Goal: Task Accomplishment & Management: Manage account settings

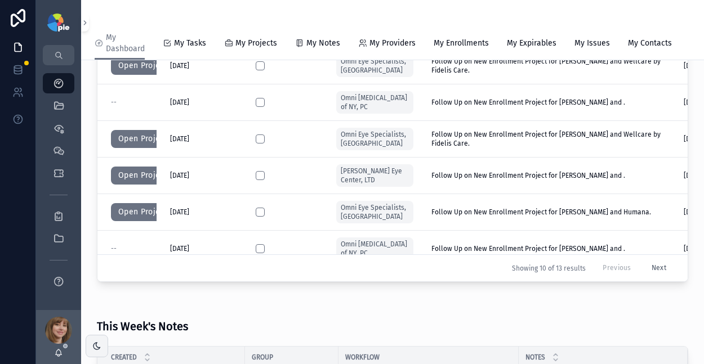
scroll to position [149, 0]
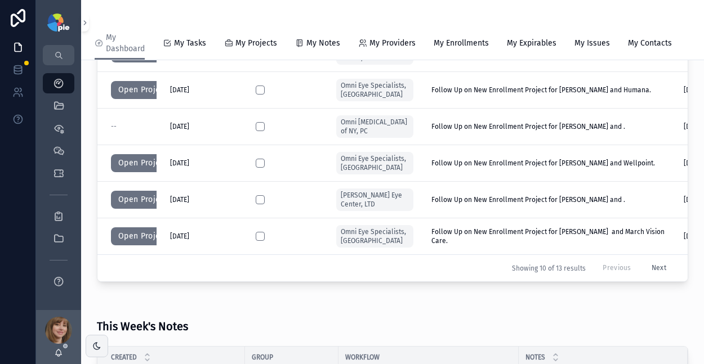
click at [126, 238] on button "Open Project" at bounding box center [143, 236] width 64 height 18
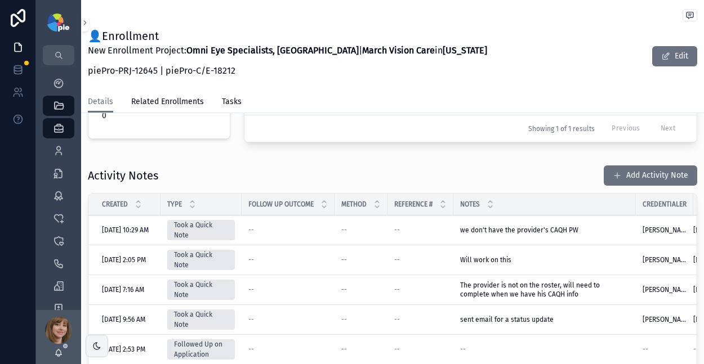
scroll to position [372, 0]
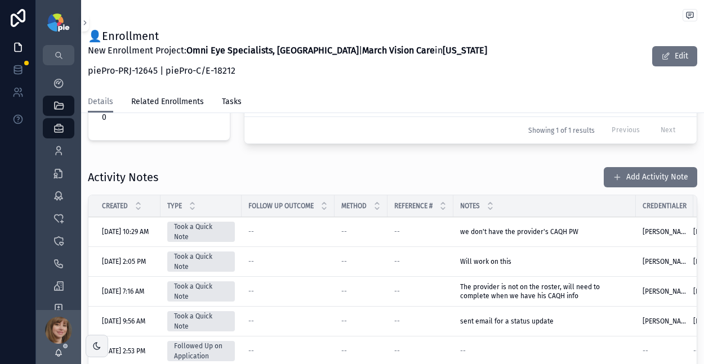
click at [614, 176] on button "Add Activity Note" at bounding box center [649, 177] width 93 height 20
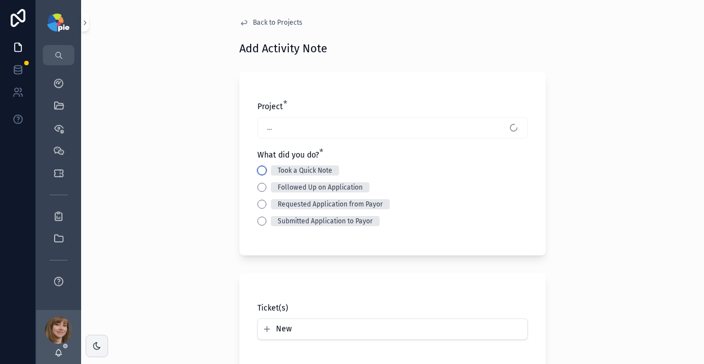
click at [257, 172] on button "Took a Quick Note" at bounding box center [261, 170] width 9 height 9
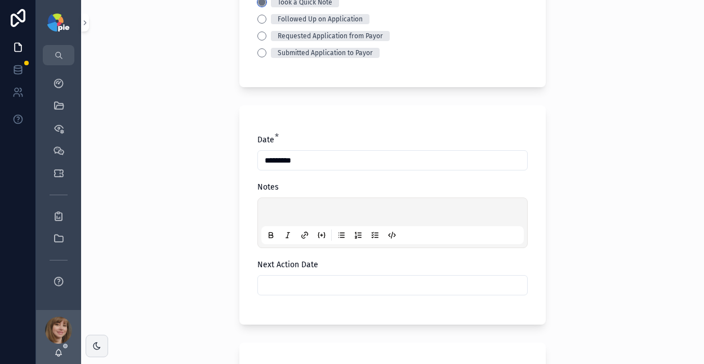
scroll to position [178, 0]
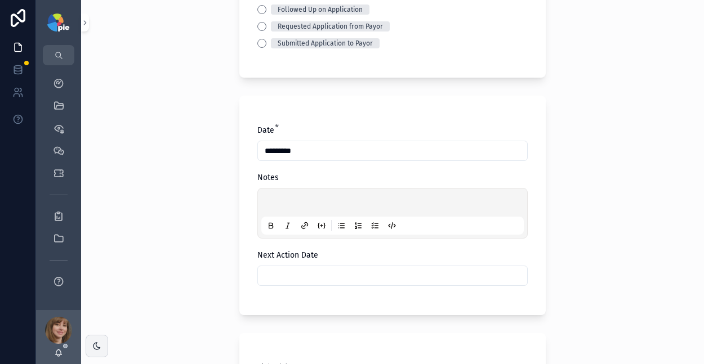
click at [292, 197] on div "scrollable content" at bounding box center [392, 213] width 262 height 43
click at [283, 201] on p "scrollable content" at bounding box center [394, 204] width 262 height 11
click at [281, 265] on div "Next Action Date" at bounding box center [392, 268] width 270 height 36
click at [285, 270] on input "scrollable content" at bounding box center [392, 276] width 269 height 16
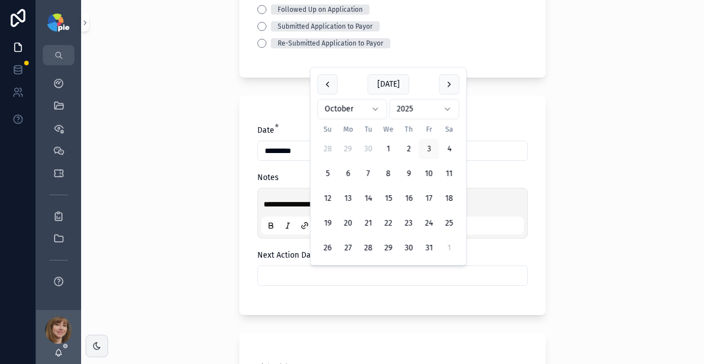
click at [430, 196] on button "17" at bounding box center [429, 199] width 20 height 20
type input "**********"
click at [196, 226] on div "**********" at bounding box center [392, 182] width 623 height 364
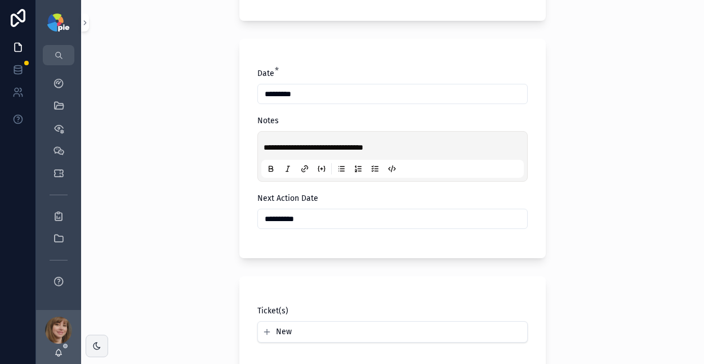
scroll to position [403, 0]
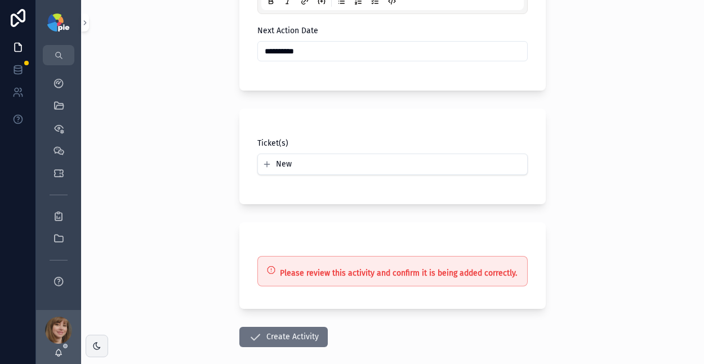
click at [266, 334] on button "Create Activity" at bounding box center [283, 337] width 88 height 20
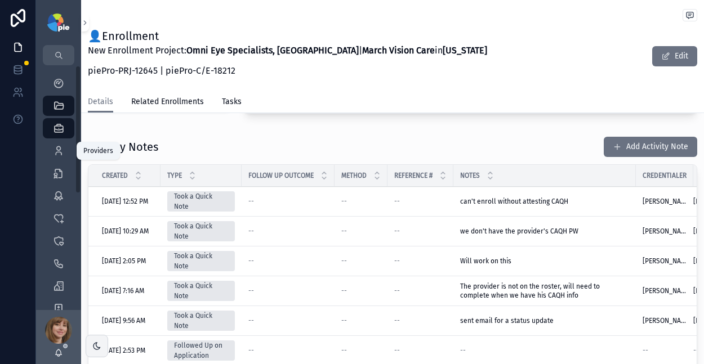
click at [50, 150] on div "Providers 299" at bounding box center [59, 151] width 18 height 18
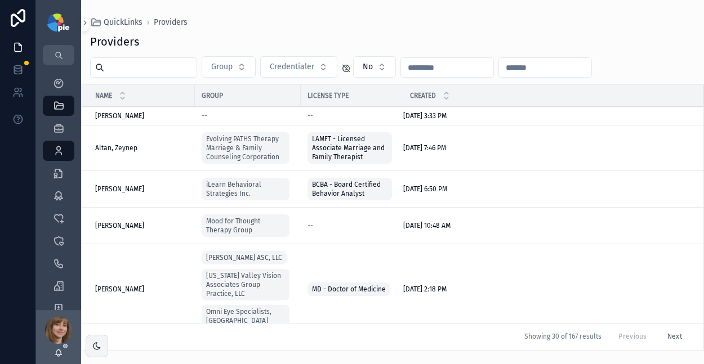
click at [131, 70] on input "scrollable content" at bounding box center [150, 68] width 92 height 16
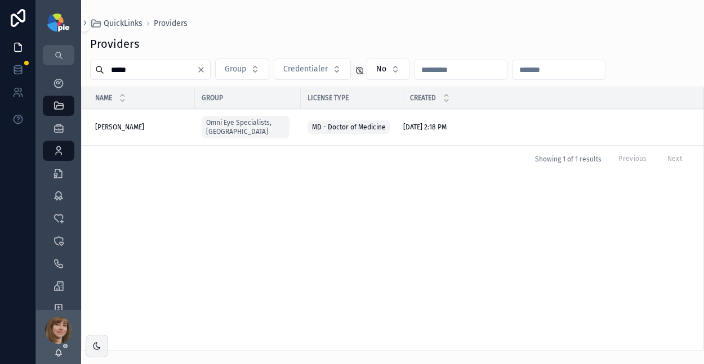
type input "*****"
click at [122, 123] on span "[PERSON_NAME]" at bounding box center [119, 127] width 49 height 9
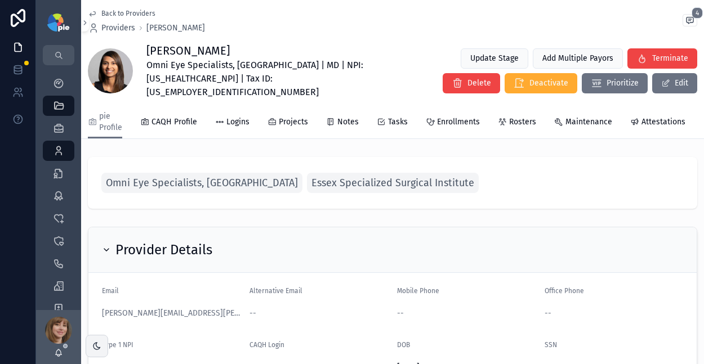
click at [444, 117] on span "Enrollments" at bounding box center [458, 122] width 43 height 11
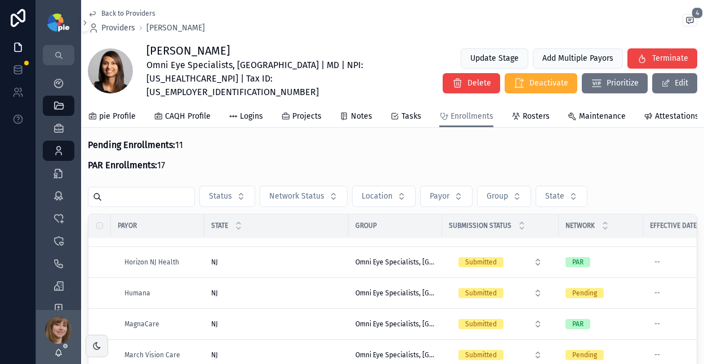
scroll to position [582, 0]
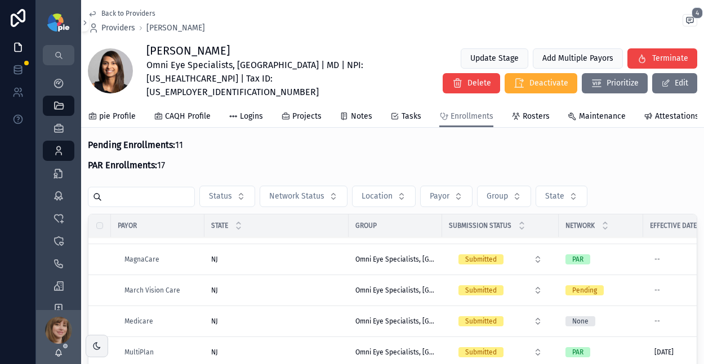
click at [283, 286] on div "NJ [GEOGRAPHIC_DATA]" at bounding box center [276, 290] width 131 height 9
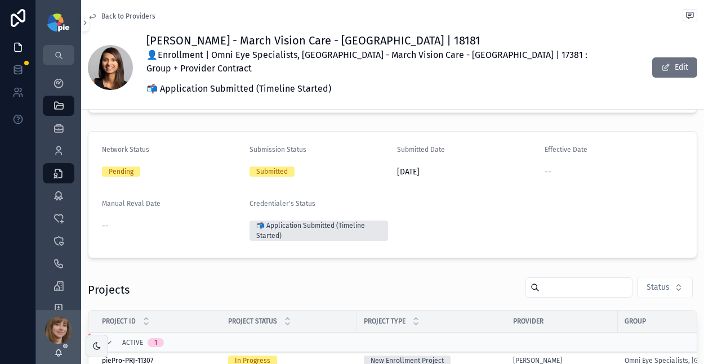
scroll to position [162, 0]
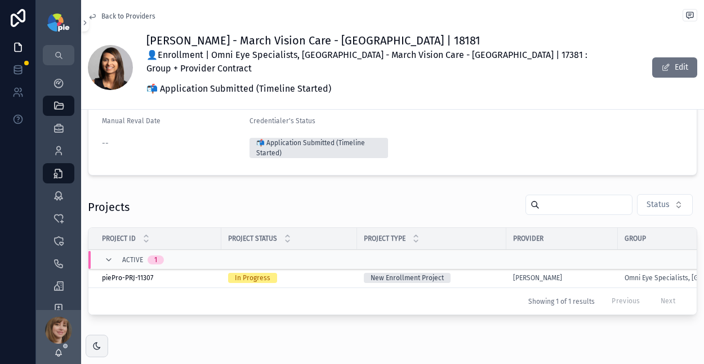
click at [479, 273] on div "New Enrollment Project" at bounding box center [432, 278] width 136 height 10
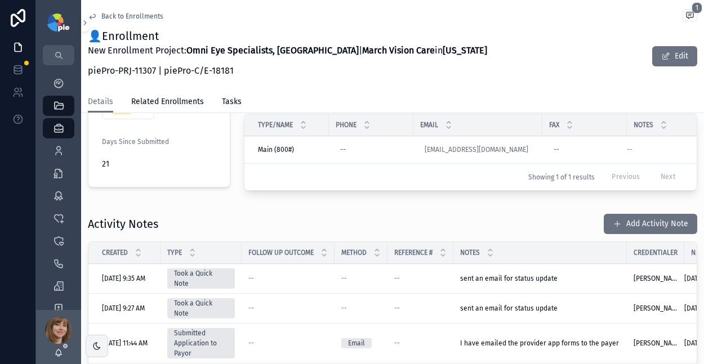
scroll to position [391, 0]
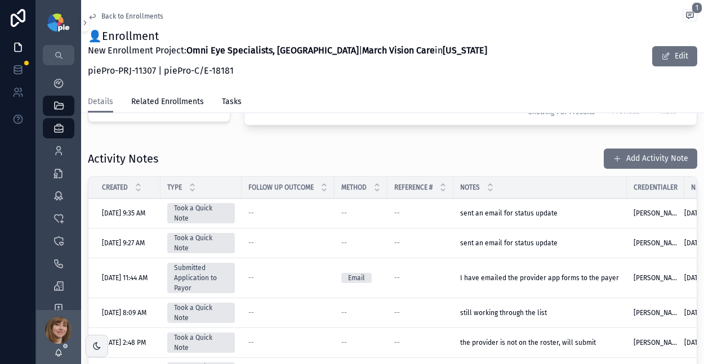
click at [619, 159] on button "Add Activity Note" at bounding box center [649, 159] width 93 height 20
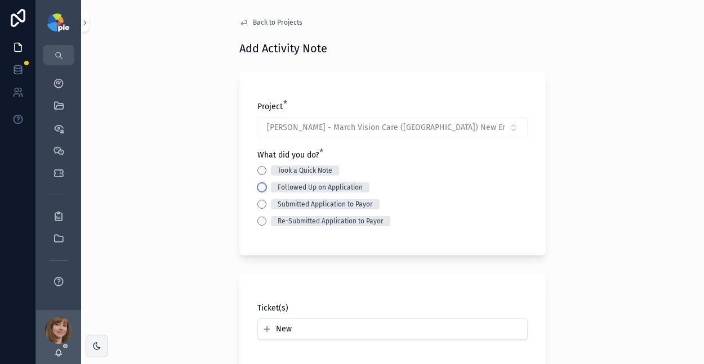
click at [257, 185] on button "Followed Up on Application" at bounding box center [261, 187] width 9 height 9
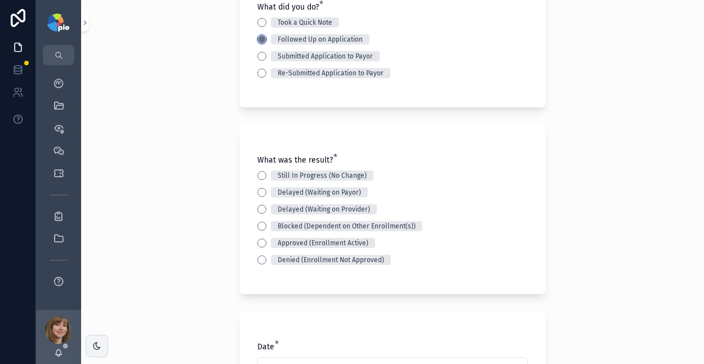
scroll to position [170, 0]
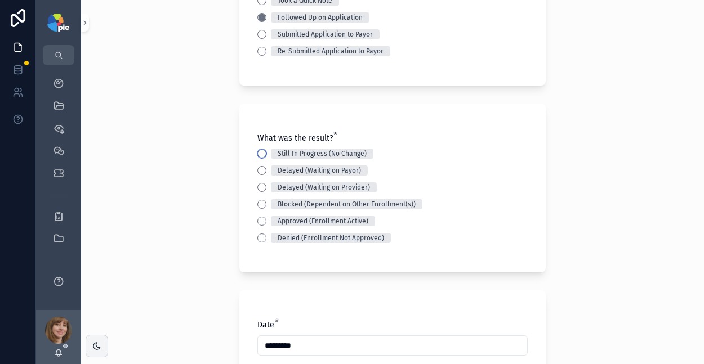
click at [258, 151] on button "Still In Progress (No Change)" at bounding box center [261, 153] width 9 height 9
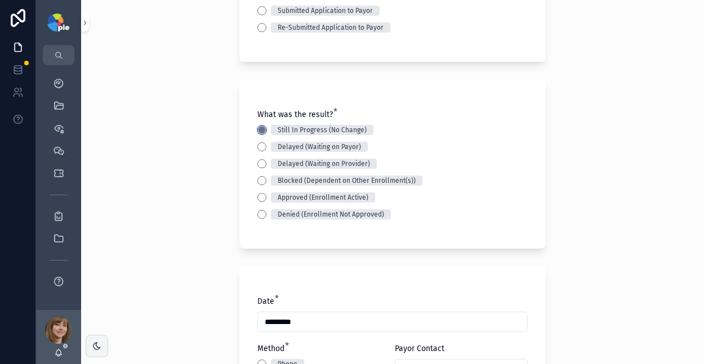
scroll to position [365, 0]
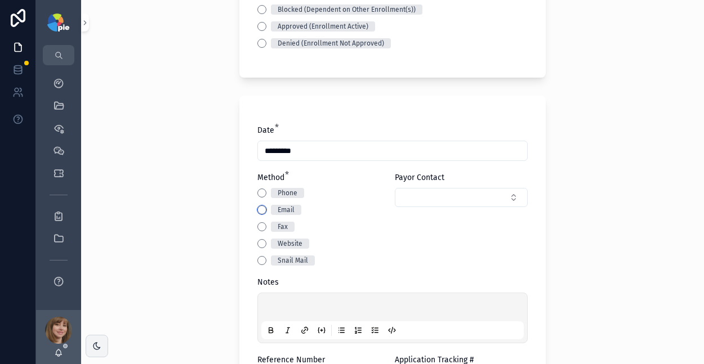
click at [258, 211] on button "Email" at bounding box center [261, 209] width 9 height 9
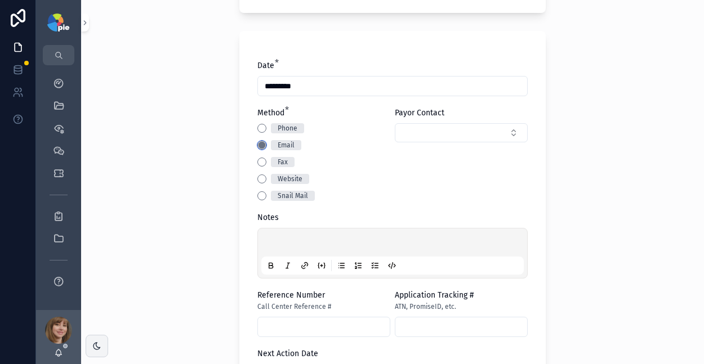
scroll to position [430, 0]
click at [294, 244] on p "scrollable content" at bounding box center [394, 244] width 262 height 11
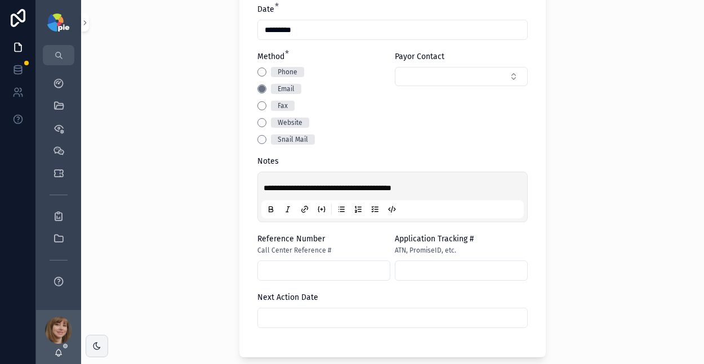
scroll to position [555, 0]
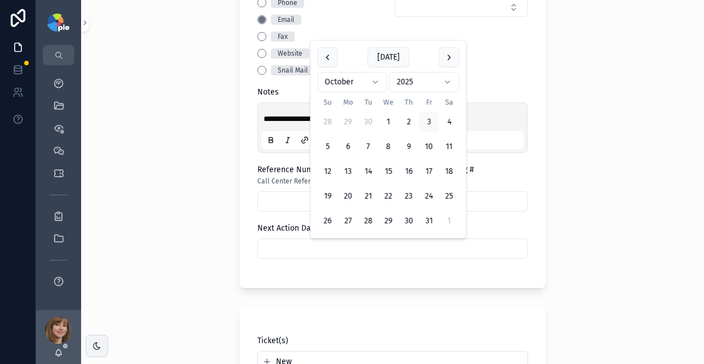
click at [305, 250] on input "scrollable content" at bounding box center [392, 249] width 269 height 16
click at [451, 55] on button "scrollable content" at bounding box center [449, 57] width 20 height 20
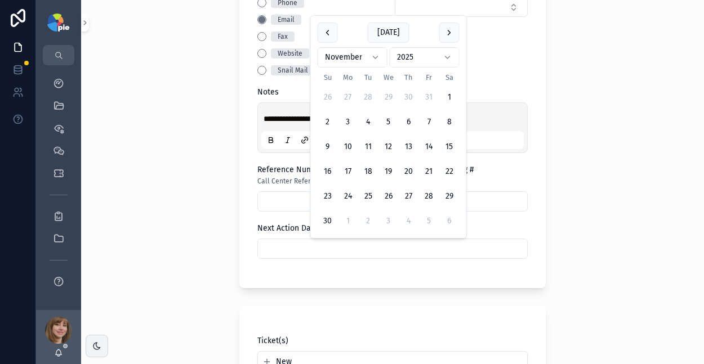
click at [382, 117] on button "5" at bounding box center [388, 122] width 20 height 20
type input "*********"
click at [156, 174] on div "**********" at bounding box center [392, 182] width 623 height 364
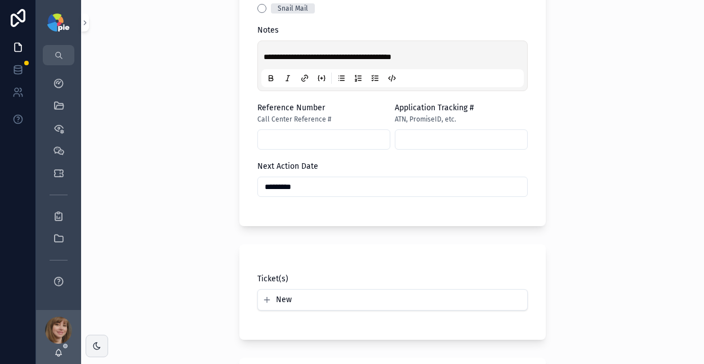
scroll to position [777, 0]
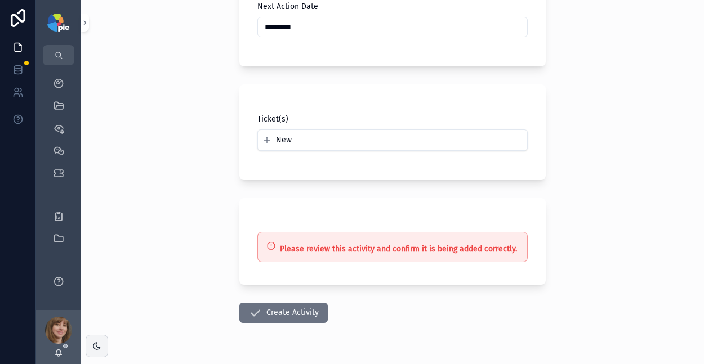
click at [279, 315] on button "Create Activity" at bounding box center [283, 313] width 88 height 20
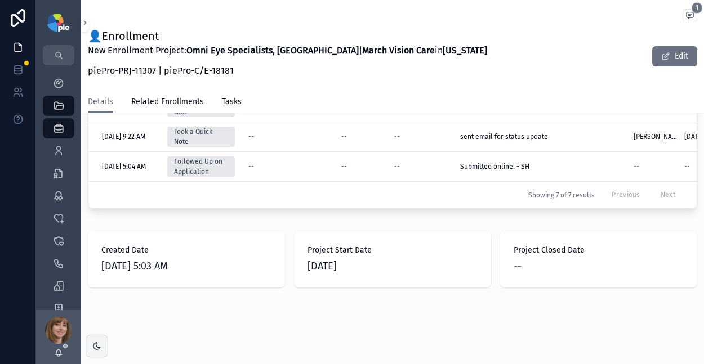
scroll to position [629, 0]
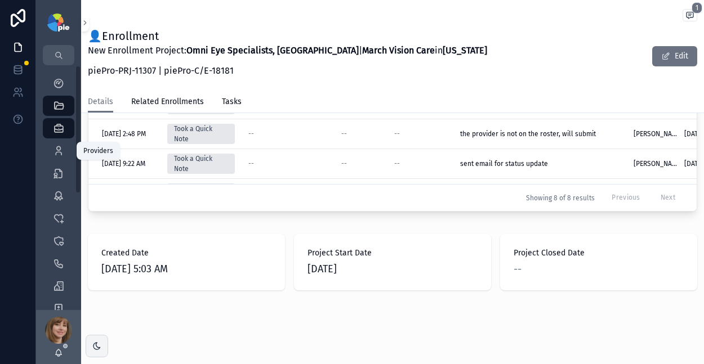
click at [55, 145] on icon "scrollable content" at bounding box center [58, 150] width 11 height 11
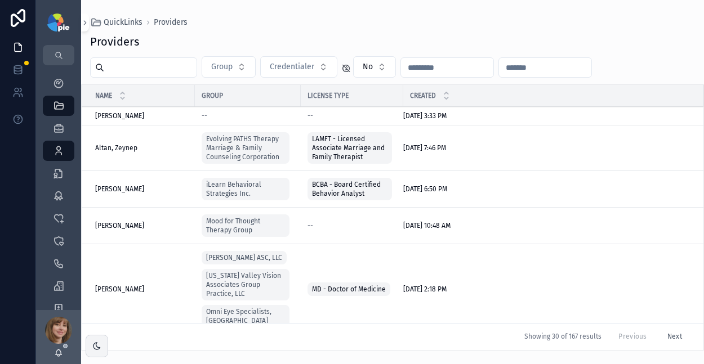
click at [135, 74] on input "scrollable content" at bounding box center [150, 68] width 92 height 16
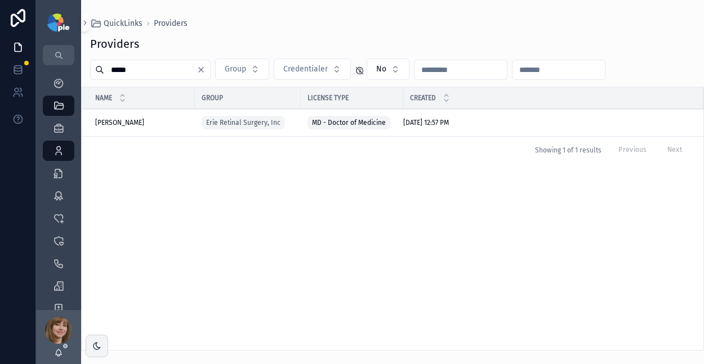
type input "*****"
click at [124, 122] on span "[PERSON_NAME]" at bounding box center [119, 122] width 49 height 9
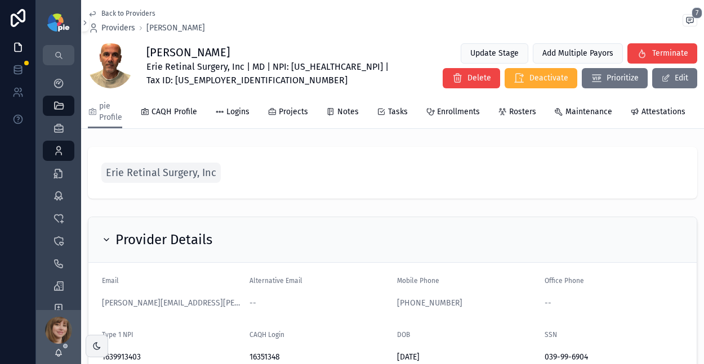
click at [460, 114] on span "Enrollments" at bounding box center [458, 111] width 43 height 11
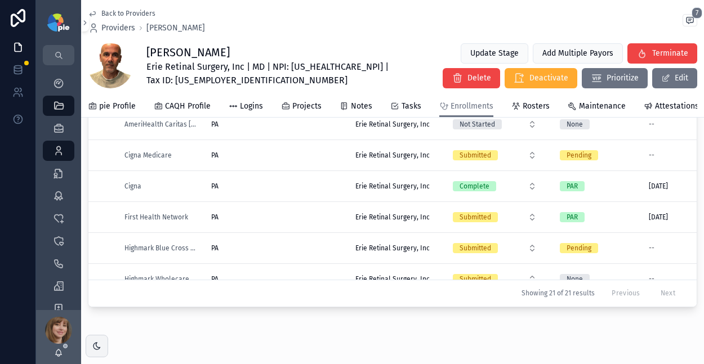
scroll to position [71, 0]
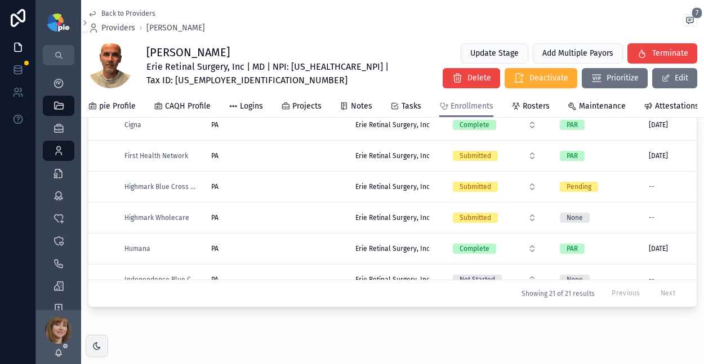
click at [275, 191] on div "PA PA" at bounding box center [276, 186] width 131 height 9
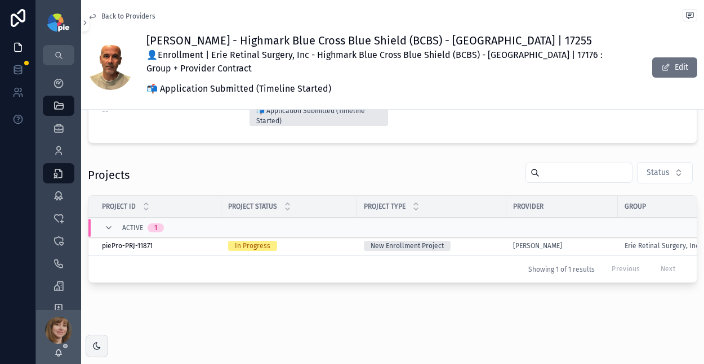
scroll to position [202, 0]
click at [327, 241] on div "In Progress" at bounding box center [289, 246] width 122 height 10
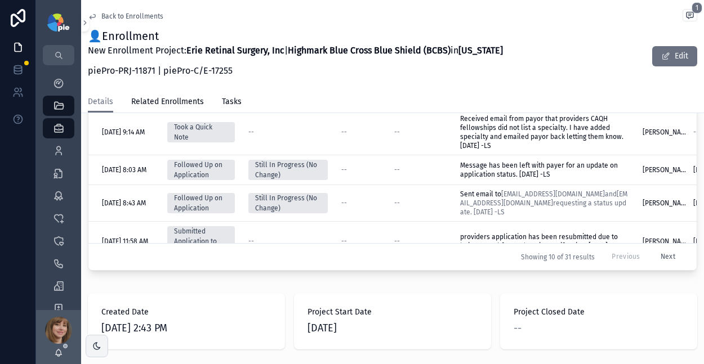
scroll to position [606, 0]
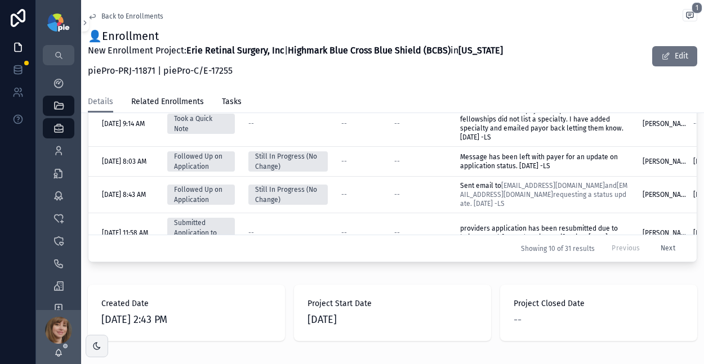
click at [652, 240] on button "Next" at bounding box center [667, 248] width 30 height 17
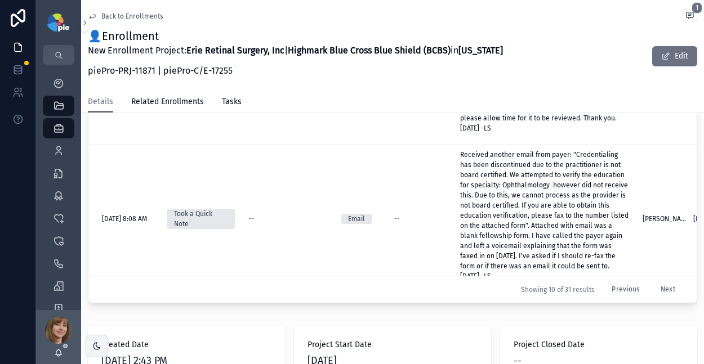
scroll to position [558, 0]
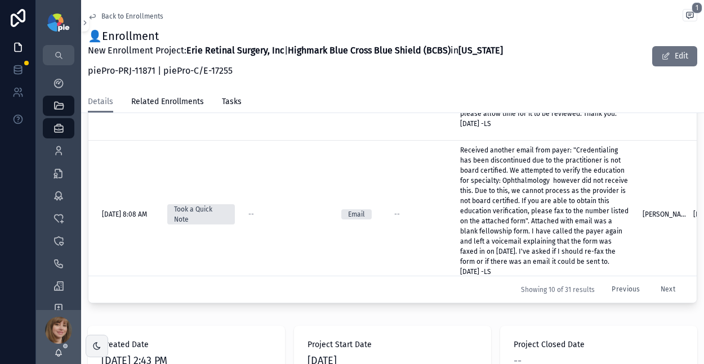
click at [652, 281] on button "Next" at bounding box center [667, 289] width 30 height 17
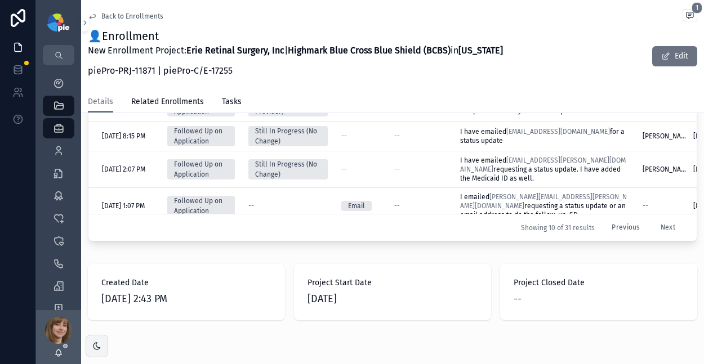
scroll to position [643, 0]
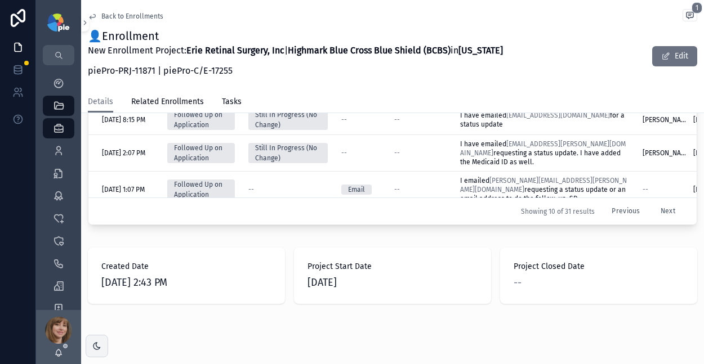
click at [652, 203] on button "Next" at bounding box center [667, 211] width 30 height 17
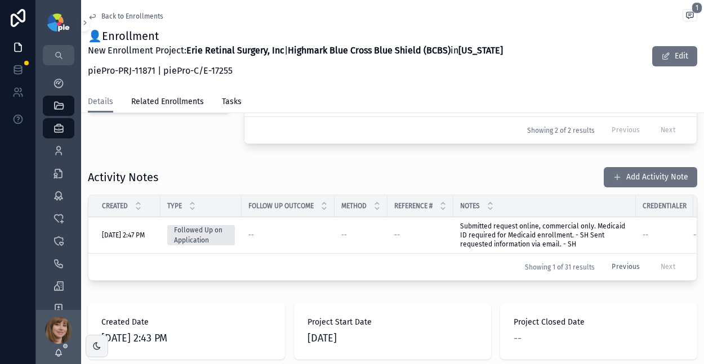
scroll to position [397, 0]
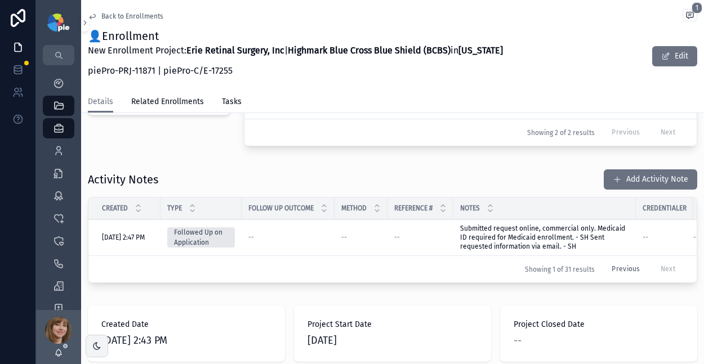
click at [655, 178] on button "Add Activity Note" at bounding box center [649, 179] width 93 height 20
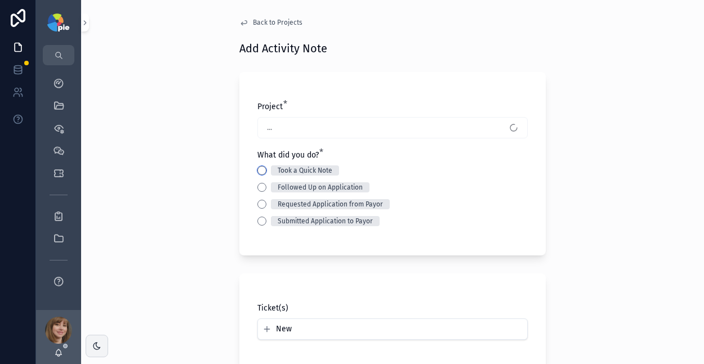
click at [257, 169] on button "Took a Quick Note" at bounding box center [261, 170] width 9 height 9
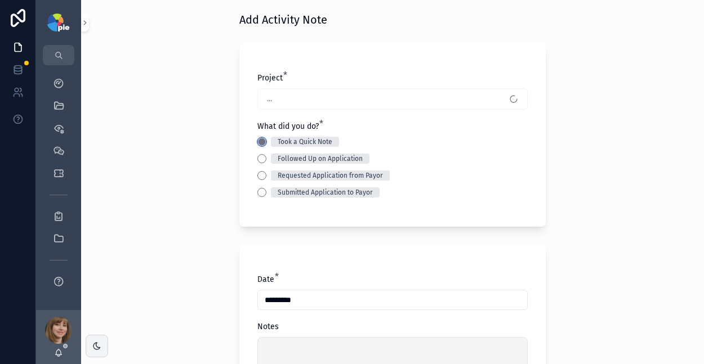
scroll to position [95, 0]
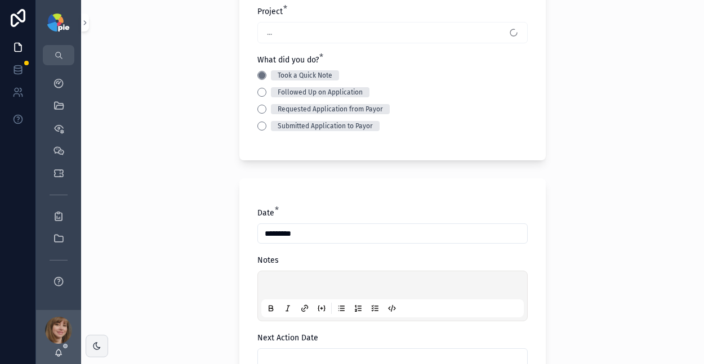
click at [285, 285] on p "scrollable content" at bounding box center [394, 286] width 262 height 11
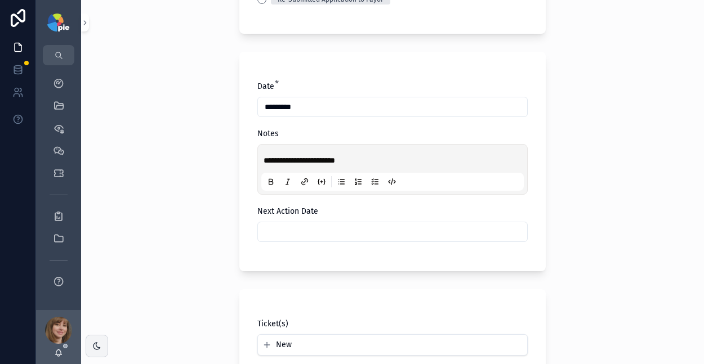
scroll to position [235, 0]
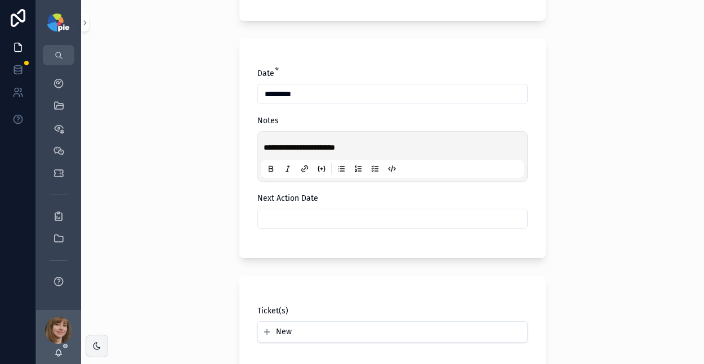
click at [324, 216] on input "scrollable content" at bounding box center [392, 219] width 269 height 16
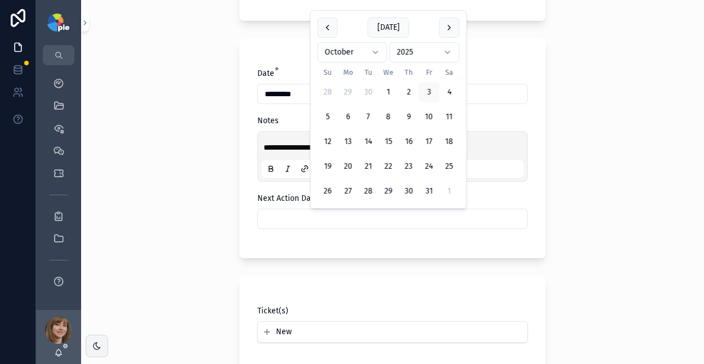
click at [427, 161] on button "24" at bounding box center [429, 166] width 20 height 20
type input "**********"
click at [175, 167] on div "**********" at bounding box center [392, 182] width 623 height 364
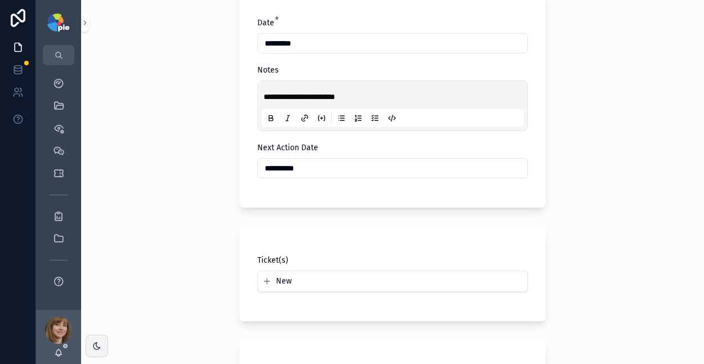
scroll to position [392, 0]
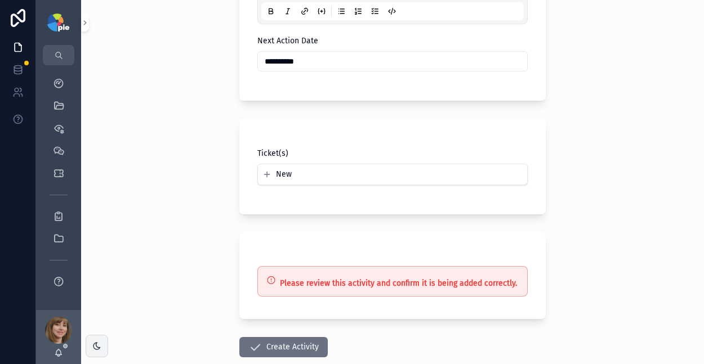
click at [270, 345] on button "Create Activity" at bounding box center [283, 347] width 88 height 20
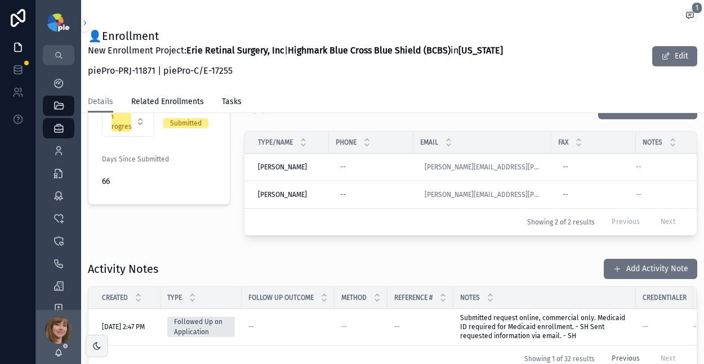
scroll to position [310, 0]
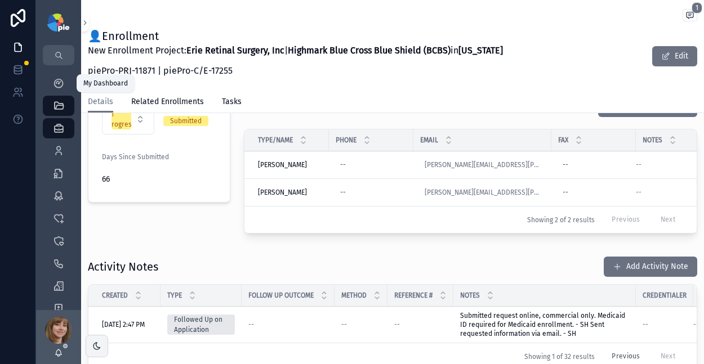
click at [63, 83] on icon "scrollable content" at bounding box center [58, 83] width 11 height 11
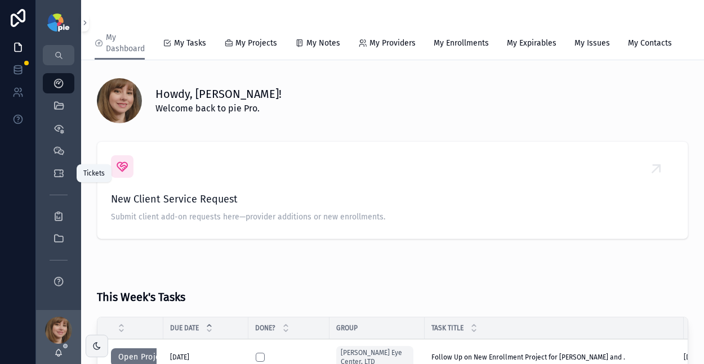
click at [51, 168] on div "Tickets" at bounding box center [59, 173] width 18 height 18
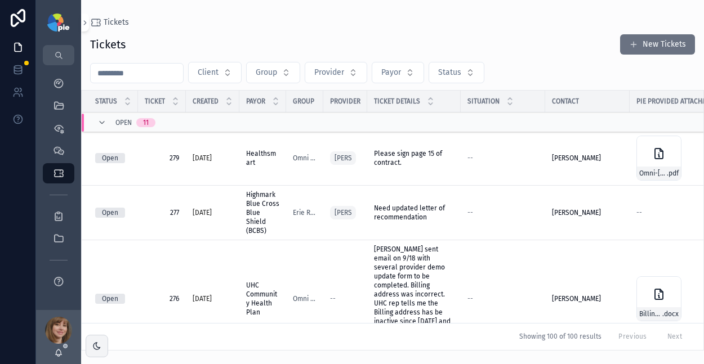
click at [330, 68] on span "Provider" at bounding box center [329, 72] width 30 height 11
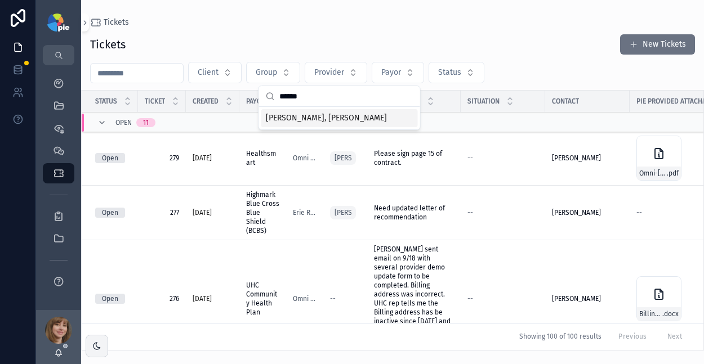
type input "******"
click at [314, 117] on span "[PERSON_NAME], [PERSON_NAME]" at bounding box center [326, 118] width 121 height 11
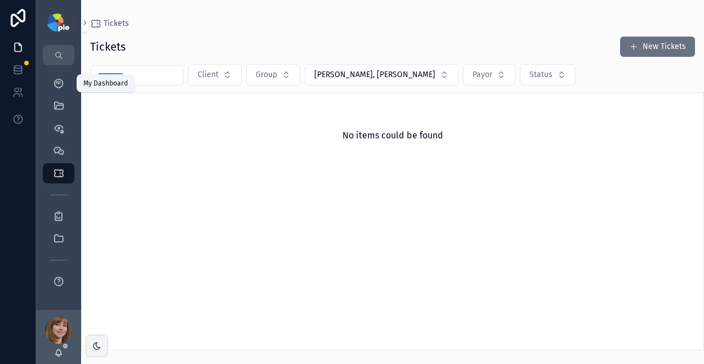
click at [57, 83] on icon "scrollable content" at bounding box center [58, 83] width 11 height 11
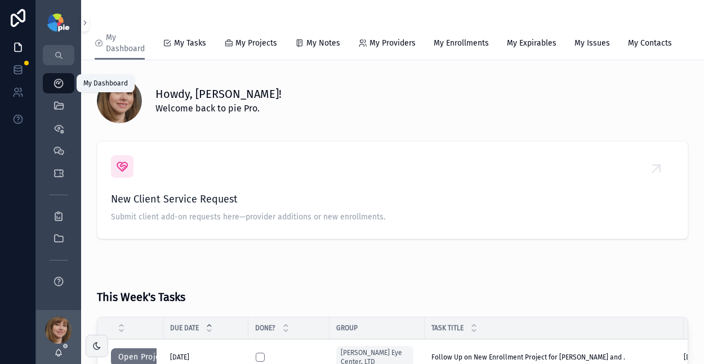
click at [178, 43] on span "My Tasks" at bounding box center [190, 43] width 32 height 11
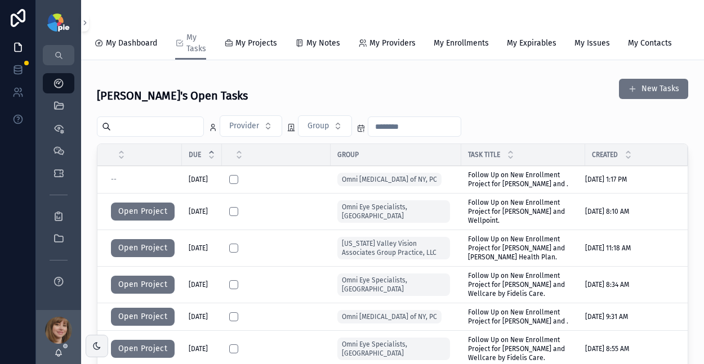
click at [530, 186] on span "Follow Up on New Enrollment Project for [PERSON_NAME] and ." at bounding box center [523, 180] width 110 height 18
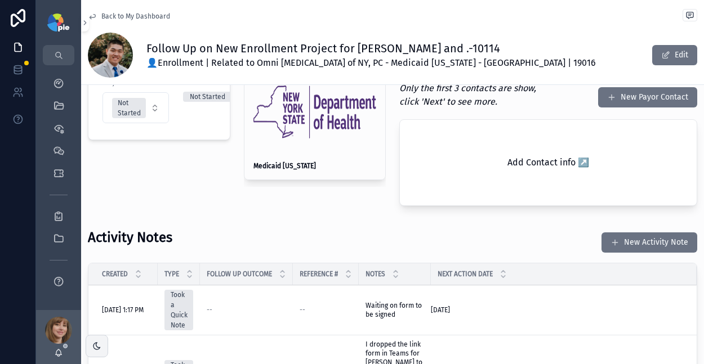
scroll to position [284, 0]
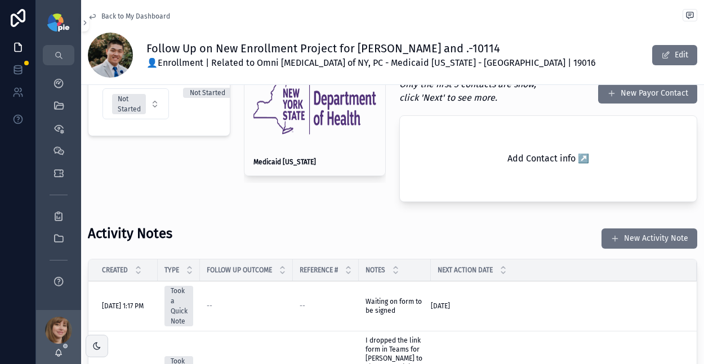
click at [615, 229] on button "New Activity Note" at bounding box center [649, 239] width 96 height 20
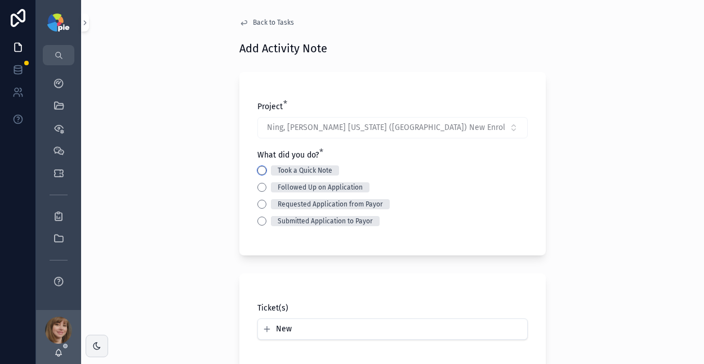
click at [260, 171] on button "Took a Quick Note" at bounding box center [261, 170] width 9 height 9
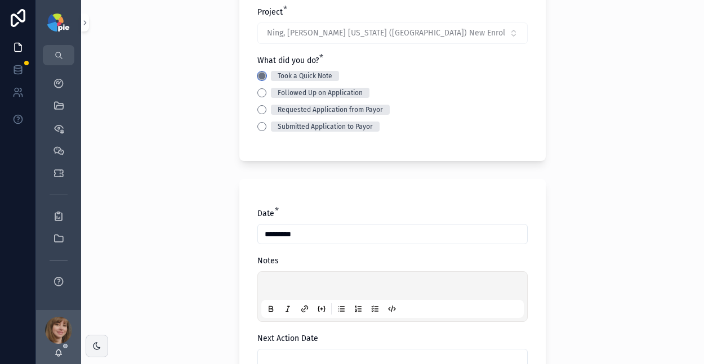
scroll to position [103, 0]
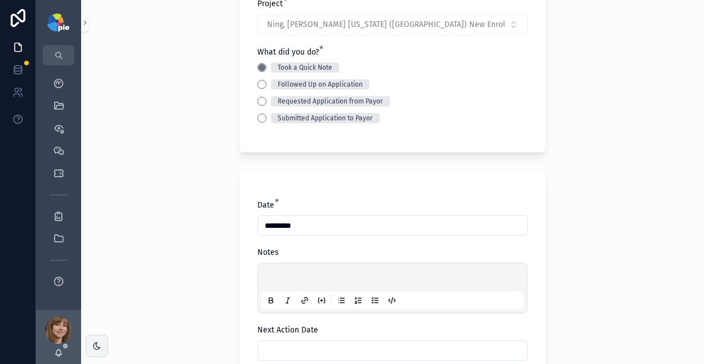
click at [277, 274] on p "scrollable content" at bounding box center [394, 279] width 262 height 11
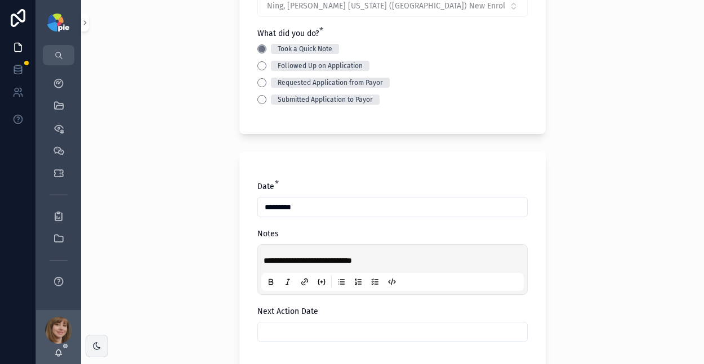
scroll to position [123, 0]
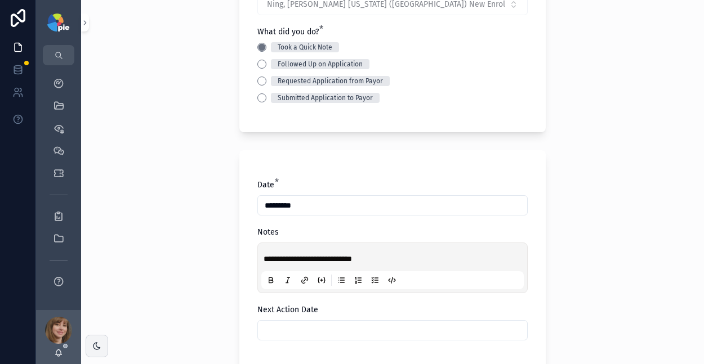
click at [308, 325] on input "scrollable content" at bounding box center [392, 331] width 269 height 16
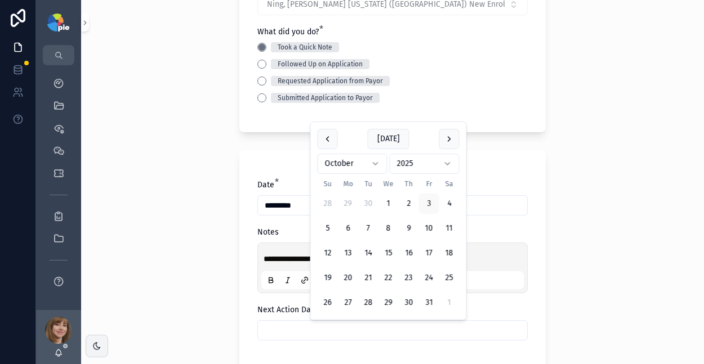
click at [430, 230] on button "10" at bounding box center [429, 228] width 20 height 20
type input "**********"
click at [202, 240] on div "**********" at bounding box center [392, 59] width 623 height 364
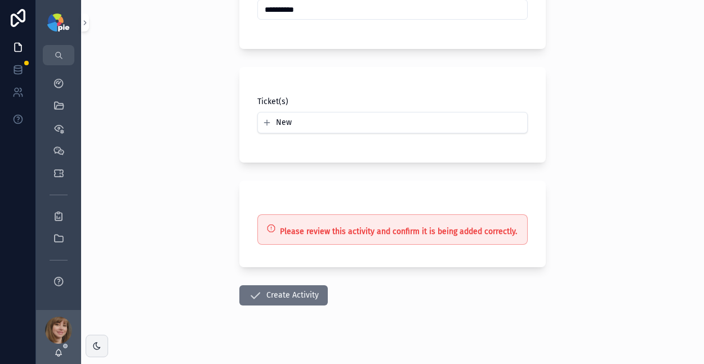
scroll to position [458, 0]
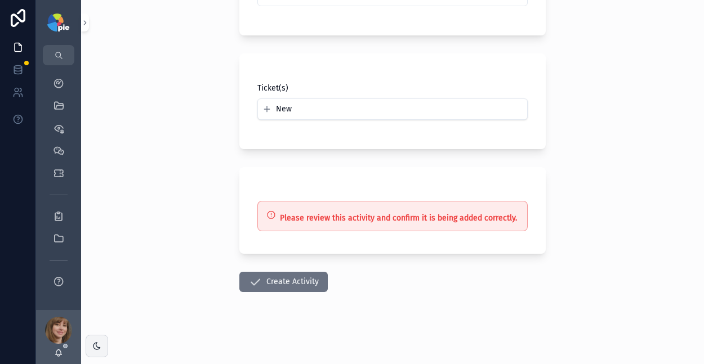
click at [310, 280] on button "Create Activity" at bounding box center [283, 282] width 88 height 20
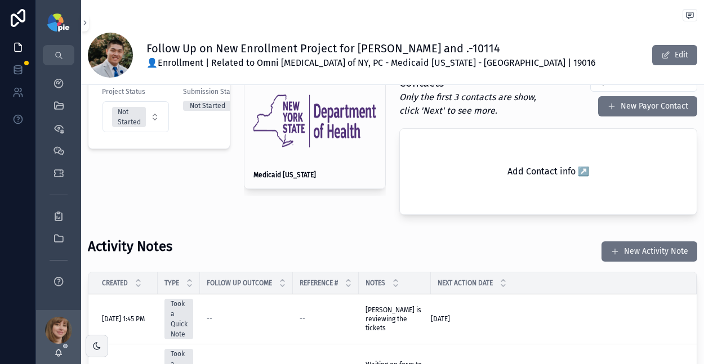
scroll to position [270, 0]
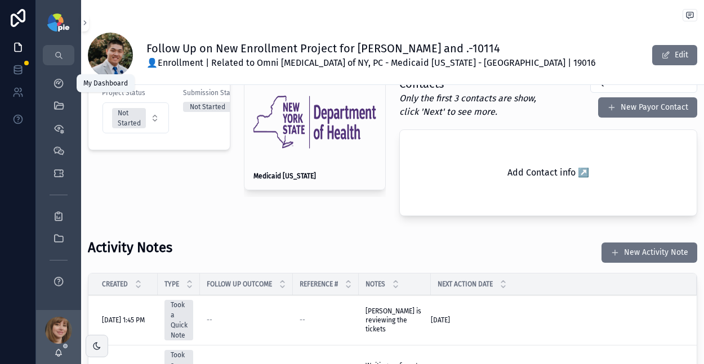
click at [63, 78] on icon "scrollable content" at bounding box center [58, 83] width 11 height 11
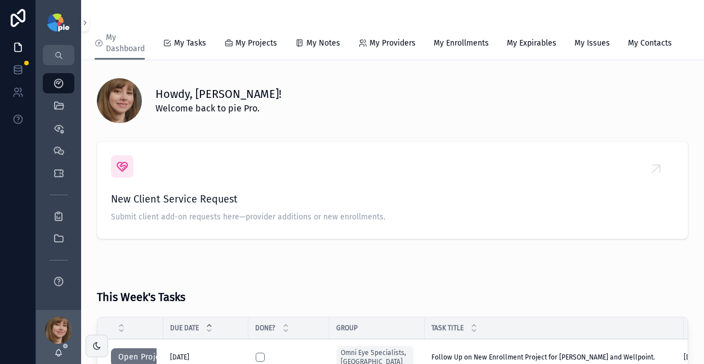
click at [182, 48] on span "My Tasks" at bounding box center [190, 43] width 32 height 11
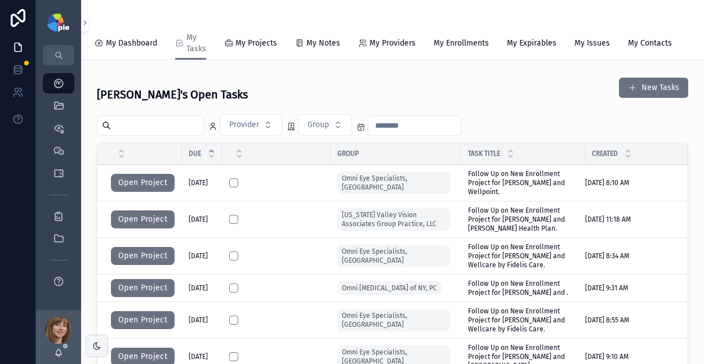
scroll to position [2, 0]
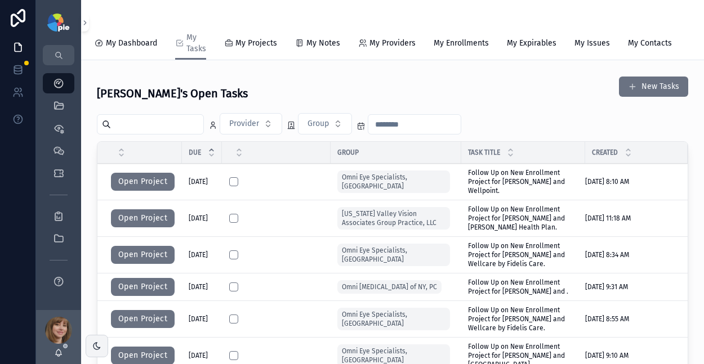
click at [142, 191] on button "Open Project" at bounding box center [143, 182] width 64 height 18
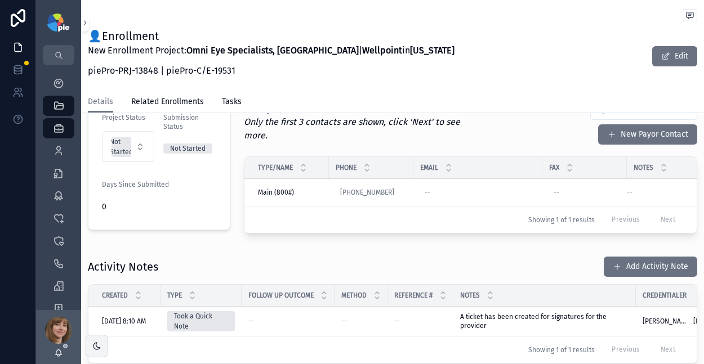
scroll to position [280, 0]
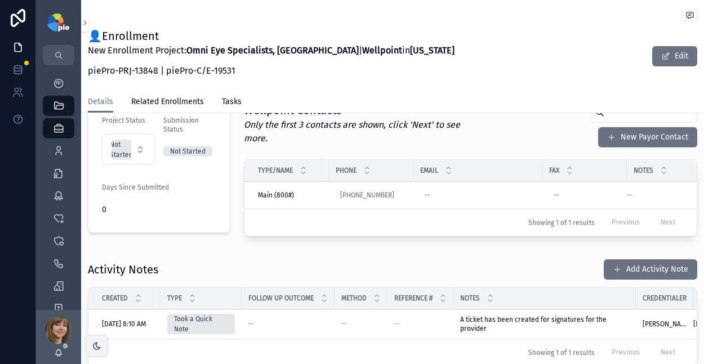
click at [619, 263] on button "Add Activity Note" at bounding box center [649, 270] width 93 height 20
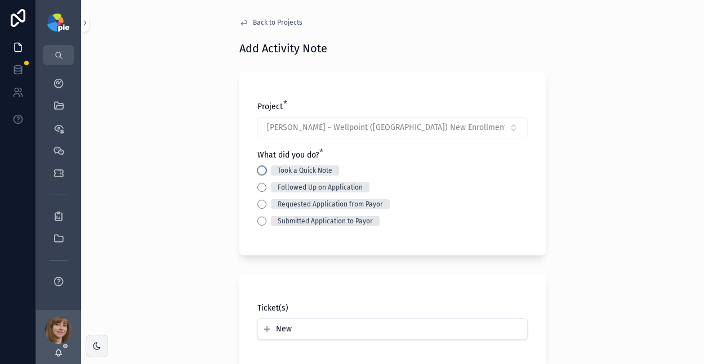
click at [257, 168] on button "Took a Quick Note" at bounding box center [261, 170] width 9 height 9
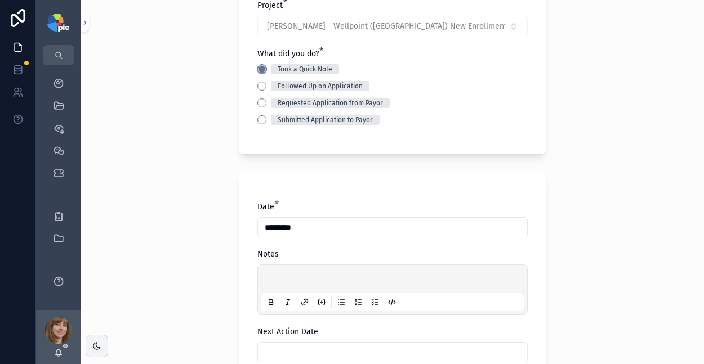
scroll to position [112, 0]
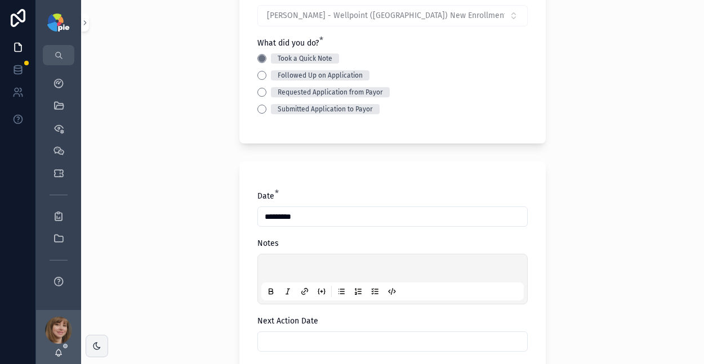
click at [274, 265] on p "scrollable content" at bounding box center [394, 270] width 262 height 11
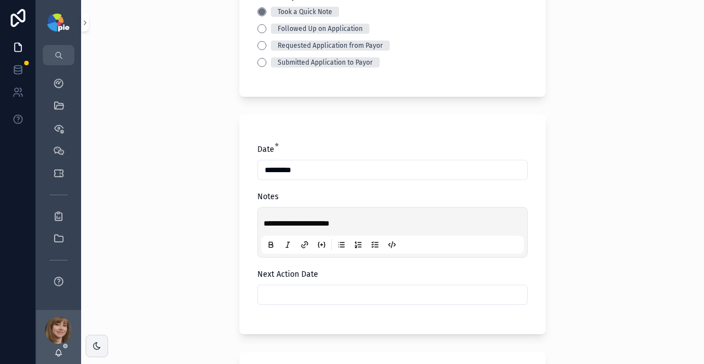
scroll to position [159, 0]
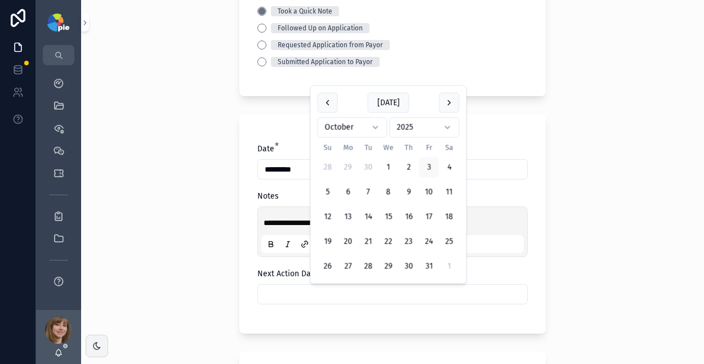
click at [283, 288] on input "scrollable content" at bounding box center [392, 295] width 269 height 16
click at [426, 193] on button "10" at bounding box center [429, 192] width 20 height 20
type input "**********"
click at [121, 215] on div "**********" at bounding box center [392, 182] width 623 height 364
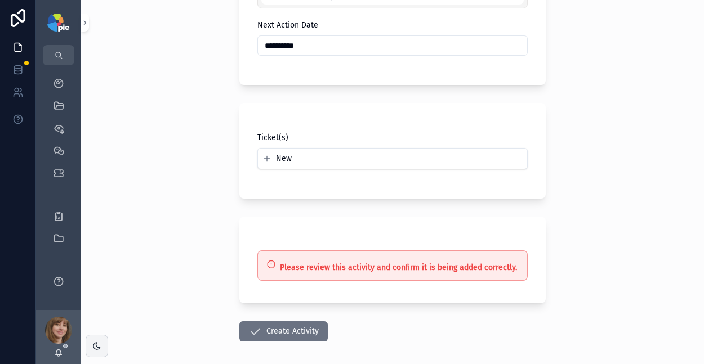
scroll to position [411, 0]
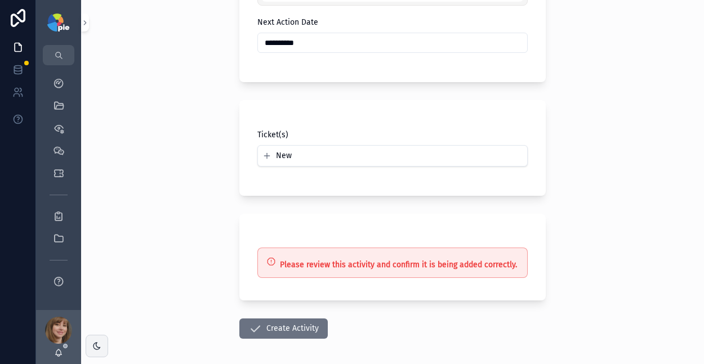
click at [260, 330] on button "Create Activity" at bounding box center [283, 329] width 88 height 20
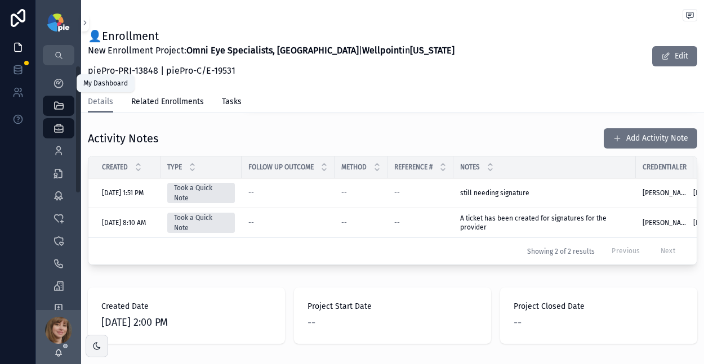
click at [54, 80] on icon "scrollable content" at bounding box center [58, 83] width 11 height 11
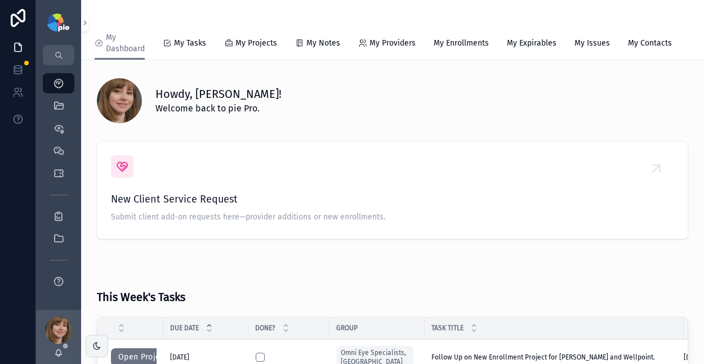
click at [195, 40] on span "My Tasks" at bounding box center [190, 43] width 32 height 11
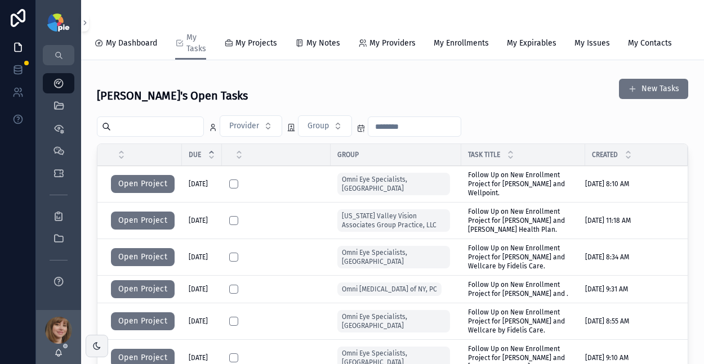
click at [189, 46] on span "My Tasks" at bounding box center [196, 43] width 20 height 23
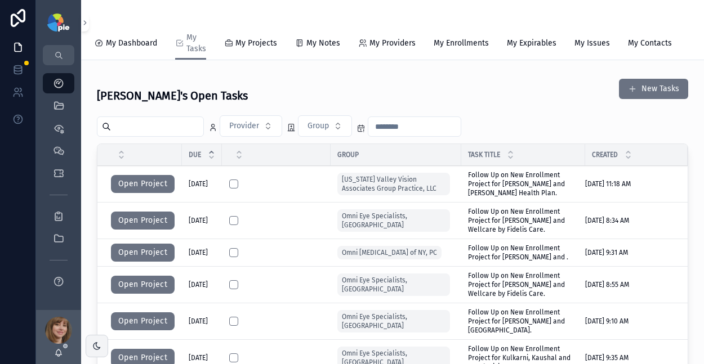
click at [150, 193] on button "Open Project" at bounding box center [143, 184] width 64 height 18
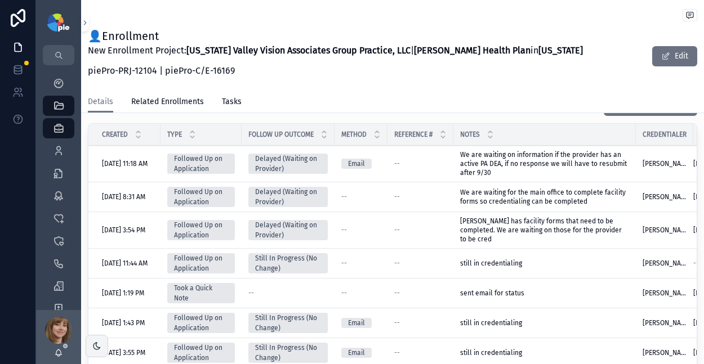
scroll to position [348, 0]
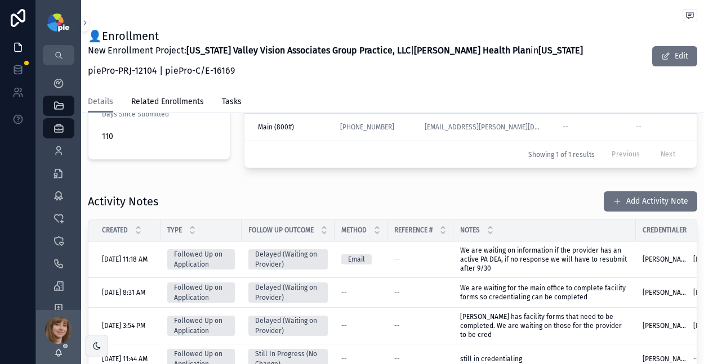
click at [638, 193] on button "Add Activity Note" at bounding box center [649, 201] width 93 height 20
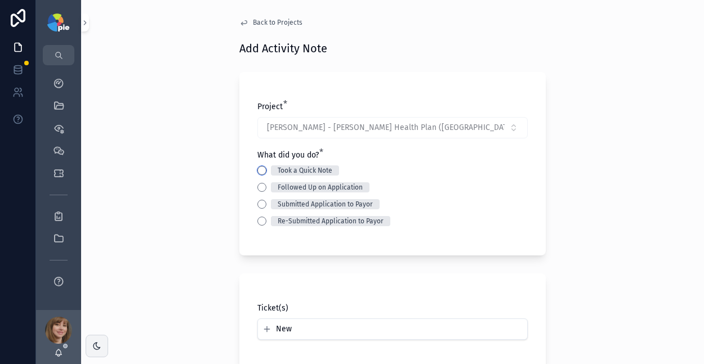
click at [257, 170] on button "Took a Quick Note" at bounding box center [261, 170] width 9 height 9
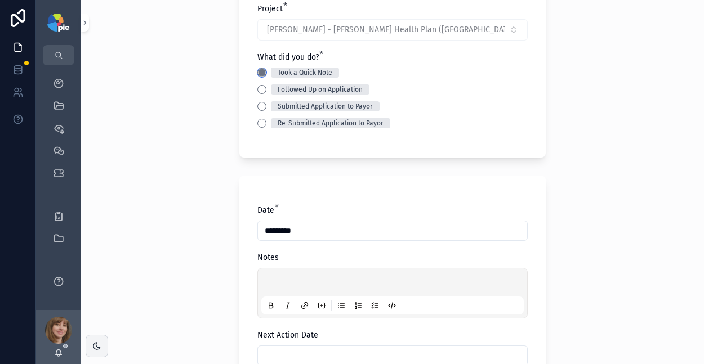
scroll to position [101, 0]
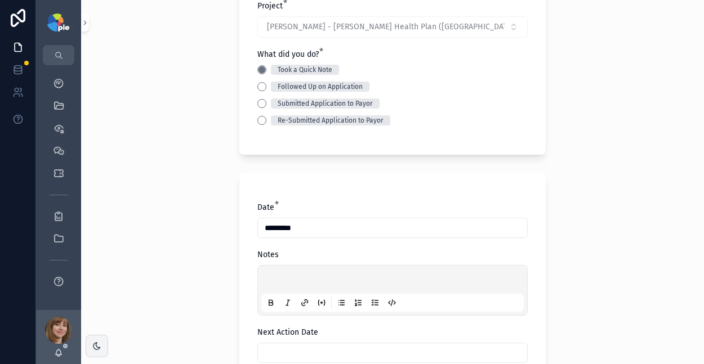
click at [281, 276] on p "scrollable content" at bounding box center [394, 281] width 262 height 11
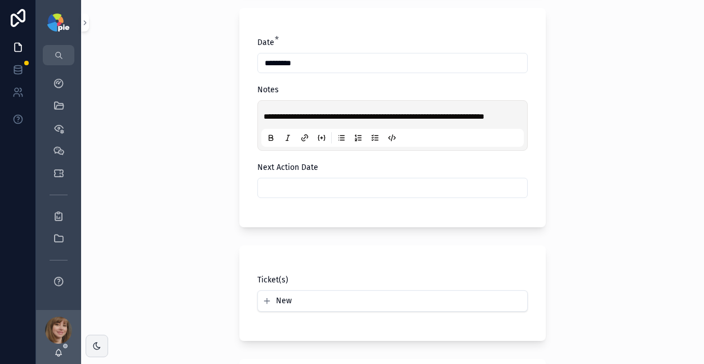
scroll to position [277, 0]
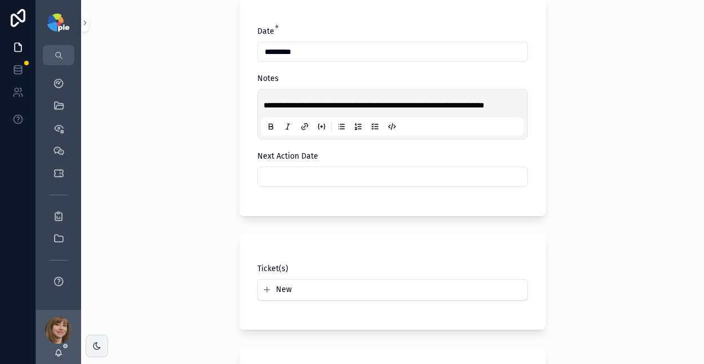
click at [329, 181] on input "scrollable content" at bounding box center [392, 177] width 269 height 16
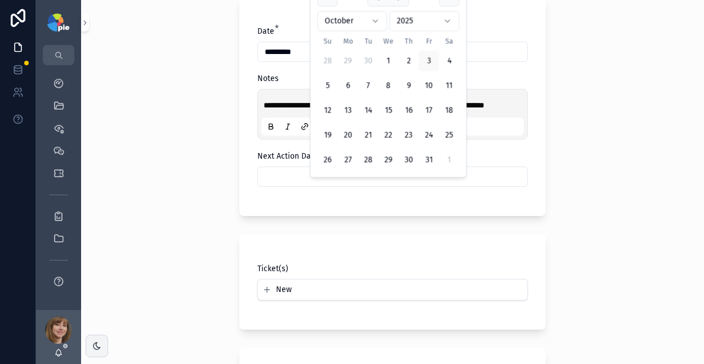
click at [424, 109] on button "17" at bounding box center [429, 111] width 20 height 20
type input "**********"
click at [162, 176] on div "**********" at bounding box center [392, 182] width 623 height 364
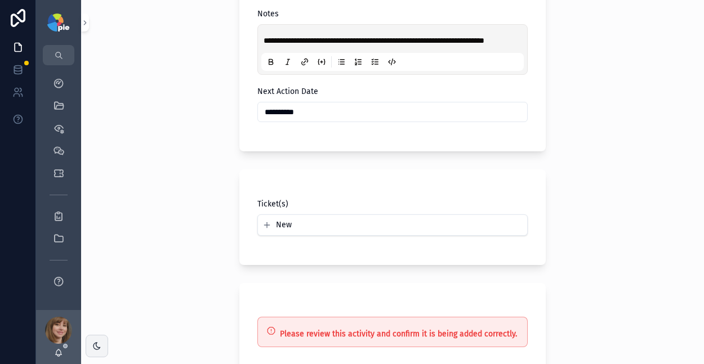
scroll to position [432, 0]
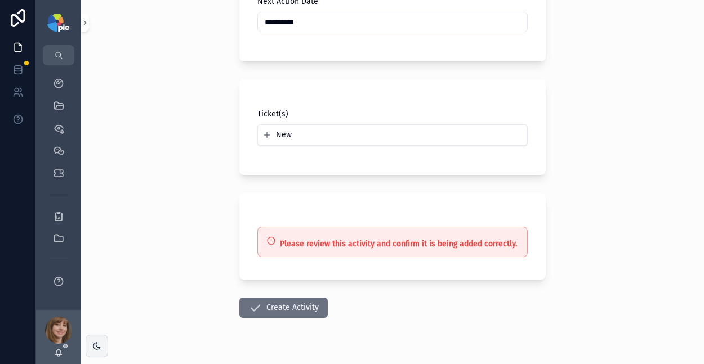
click at [258, 317] on button "Create Activity" at bounding box center [283, 308] width 88 height 20
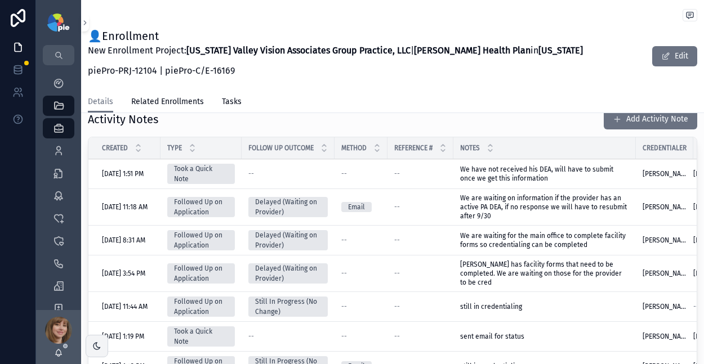
scroll to position [430, 0]
click at [63, 87] on icon "scrollable content" at bounding box center [58, 83] width 11 height 11
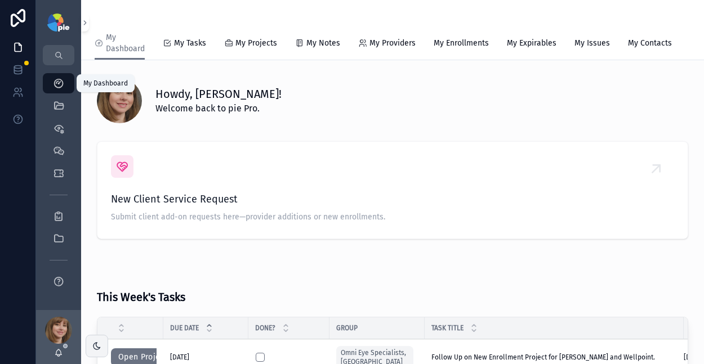
click at [189, 46] on span "My Tasks" at bounding box center [190, 43] width 32 height 11
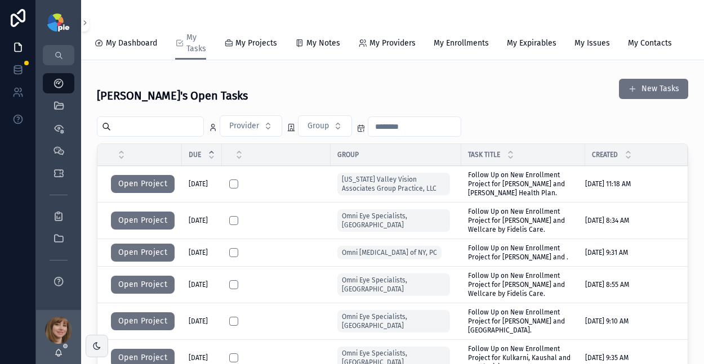
click at [190, 43] on span "My Tasks" at bounding box center [196, 43] width 20 height 23
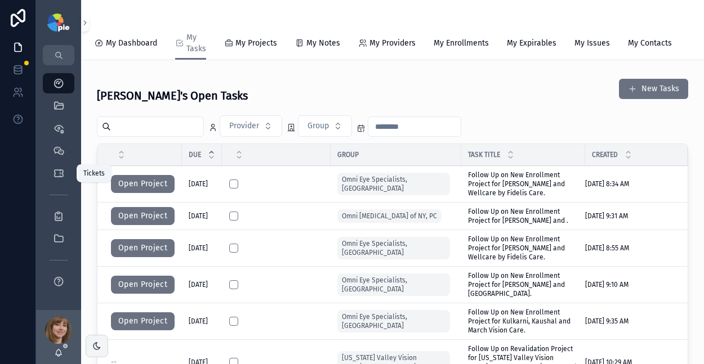
click at [56, 169] on icon "scrollable content" at bounding box center [58, 173] width 11 height 11
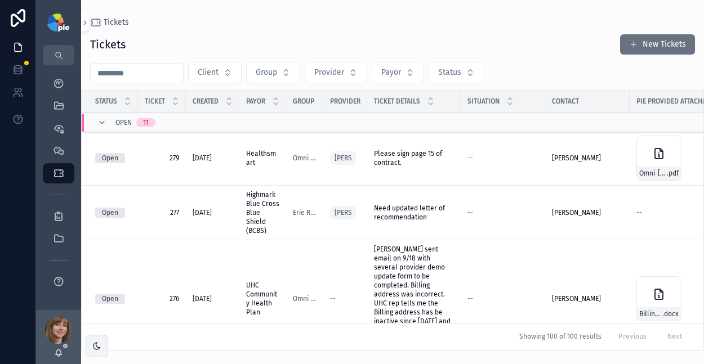
click at [673, 46] on button "New Tickets" at bounding box center [657, 44] width 75 height 20
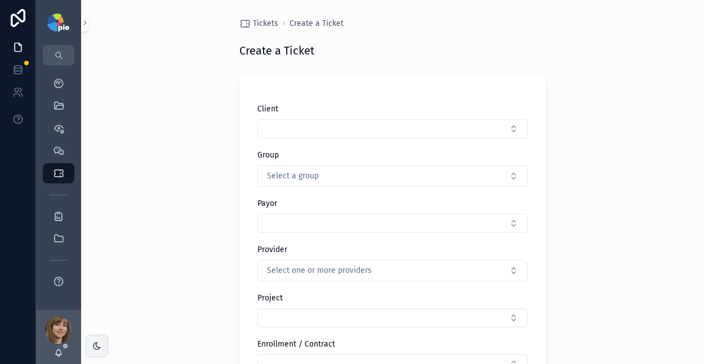
click at [305, 173] on span "Select a group" at bounding box center [293, 176] width 52 height 11
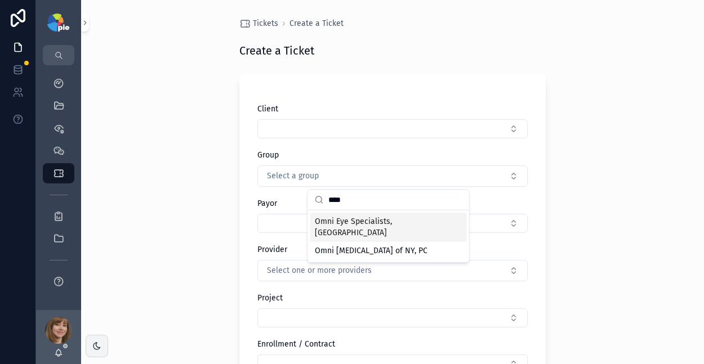
type input "****"
click at [338, 223] on span "Omni Eye Specialists, [GEOGRAPHIC_DATA]" at bounding box center [382, 227] width 134 height 23
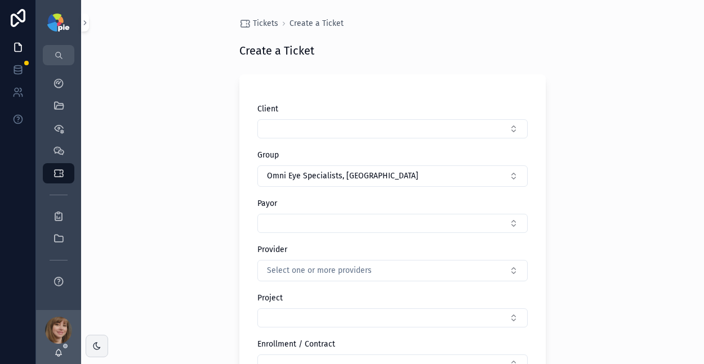
click at [273, 220] on button "Select Button" at bounding box center [392, 223] width 270 height 19
click at [296, 224] on button "Select Button" at bounding box center [392, 223] width 270 height 19
type input "**********"
click at [406, 219] on button "Select Button" at bounding box center [392, 223] width 270 height 19
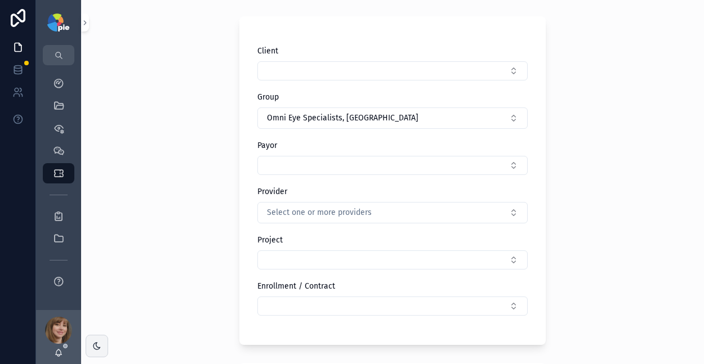
scroll to position [60, 0]
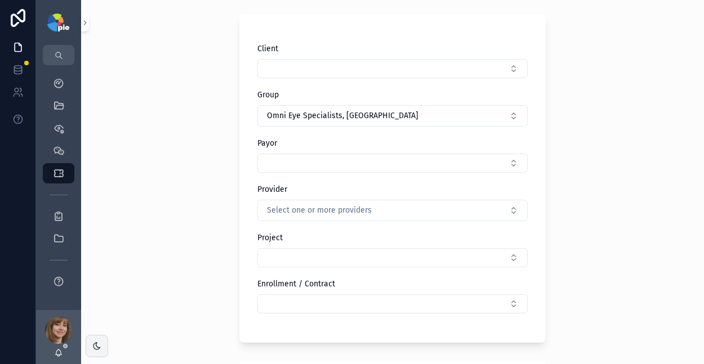
click at [365, 159] on button "Select Button" at bounding box center [392, 163] width 270 height 19
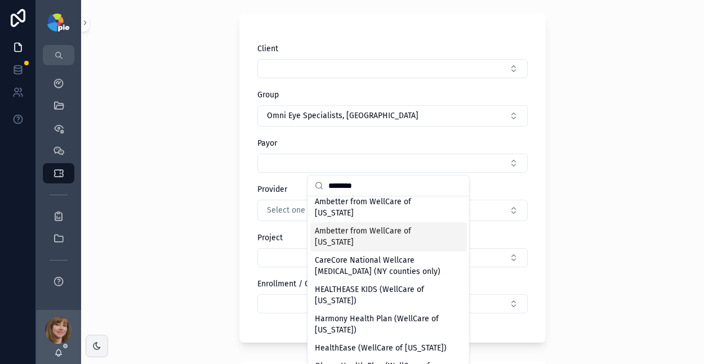
scroll to position [155, 0]
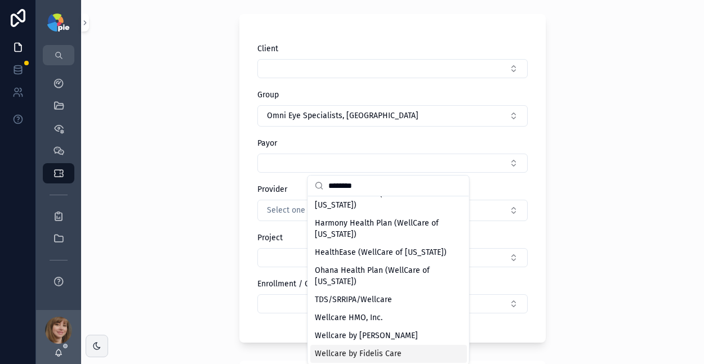
type input "********"
click at [374, 349] on span "Wellcare by Fidelis Care" at bounding box center [358, 353] width 87 height 11
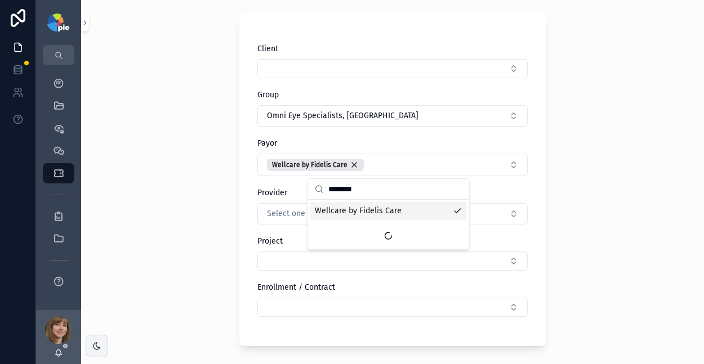
click at [282, 209] on span "Select one or more providers" at bounding box center [319, 213] width 105 height 11
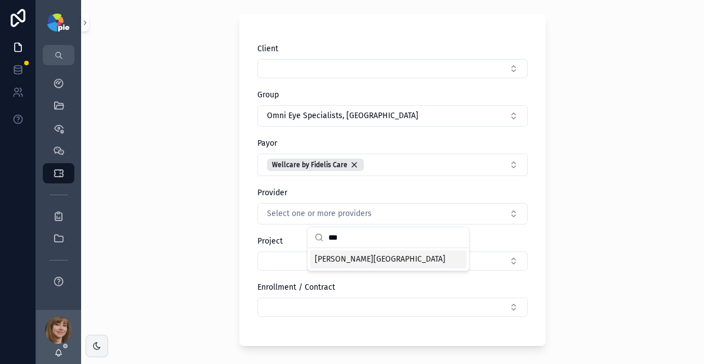
type input "***"
click at [323, 257] on span "[PERSON_NAME][GEOGRAPHIC_DATA]" at bounding box center [380, 259] width 131 height 11
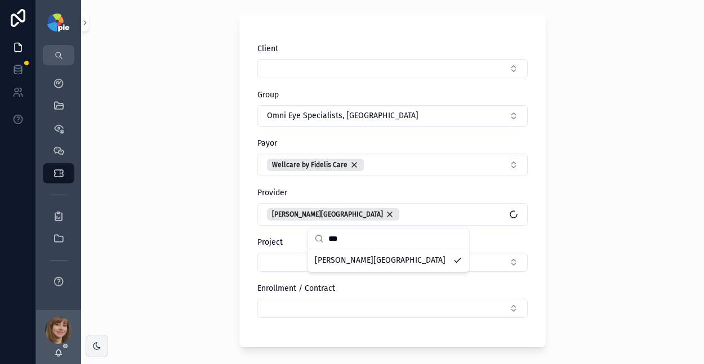
click at [632, 190] on div "Tickets Create a Ticket Create a Ticket Client Group Omni Eye Specialists, PA P…" at bounding box center [392, 122] width 623 height 364
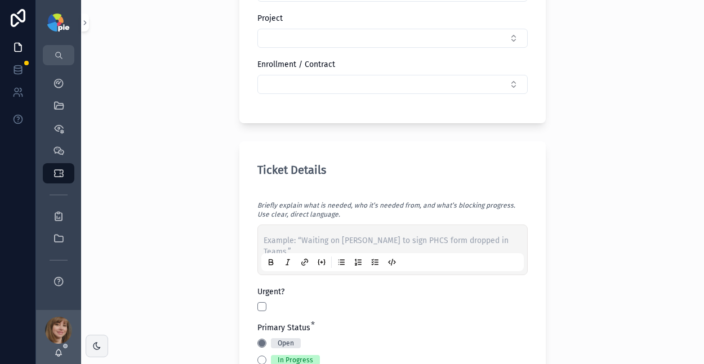
scroll to position [285, 0]
click at [357, 242] on p "scrollable content" at bounding box center [394, 240] width 262 height 11
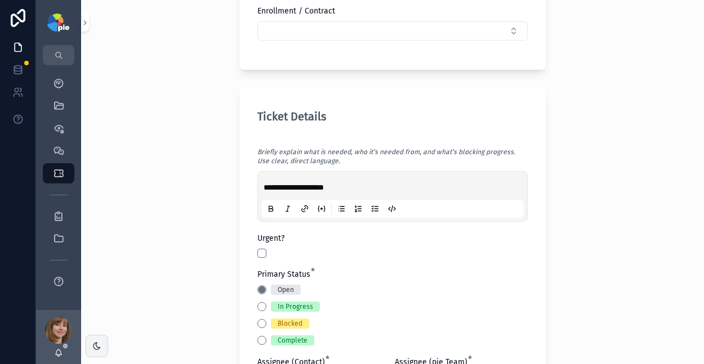
scroll to position [485, 0]
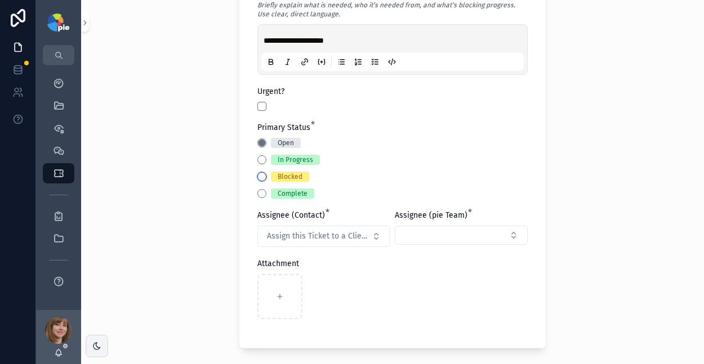
click at [257, 176] on button "Blocked" at bounding box center [261, 176] width 9 height 9
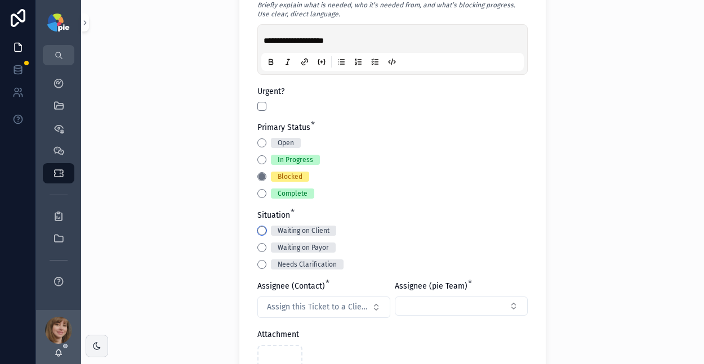
click at [257, 231] on button "Waiting on Client" at bounding box center [261, 230] width 9 height 9
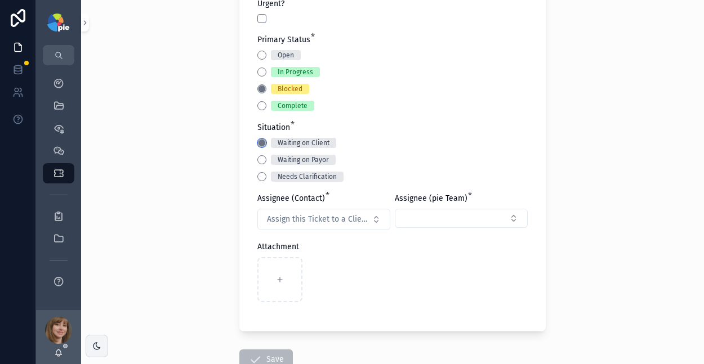
scroll to position [582, 0]
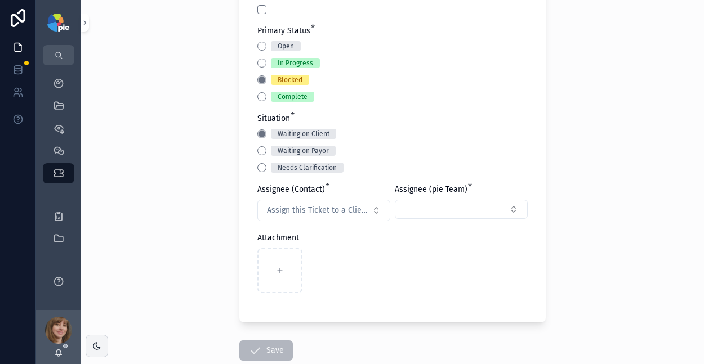
click at [324, 213] on span "Assign this Ticket to a Client Contact" at bounding box center [317, 210] width 100 height 11
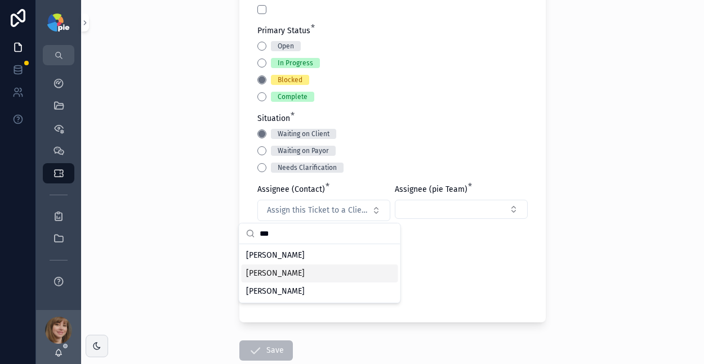
type input "***"
click at [326, 269] on div "[PERSON_NAME]" at bounding box center [320, 274] width 156 height 18
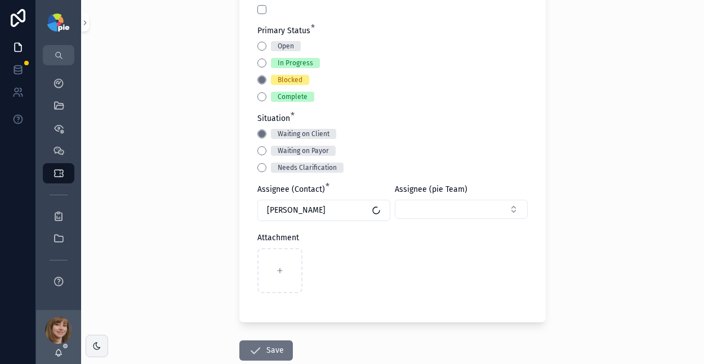
click at [429, 204] on button "Select Button" at bounding box center [461, 209] width 133 height 19
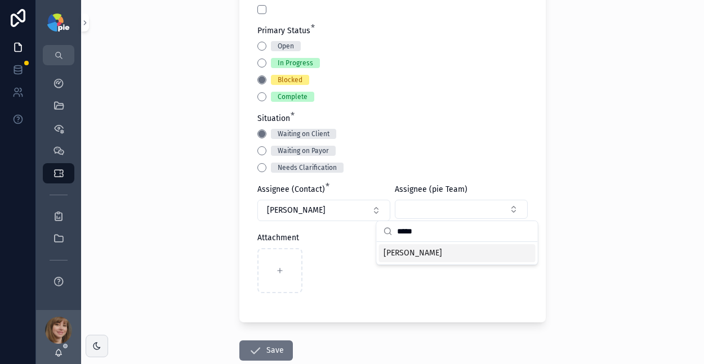
type input "*****"
click at [427, 249] on span "[PERSON_NAME]" at bounding box center [412, 253] width 59 height 11
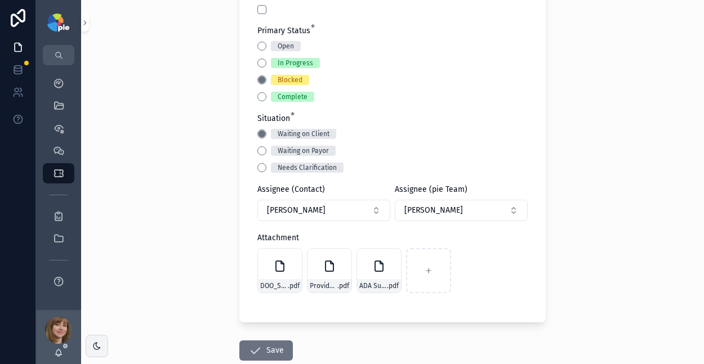
click at [629, 240] on div "**********" at bounding box center [392, 182] width 623 height 364
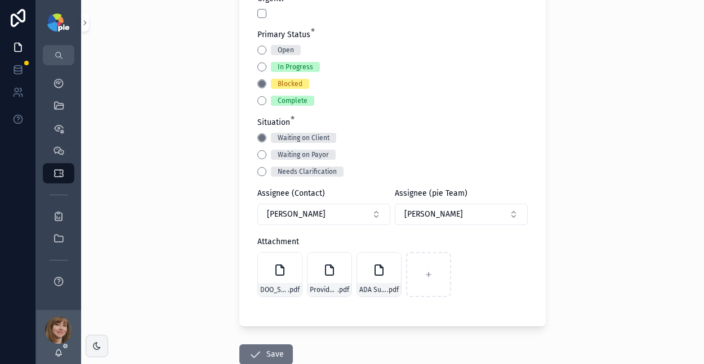
scroll to position [650, 0]
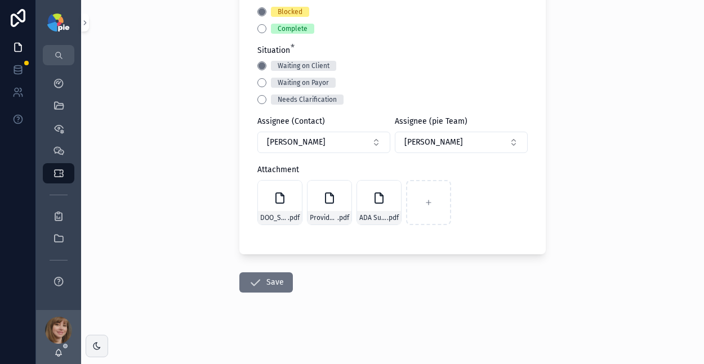
click at [252, 286] on icon "scrollable content" at bounding box center [255, 283] width 14 height 14
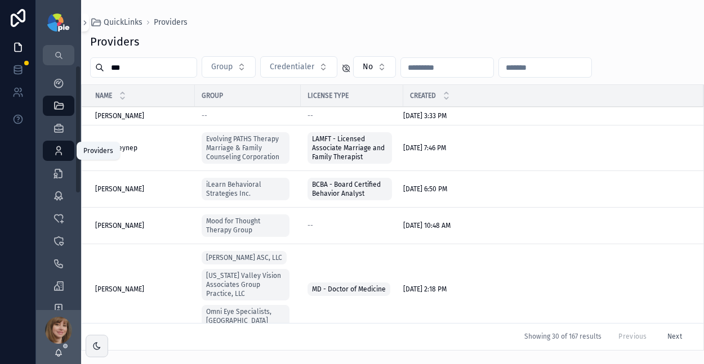
click at [60, 149] on icon "scrollable content" at bounding box center [58, 150] width 11 height 11
click at [144, 70] on input "***" at bounding box center [150, 68] width 92 height 16
type input "*"
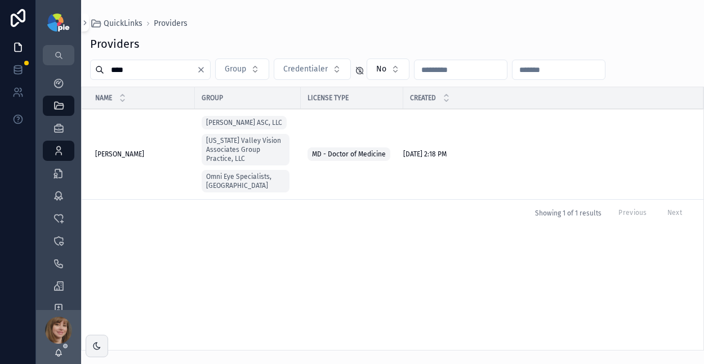
type input "****"
click at [119, 150] on span "[PERSON_NAME]" at bounding box center [119, 154] width 49 height 9
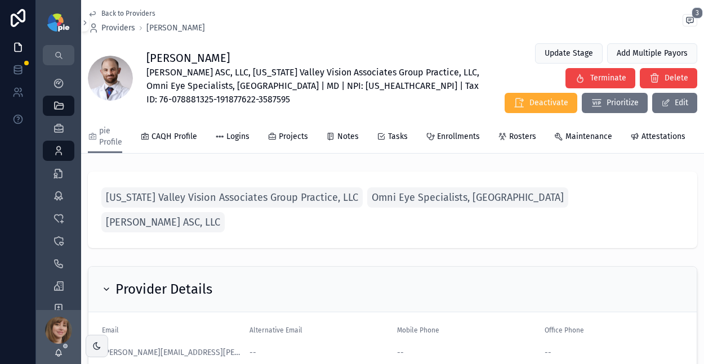
click at [445, 136] on span "Enrollments" at bounding box center [458, 136] width 43 height 11
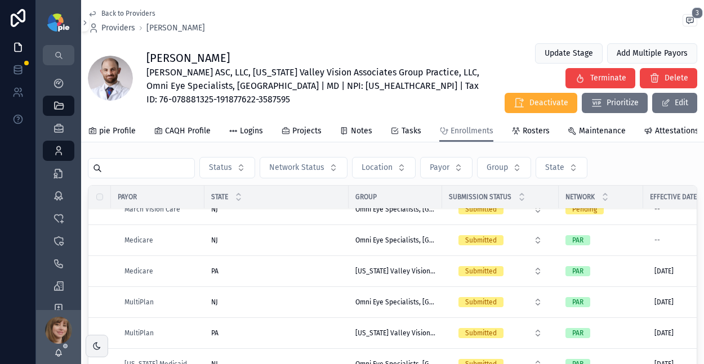
scroll to position [1208, 0]
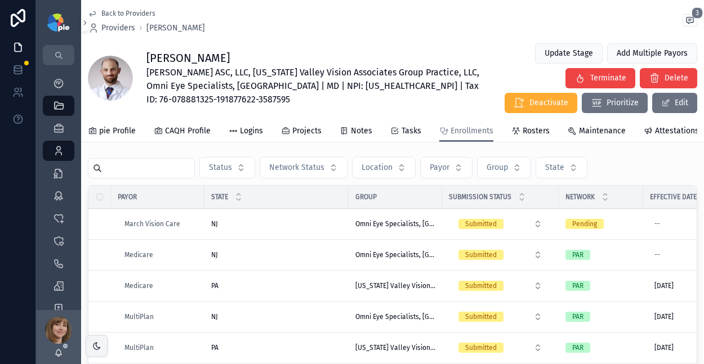
click at [287, 229] on div "NJ [GEOGRAPHIC_DATA]" at bounding box center [276, 224] width 131 height 9
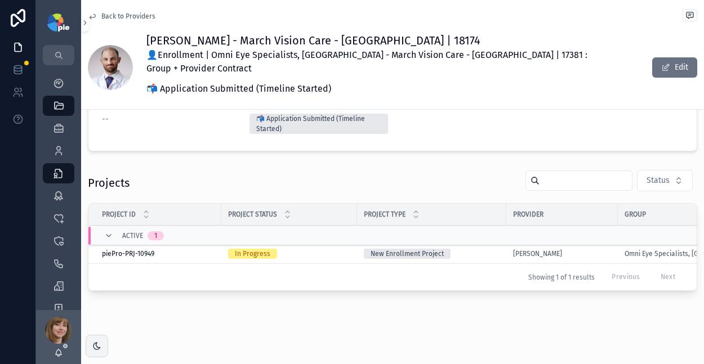
scroll to position [188, 0]
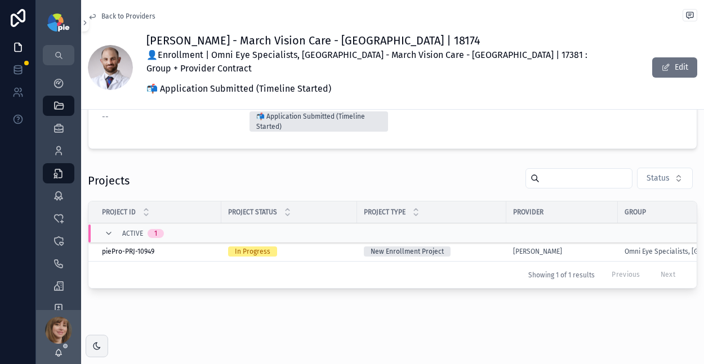
click at [479, 247] on div "New Enrollment Project" at bounding box center [432, 252] width 136 height 10
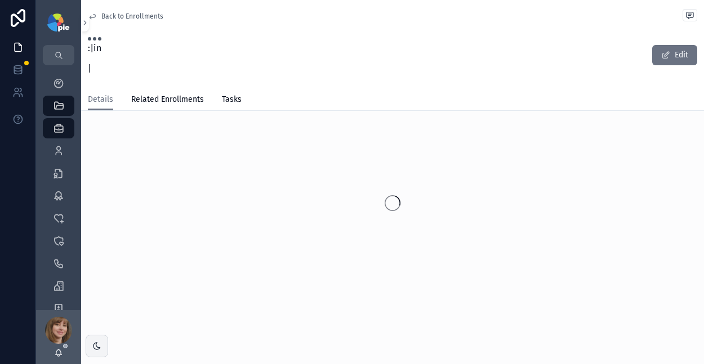
scroll to position [10, 0]
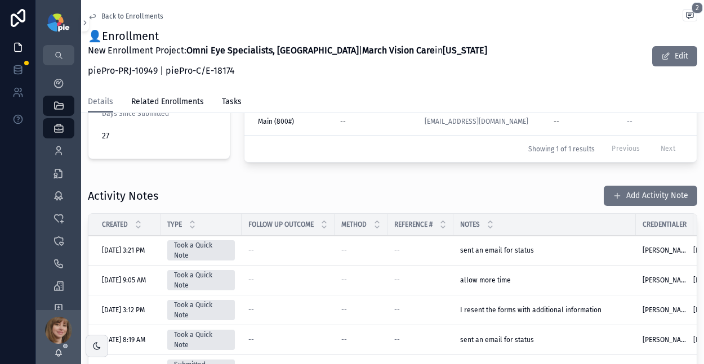
scroll to position [358, 0]
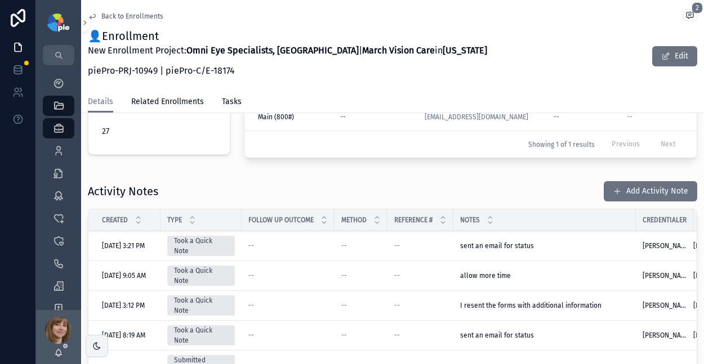
click at [629, 189] on button "Add Activity Note" at bounding box center [649, 191] width 93 height 20
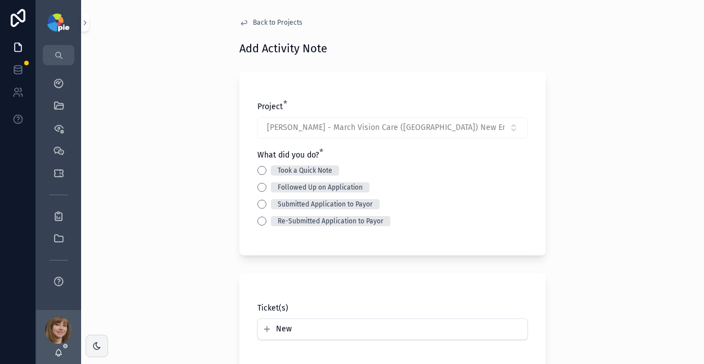
click at [257, 187] on button "Followed Up on Application" at bounding box center [261, 187] width 9 height 9
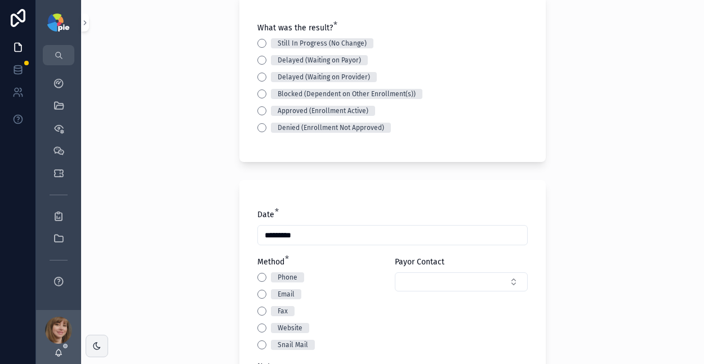
scroll to position [280, 0]
click at [259, 43] on button "Still In Progress (No Change)" at bounding box center [261, 43] width 9 height 9
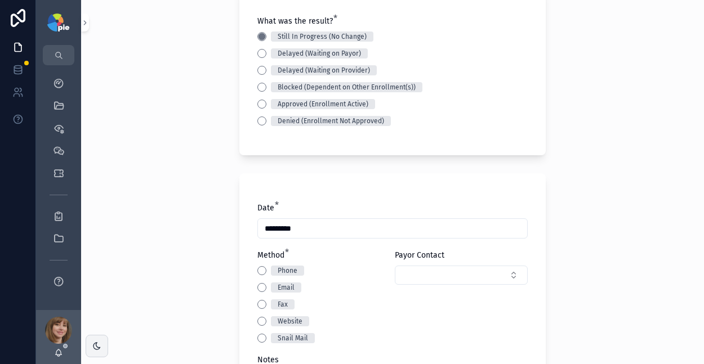
scroll to position [362, 0]
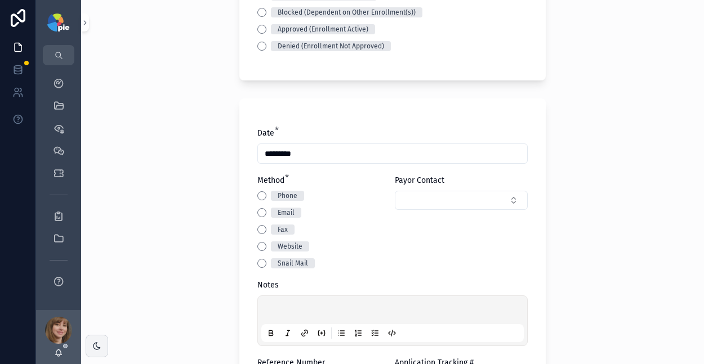
click at [257, 211] on button "Email" at bounding box center [261, 212] width 9 height 9
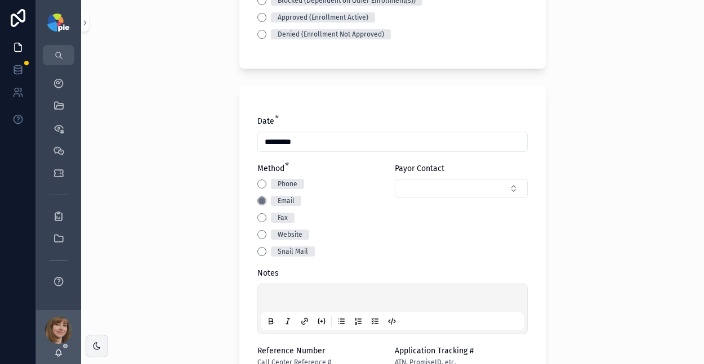
scroll to position [455, 0]
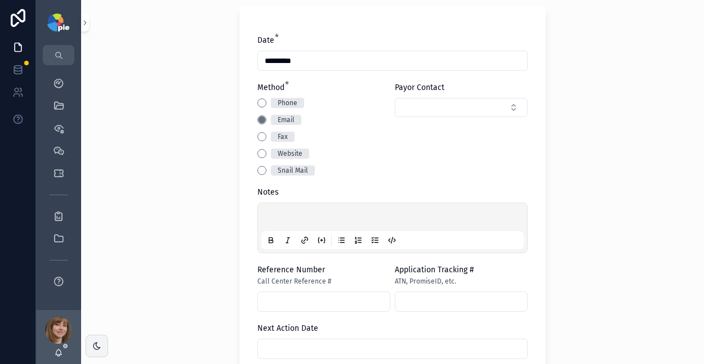
click at [267, 211] on div "scrollable content" at bounding box center [392, 228] width 262 height 43
click at [273, 218] on p "scrollable content" at bounding box center [394, 218] width 262 height 11
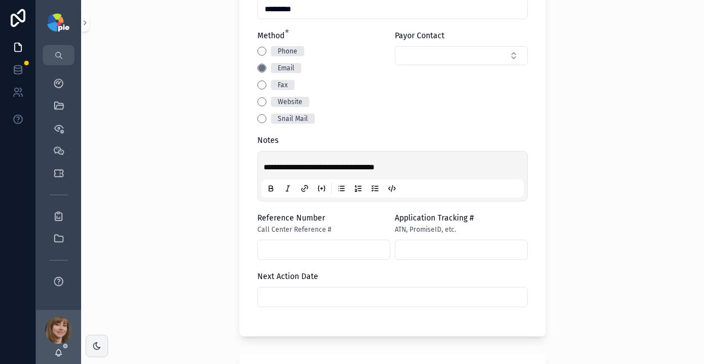
scroll to position [521, 0]
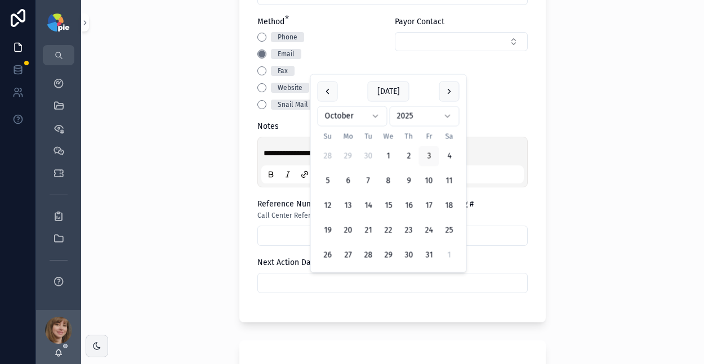
click at [278, 279] on input "scrollable content" at bounding box center [392, 283] width 269 height 16
click at [445, 92] on button "scrollable content" at bounding box center [449, 92] width 20 height 20
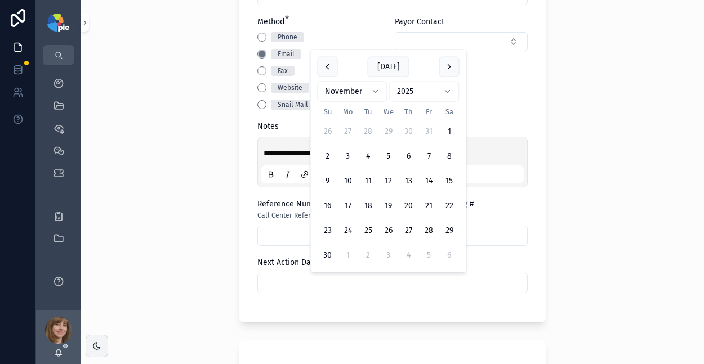
click at [371, 154] on button "4" at bounding box center [368, 156] width 20 height 20
type input "*********"
click at [165, 170] on div "**********" at bounding box center [392, 182] width 623 height 364
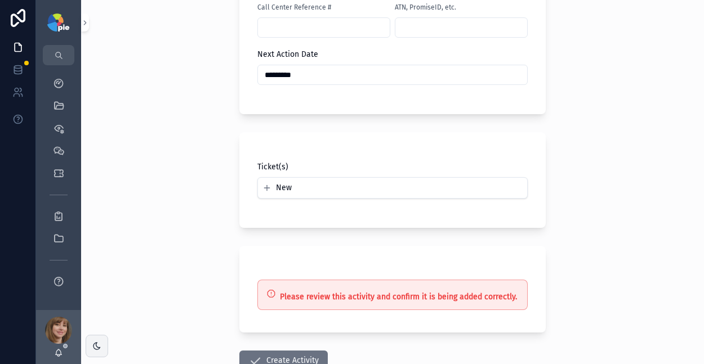
scroll to position [808, 0]
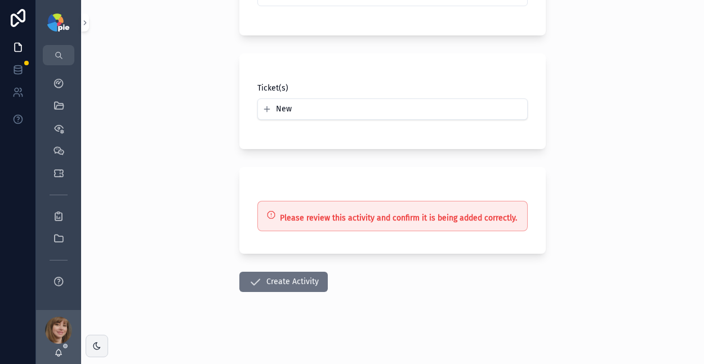
click at [284, 285] on button "Create Activity" at bounding box center [283, 282] width 88 height 20
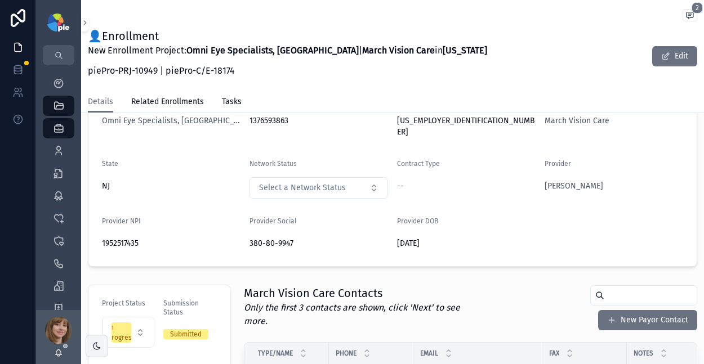
scroll to position [99, 0]
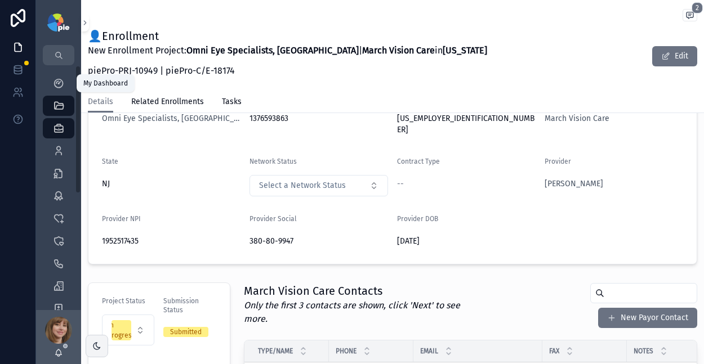
click at [52, 77] on div "My Dashboard" at bounding box center [59, 83] width 18 height 18
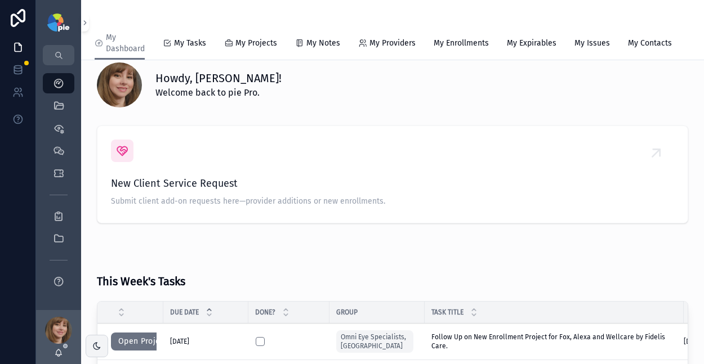
scroll to position [16, 0]
click at [194, 43] on span "My Tasks" at bounding box center [190, 43] width 32 height 11
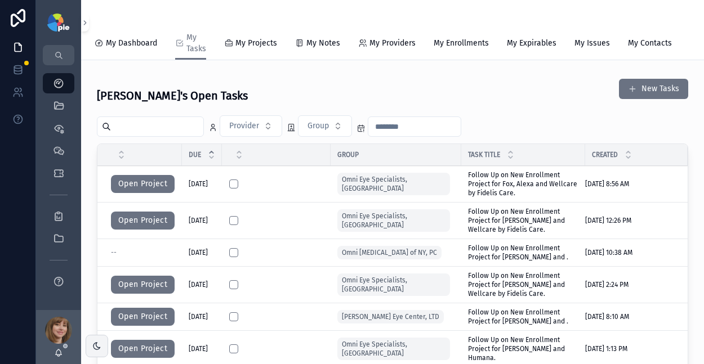
click at [138, 191] on button "Open Project" at bounding box center [143, 184] width 64 height 18
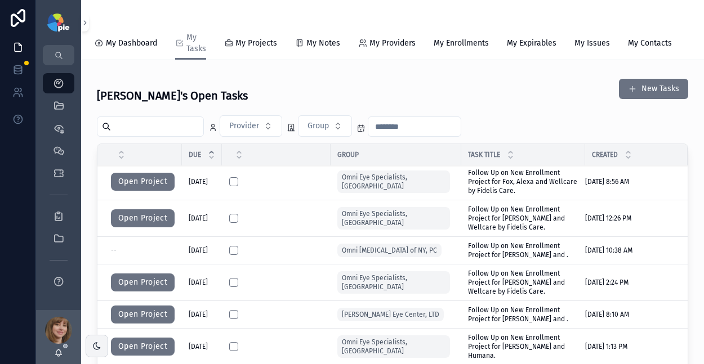
scroll to position [5, 0]
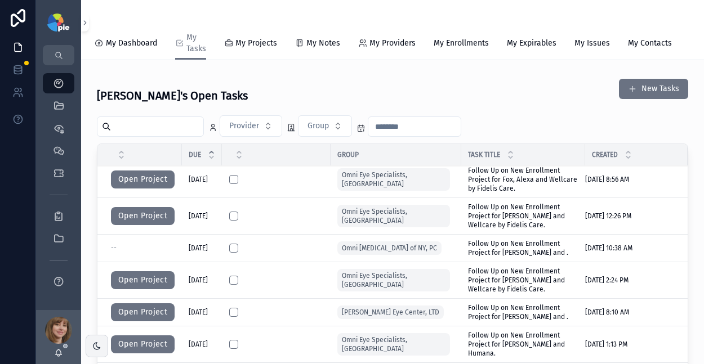
click at [133, 218] on button "Open Project" at bounding box center [143, 216] width 64 height 18
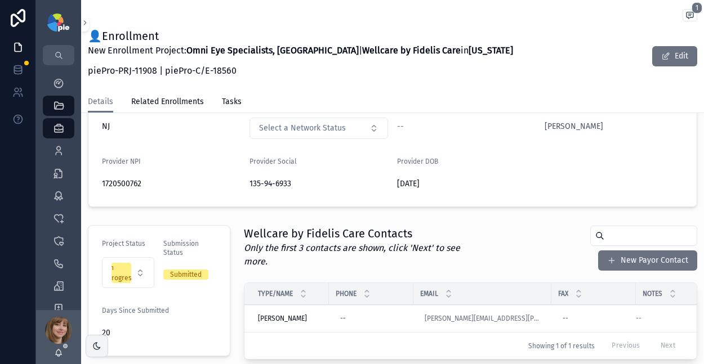
scroll to position [128, 0]
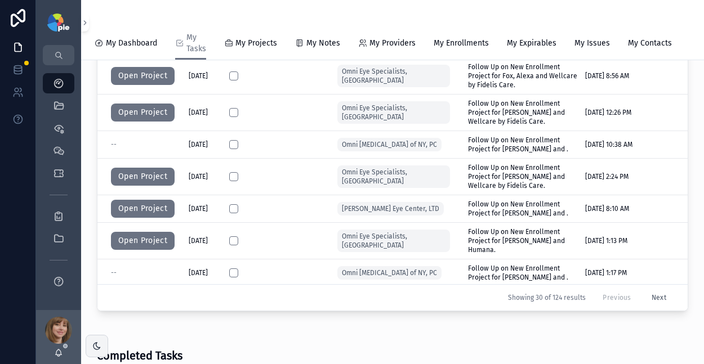
scroll to position [2, 0]
click at [142, 180] on button "Open Project" at bounding box center [143, 176] width 64 height 18
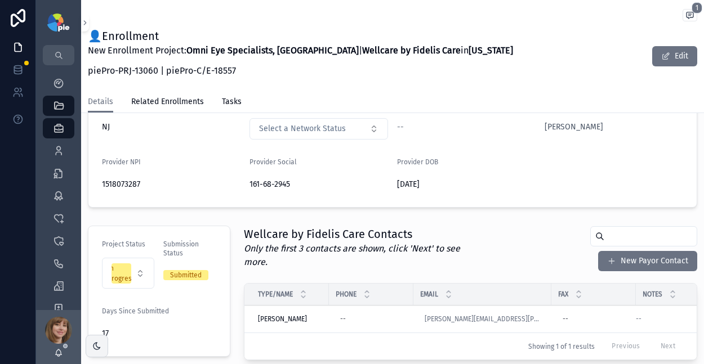
scroll to position [121, 0]
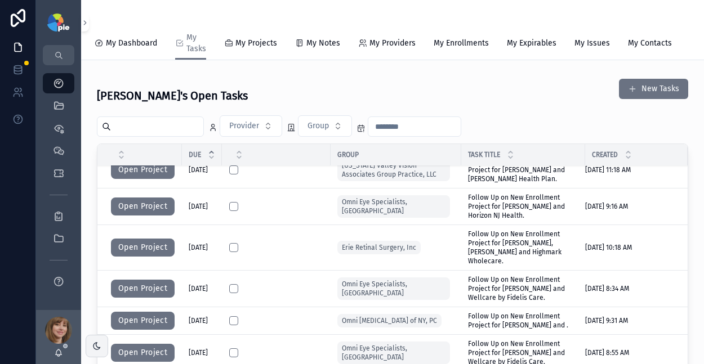
scroll to position [305, 0]
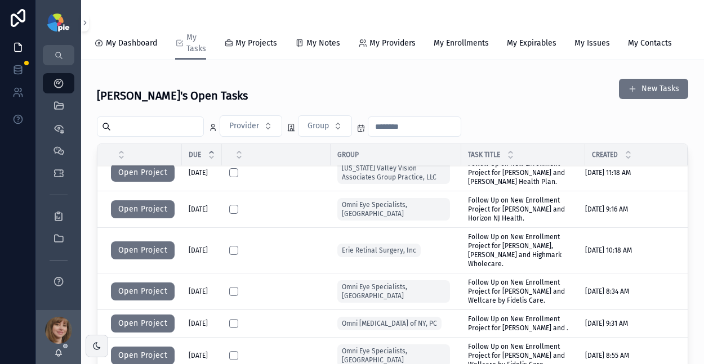
click at [146, 212] on button "Open Project" at bounding box center [143, 209] width 64 height 18
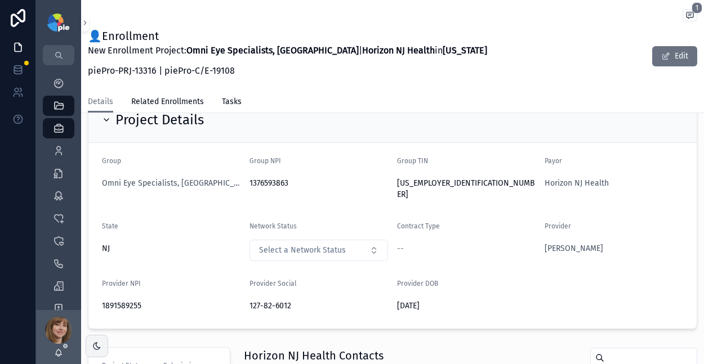
scroll to position [30, 0]
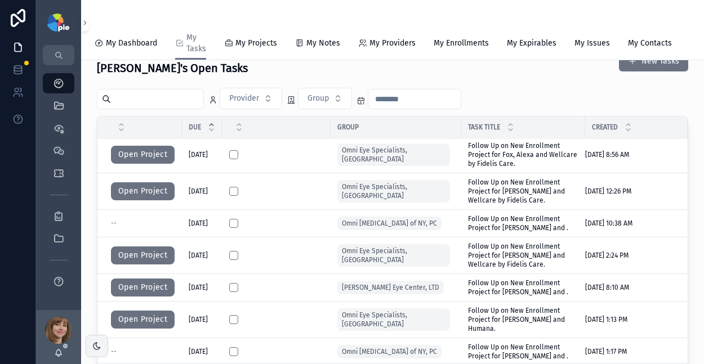
scroll to position [2, 0]
click at [141, 163] on button "Open Project" at bounding box center [143, 154] width 64 height 18
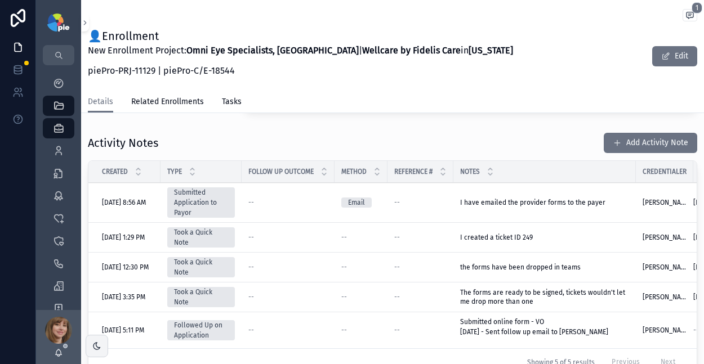
scroll to position [420, 0]
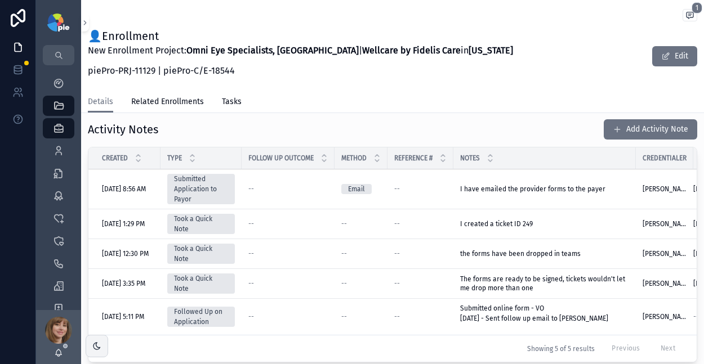
click at [622, 126] on button "Add Activity Note" at bounding box center [649, 129] width 93 height 20
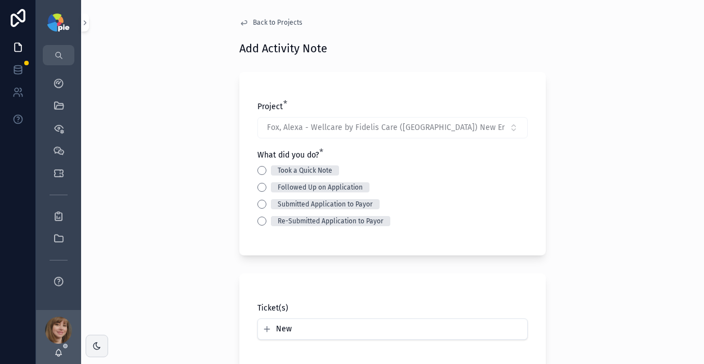
click at [259, 172] on button "Took a Quick Note" at bounding box center [261, 170] width 9 height 9
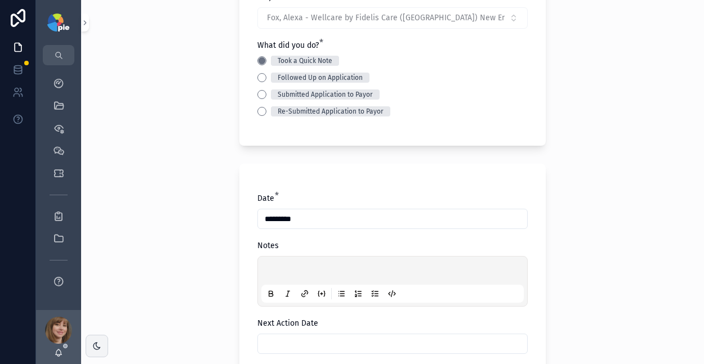
scroll to position [116, 0]
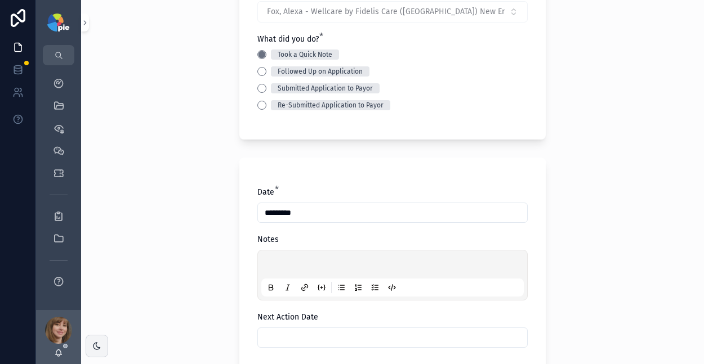
click at [281, 265] on p "scrollable content" at bounding box center [394, 266] width 262 height 11
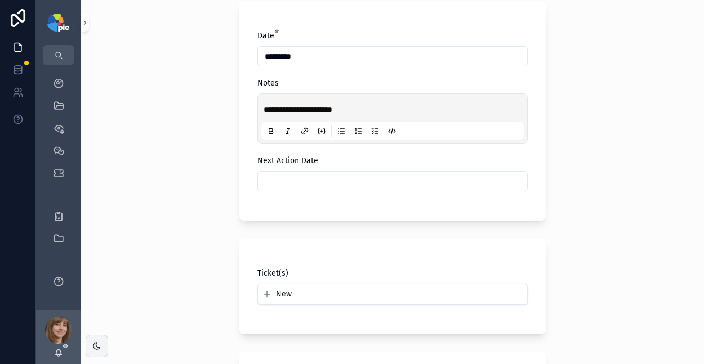
scroll to position [297, 0]
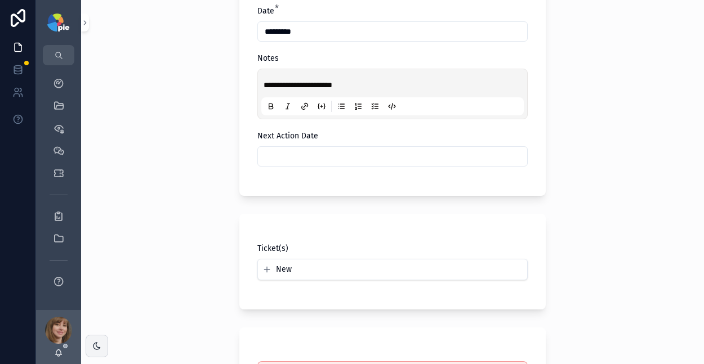
click at [308, 155] on input "scrollable content" at bounding box center [392, 157] width 269 height 16
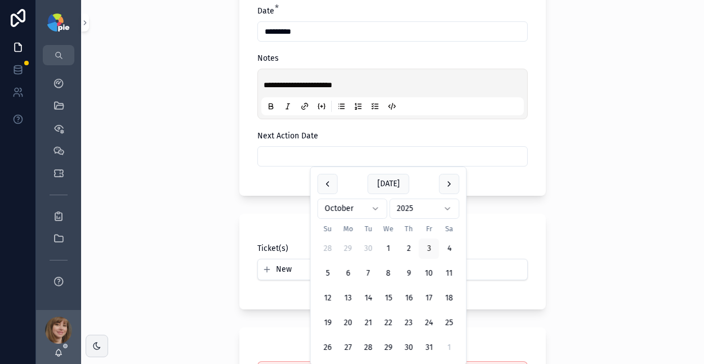
click at [454, 185] on button "scrollable content" at bounding box center [449, 184] width 20 height 20
click at [347, 273] on button "3" at bounding box center [348, 273] width 20 height 20
type input "*********"
drag, startPoint x: 168, startPoint y: 239, endPoint x: 174, endPoint y: 238, distance: 6.2
click at [168, 239] on div "**********" at bounding box center [392, 182] width 623 height 364
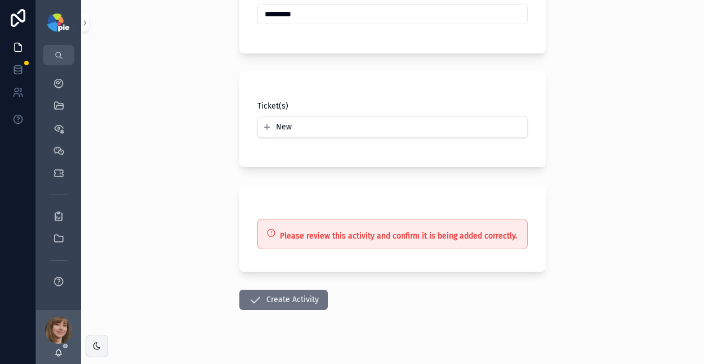
scroll to position [458, 0]
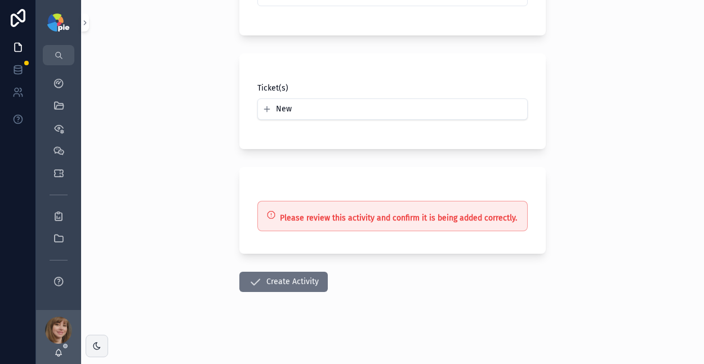
click at [275, 280] on button "Create Activity" at bounding box center [283, 282] width 88 height 20
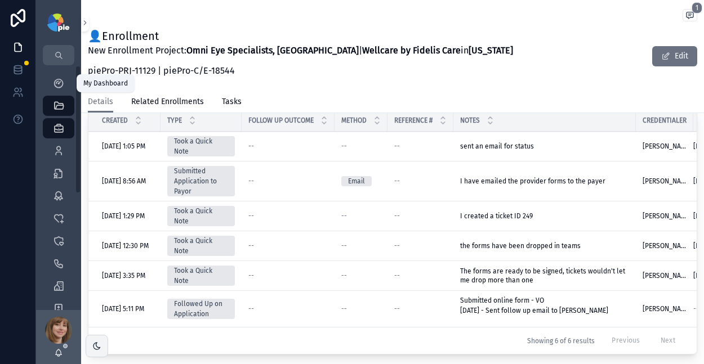
click at [60, 82] on icon "scrollable content" at bounding box center [58, 83] width 11 height 11
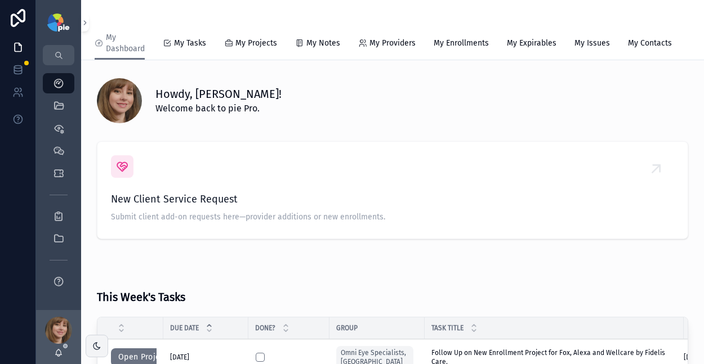
scroll to position [99, 0]
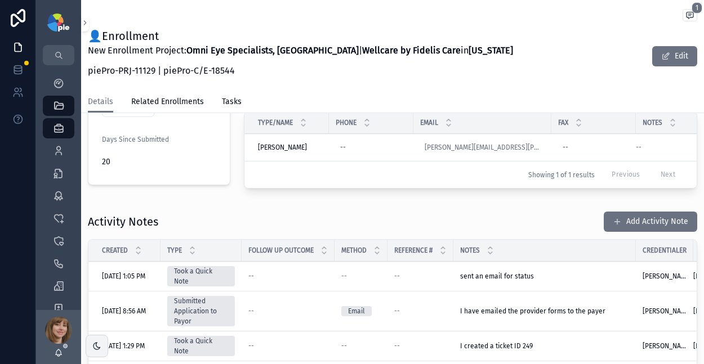
scroll to position [330, 0]
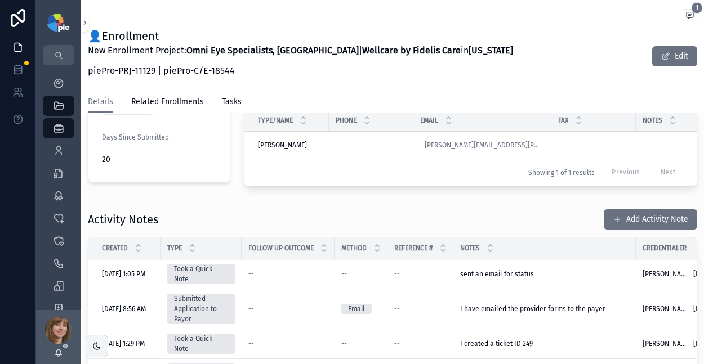
click at [637, 211] on button "Add Activity Note" at bounding box center [649, 219] width 93 height 20
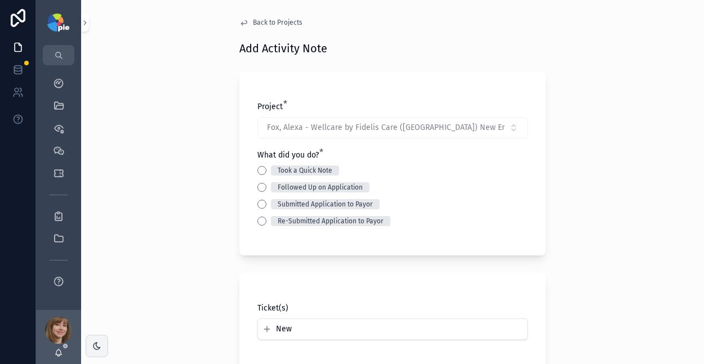
click at [257, 171] on button "Took a Quick Note" at bounding box center [261, 170] width 9 height 9
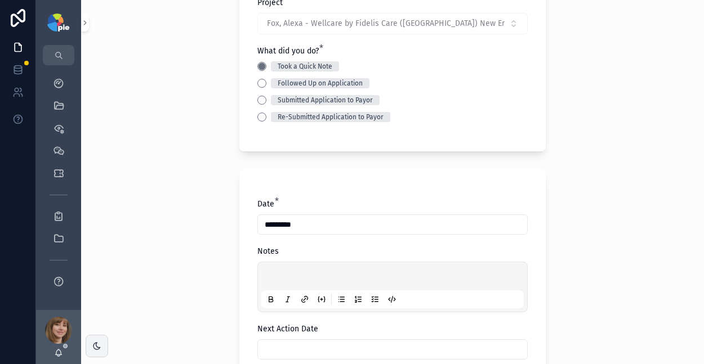
scroll to position [105, 0]
click at [271, 276] on p "scrollable content" at bounding box center [394, 276] width 262 height 11
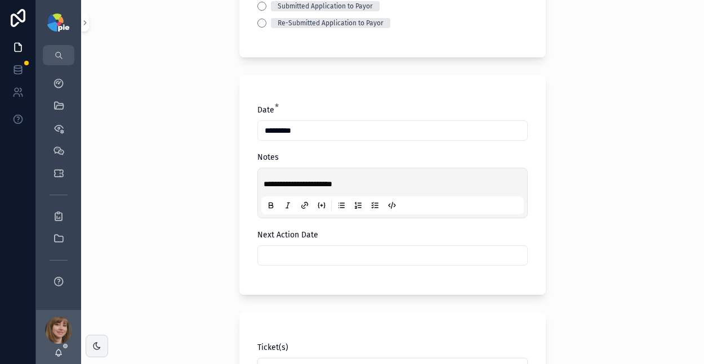
scroll to position [199, 0]
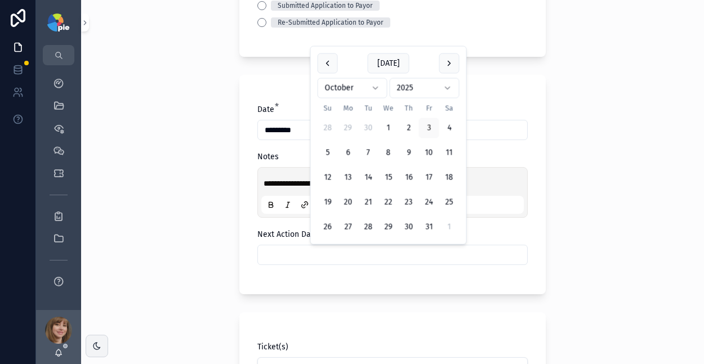
click at [333, 261] on input "scrollable content" at bounding box center [392, 255] width 269 height 16
click at [454, 61] on button "scrollable content" at bounding box center [449, 63] width 20 height 20
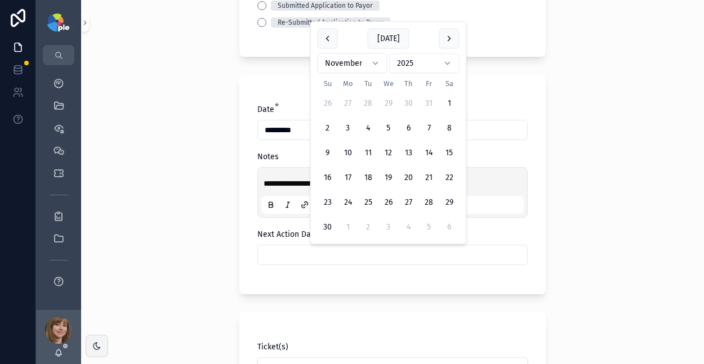
click at [364, 124] on button "4" at bounding box center [368, 128] width 20 height 20
type input "*********"
click at [160, 173] on div "**********" at bounding box center [392, 182] width 623 height 364
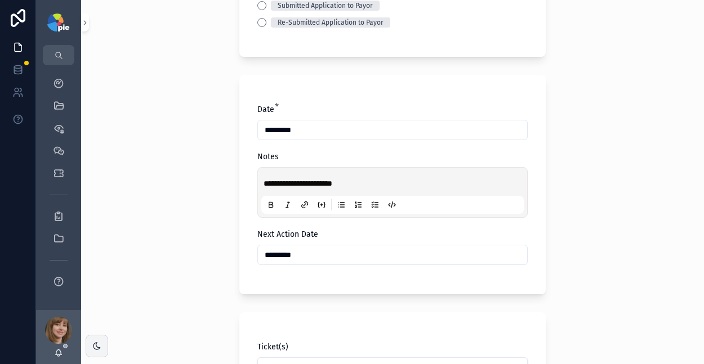
scroll to position [404, 0]
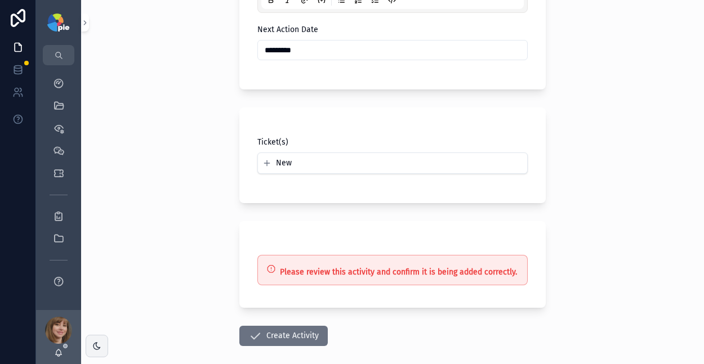
click at [263, 338] on button "Create Activity" at bounding box center [283, 336] width 88 height 20
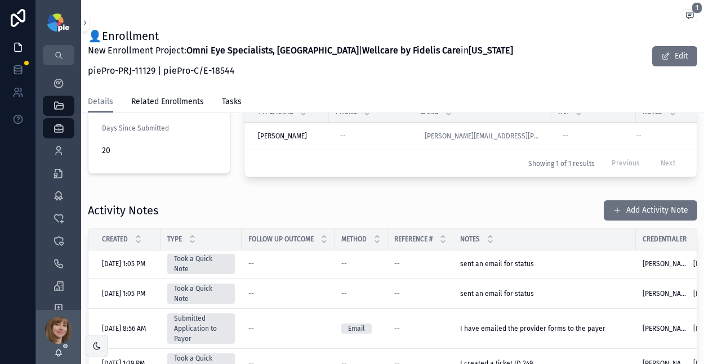
scroll to position [9, 0]
click at [57, 81] on icon "scrollable content" at bounding box center [58, 83] width 11 height 11
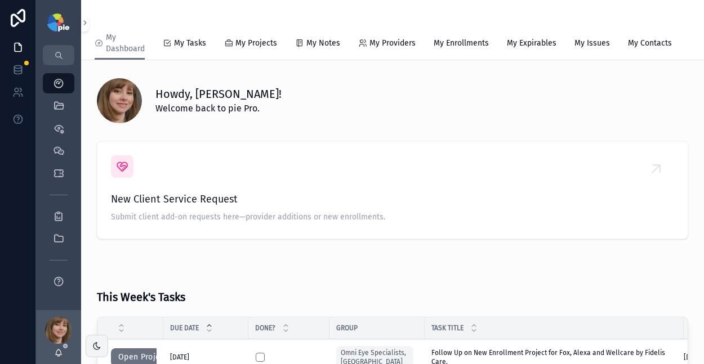
scroll to position [106, 0]
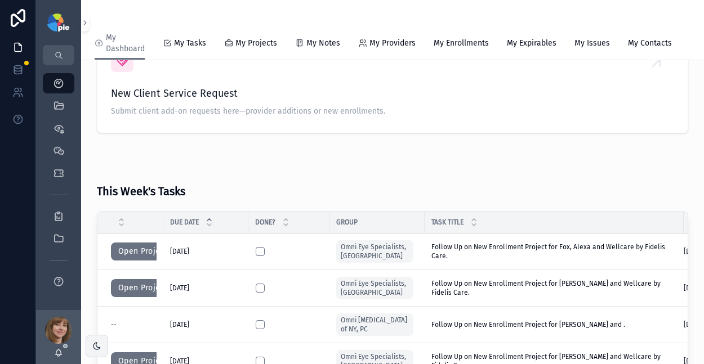
click at [126, 297] on button "Open Project" at bounding box center [143, 288] width 64 height 18
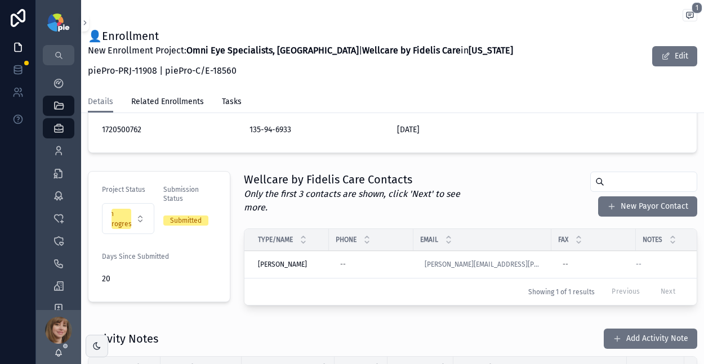
scroll to position [292, 0]
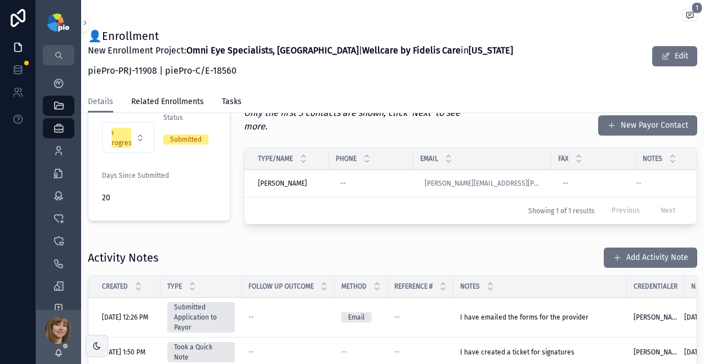
click at [625, 249] on button "Add Activity Note" at bounding box center [649, 258] width 93 height 20
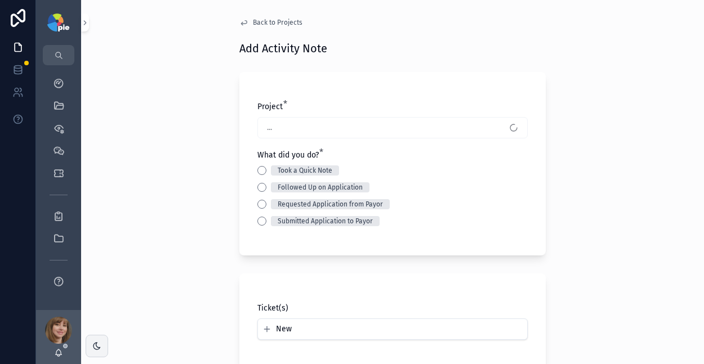
click at [258, 169] on button "Took a Quick Note" at bounding box center [261, 170] width 9 height 9
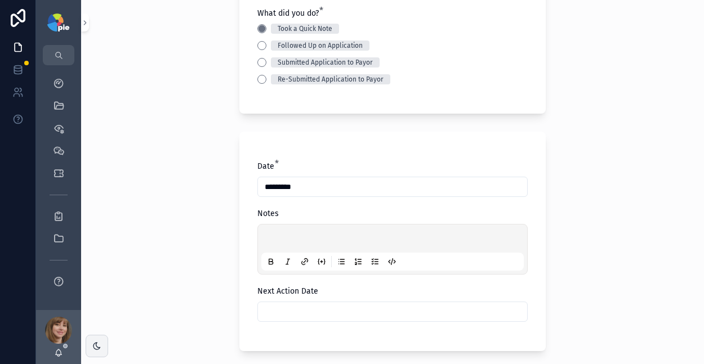
scroll to position [142, 0]
click at [280, 241] on p "scrollable content" at bounding box center [394, 240] width 262 height 11
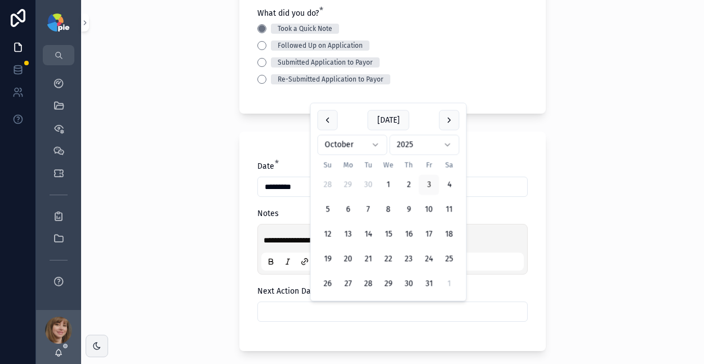
click at [344, 317] on input "scrollable content" at bounding box center [392, 312] width 269 height 16
click at [443, 119] on button "scrollable content" at bounding box center [449, 120] width 20 height 20
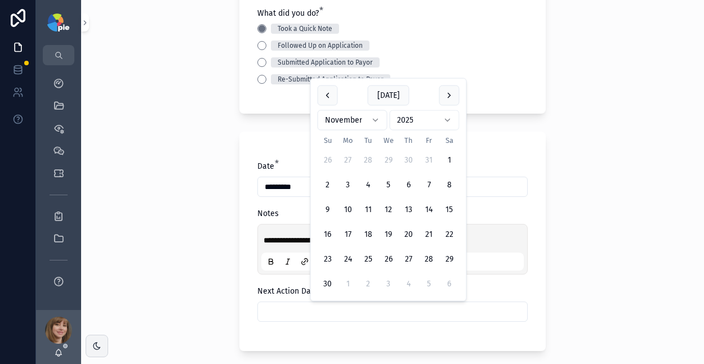
click at [370, 180] on button "4" at bounding box center [368, 185] width 20 height 20
type input "*********"
drag, startPoint x: 171, startPoint y: 207, endPoint x: 179, endPoint y: 210, distance: 8.4
click at [172, 207] on div "**********" at bounding box center [392, 40] width 623 height 364
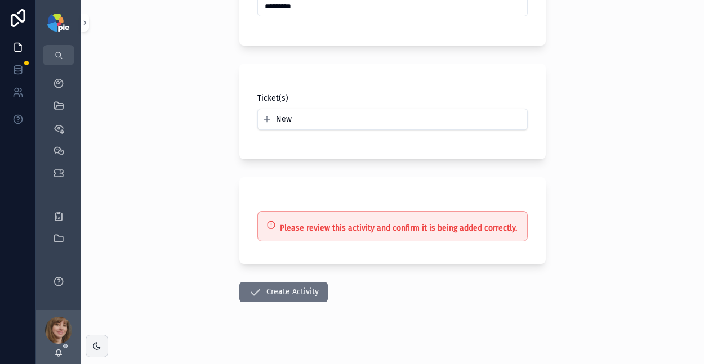
scroll to position [452, 0]
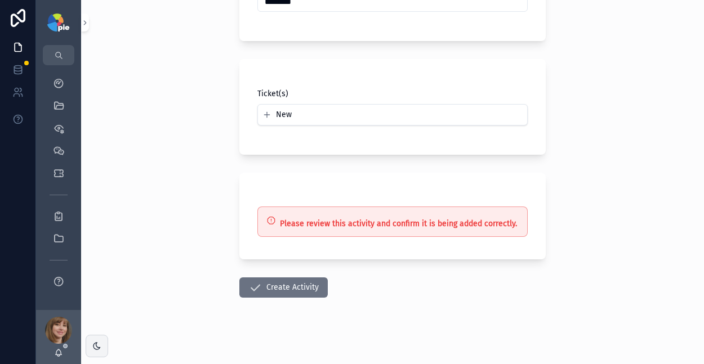
click at [265, 287] on button "Create Activity" at bounding box center [283, 288] width 88 height 20
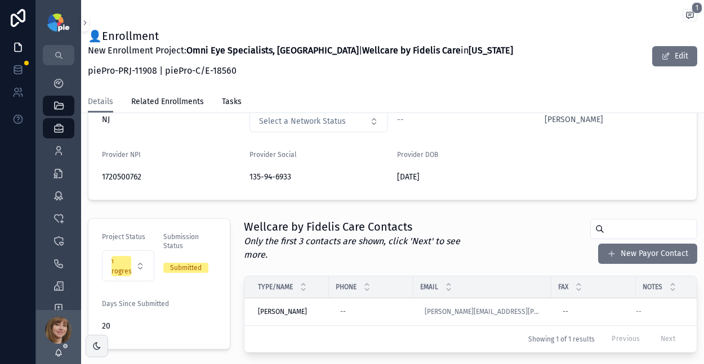
scroll to position [156, 0]
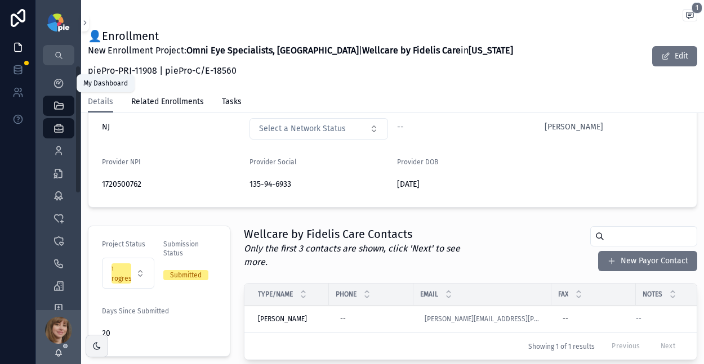
click at [51, 82] on div "My Dashboard" at bounding box center [59, 83] width 18 height 18
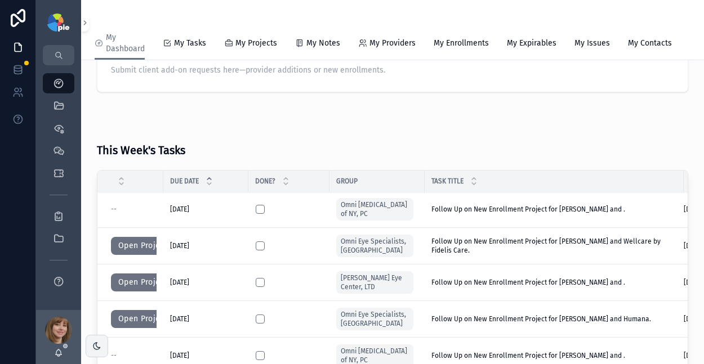
scroll to position [2, 0]
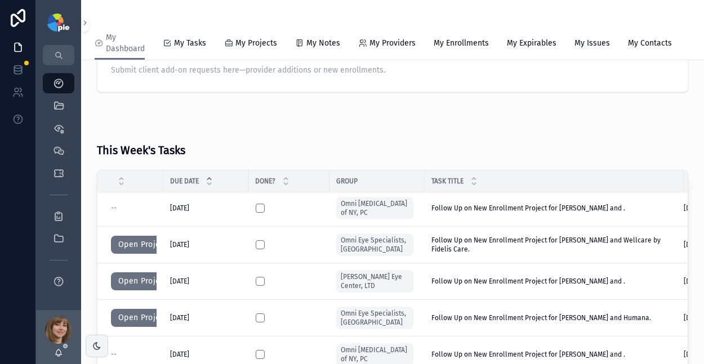
click at [134, 251] on button "Open Project" at bounding box center [143, 245] width 64 height 18
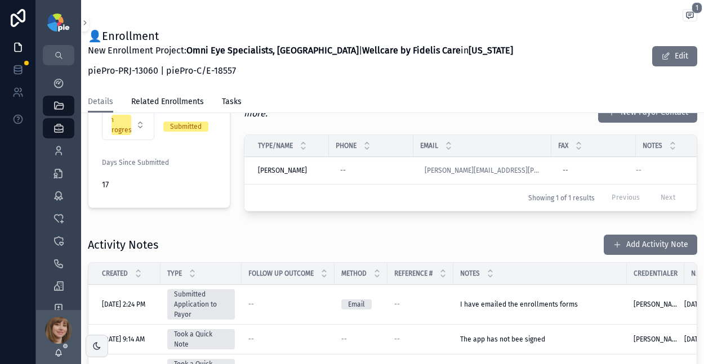
scroll to position [329, 0]
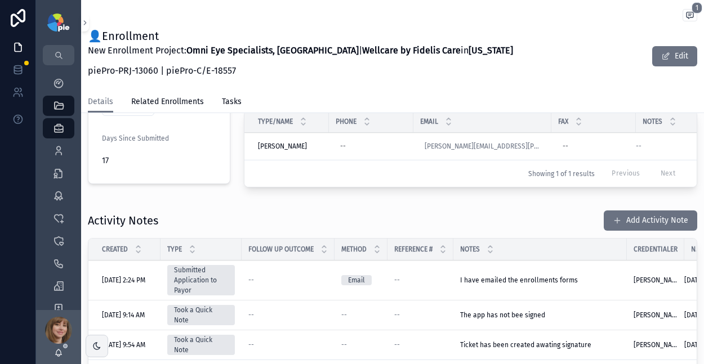
click at [638, 218] on button "Add Activity Note" at bounding box center [649, 221] width 93 height 20
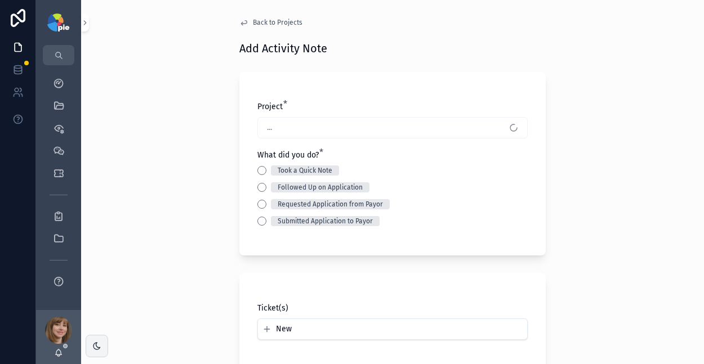
click at [258, 171] on button "Took a Quick Note" at bounding box center [261, 170] width 9 height 9
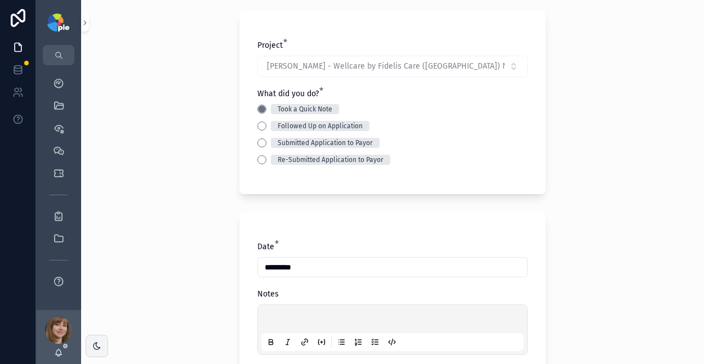
scroll to position [64, 0]
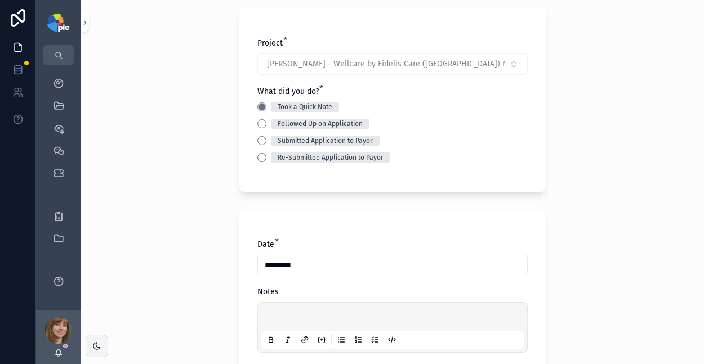
click at [273, 311] on div "scrollable content" at bounding box center [392, 327] width 262 height 43
click at [276, 317] on p "scrollable content" at bounding box center [394, 318] width 262 height 11
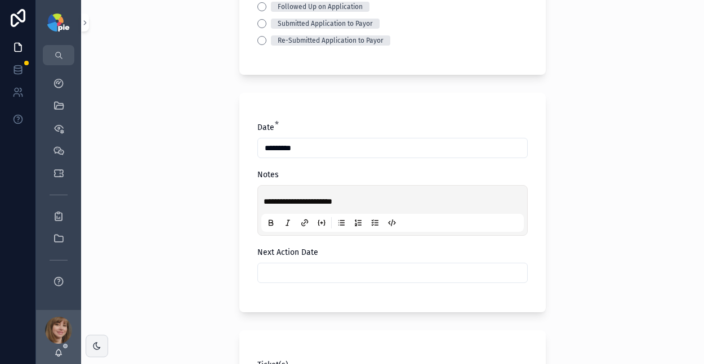
click at [294, 275] on input "scrollable content" at bounding box center [392, 273] width 269 height 16
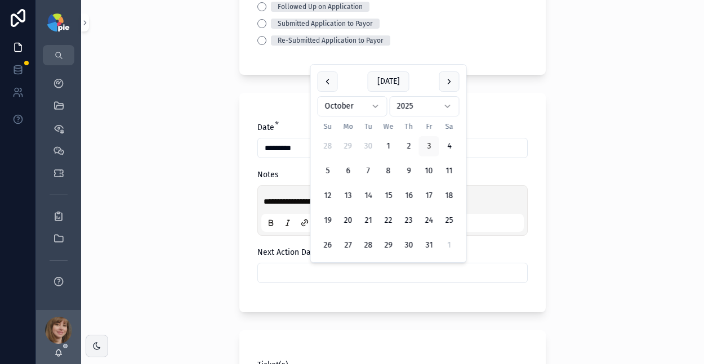
click at [445, 84] on button "scrollable content" at bounding box center [449, 81] width 20 height 20
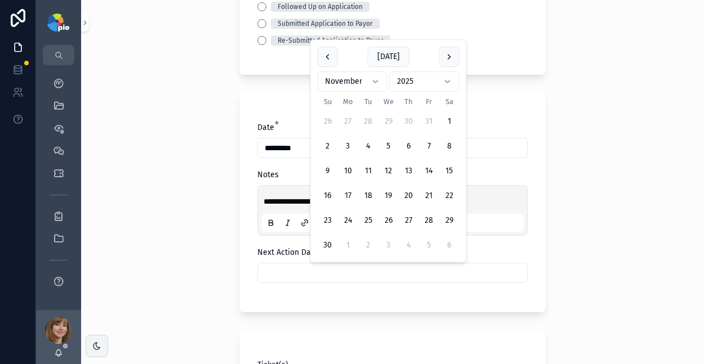
click at [370, 146] on button "4" at bounding box center [368, 146] width 20 height 20
type input "*********"
click at [139, 190] on div "**********" at bounding box center [392, 182] width 623 height 364
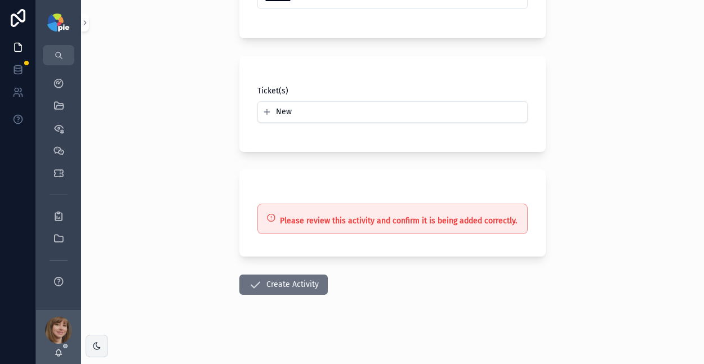
scroll to position [458, 0]
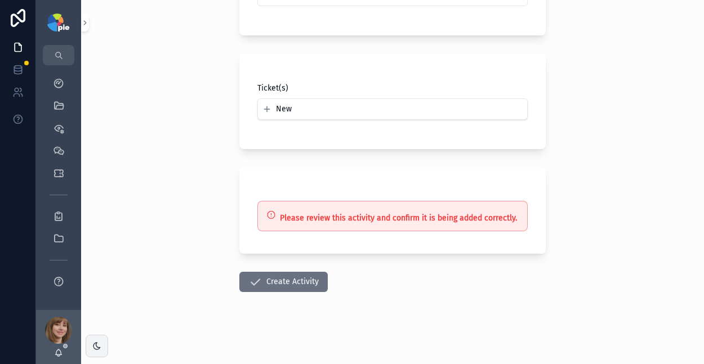
click at [244, 279] on button "Create Activity" at bounding box center [283, 282] width 88 height 20
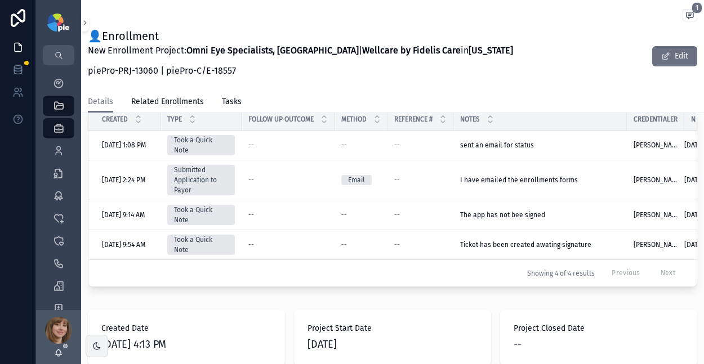
scroll to position [460, 0]
click at [59, 81] on icon "scrollable content" at bounding box center [58, 83] width 11 height 11
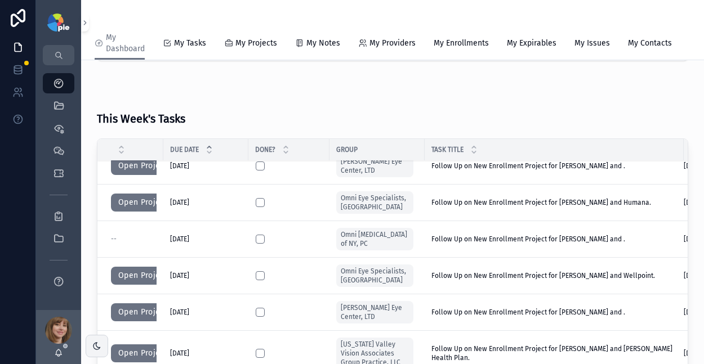
scroll to position [52, 0]
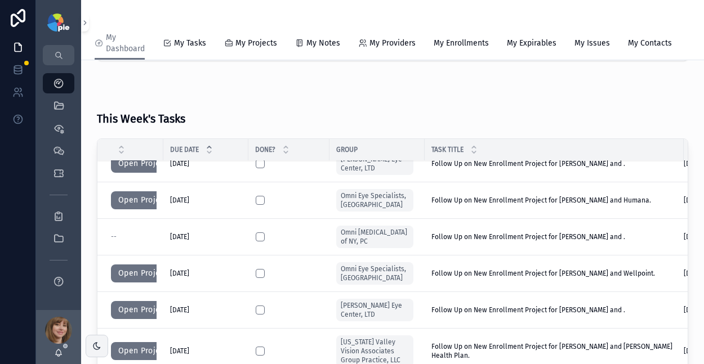
click at [145, 207] on button "Open Project" at bounding box center [143, 200] width 64 height 18
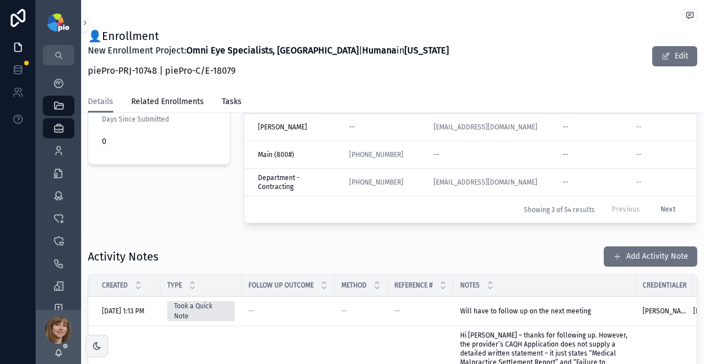
scroll to position [352, 0]
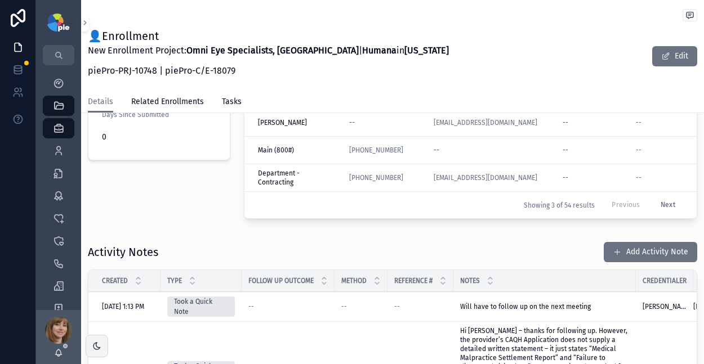
click at [625, 245] on button "Add Activity Note" at bounding box center [649, 252] width 93 height 20
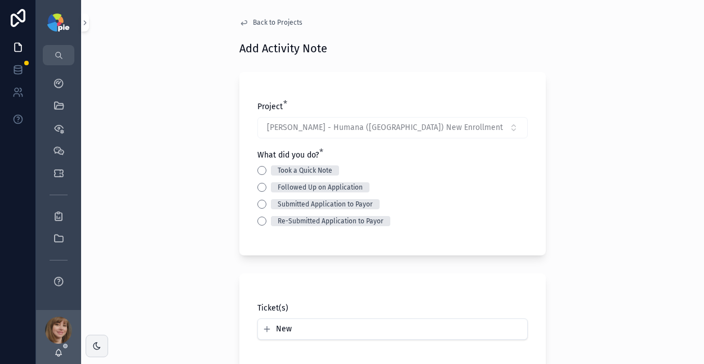
click at [259, 174] on button "Took a Quick Note" at bounding box center [261, 170] width 9 height 9
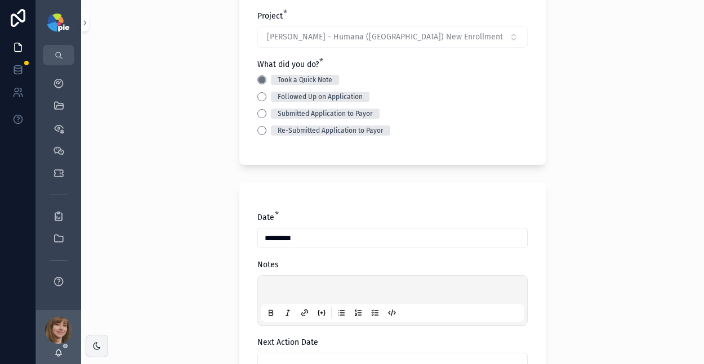
scroll to position [93, 0]
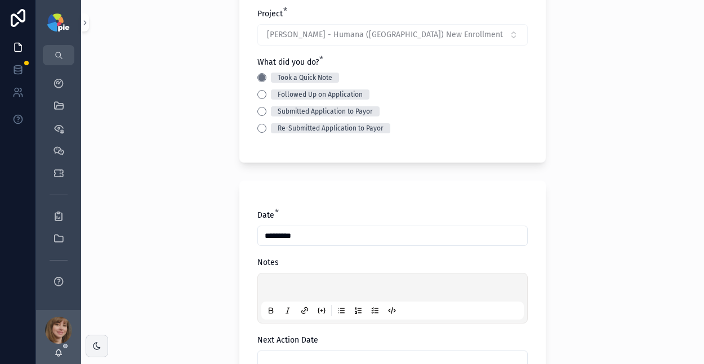
click at [273, 292] on p "scrollable content" at bounding box center [394, 289] width 262 height 11
click at [308, 288] on span "**********" at bounding box center [290, 289] width 55 height 8
click at [333, 288] on p "**********" at bounding box center [394, 289] width 262 height 11
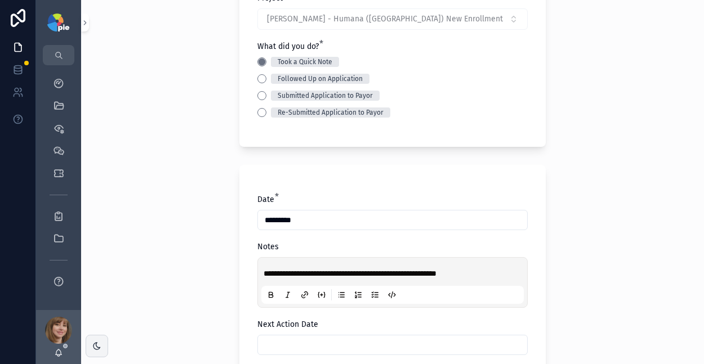
scroll to position [175, 0]
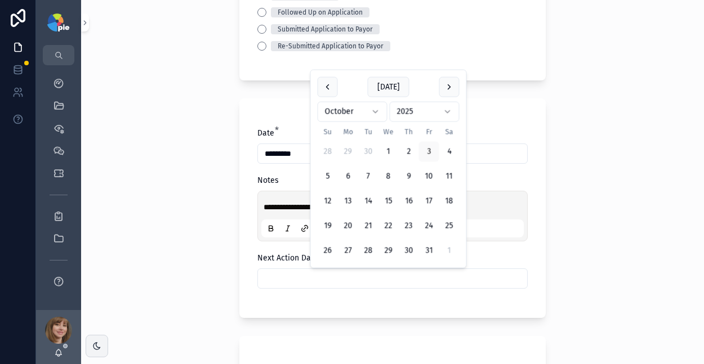
click at [285, 274] on input "scrollable content" at bounding box center [392, 279] width 269 height 16
click at [386, 194] on button "15" at bounding box center [388, 201] width 20 height 20
type input "**********"
click at [198, 203] on div "**********" at bounding box center [392, 182] width 623 height 364
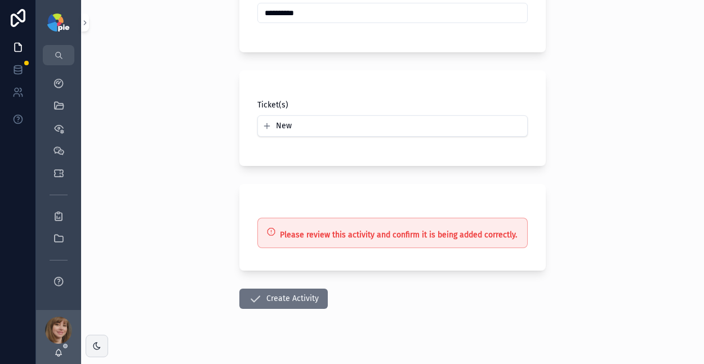
scroll to position [458, 0]
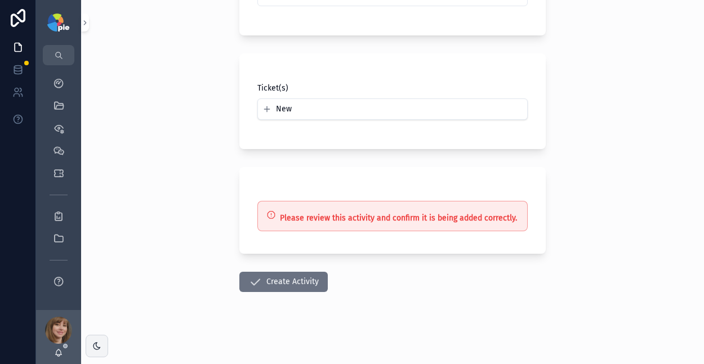
click at [271, 281] on button "Create Activity" at bounding box center [283, 282] width 88 height 20
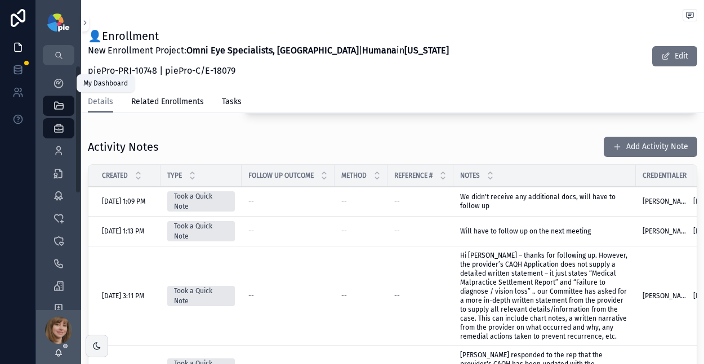
click at [64, 78] on div "My Dashboard" at bounding box center [59, 83] width 18 height 18
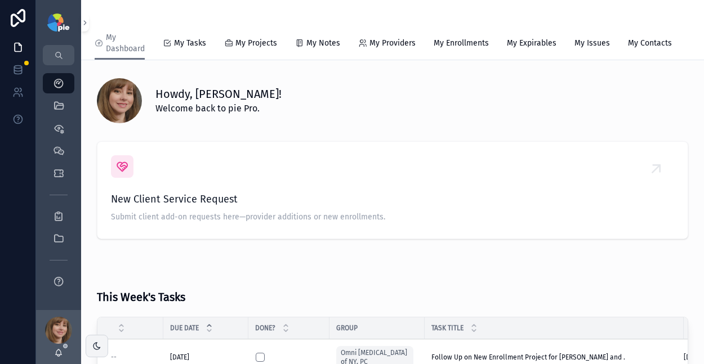
click at [197, 43] on span "My Tasks" at bounding box center [190, 43] width 32 height 11
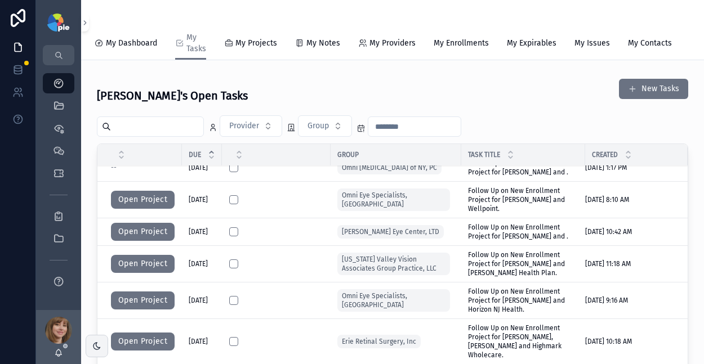
scroll to position [75, 0]
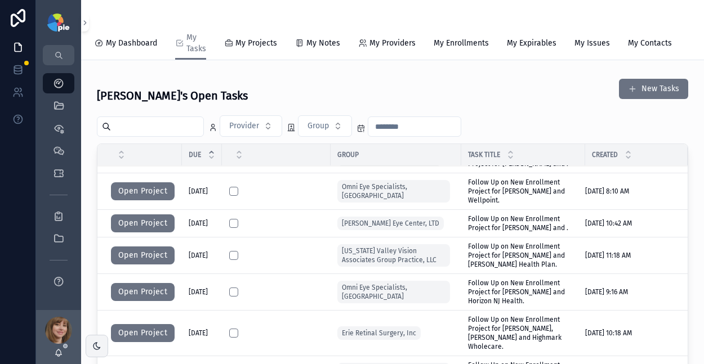
click at [142, 295] on button "Open Project" at bounding box center [143, 292] width 64 height 18
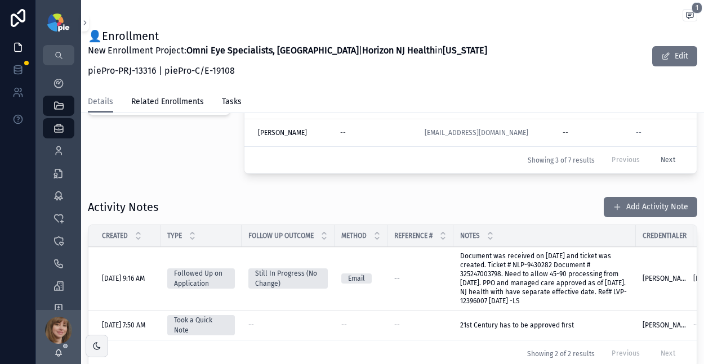
scroll to position [404, 0]
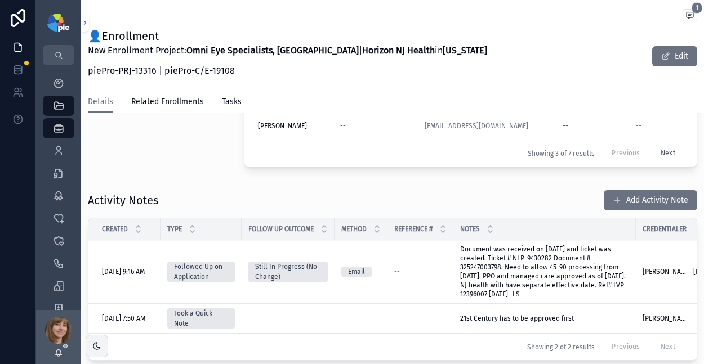
click at [621, 194] on button "Add Activity Note" at bounding box center [649, 200] width 93 height 20
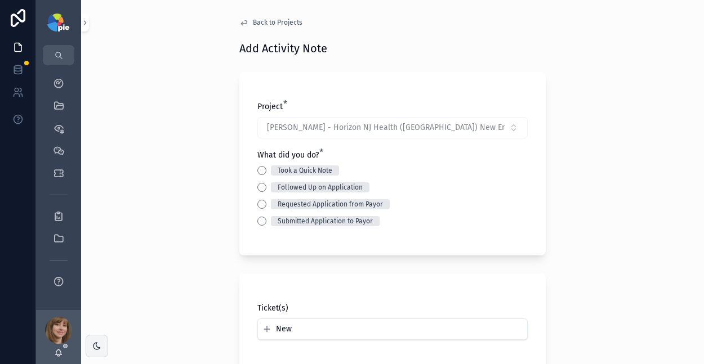
click at [257, 187] on button "Followed Up on Application" at bounding box center [261, 187] width 9 height 9
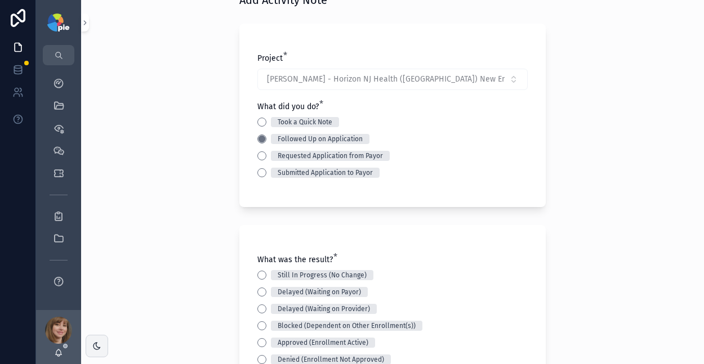
scroll to position [108, 0]
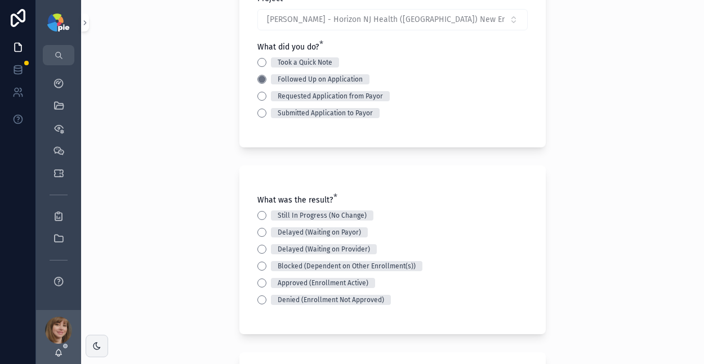
click at [257, 278] on div "Approved (Enrollment Active)" at bounding box center [392, 283] width 270 height 10
click at [257, 282] on button "Approved (Enrollment Active)" at bounding box center [261, 283] width 9 height 9
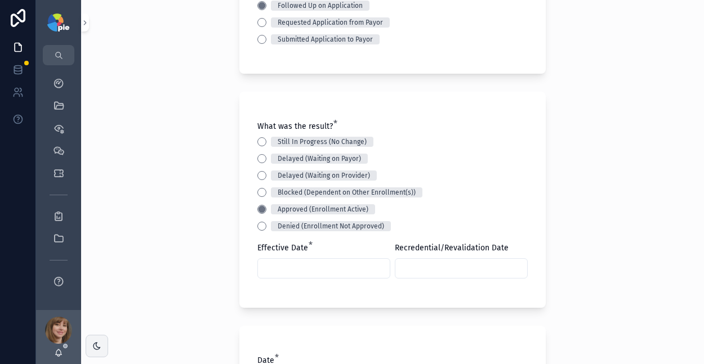
scroll to position [193, 0]
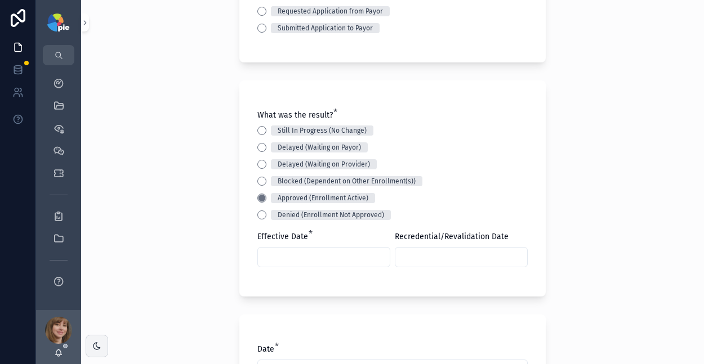
click at [306, 252] on input "scrollable content" at bounding box center [324, 257] width 132 height 16
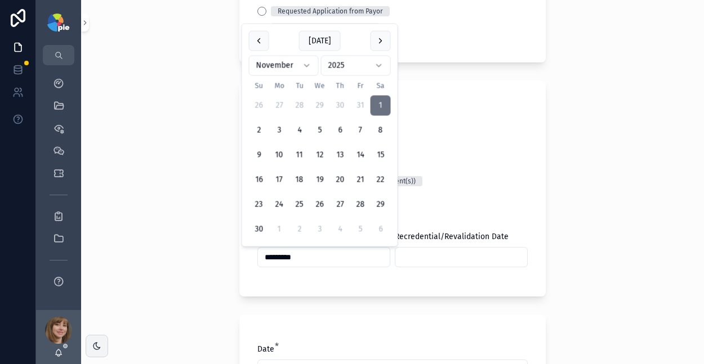
type input "*********"
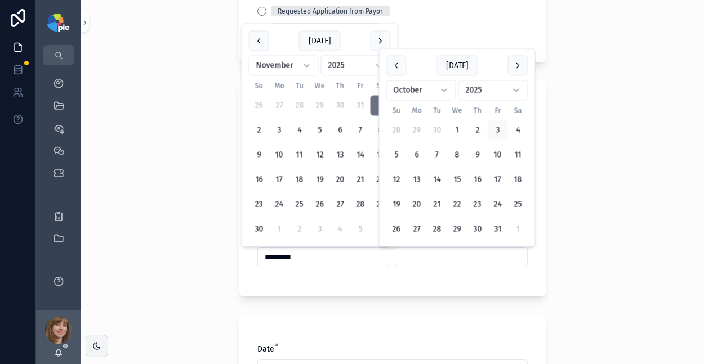
click at [451, 249] on input "scrollable content" at bounding box center [461, 257] width 132 height 16
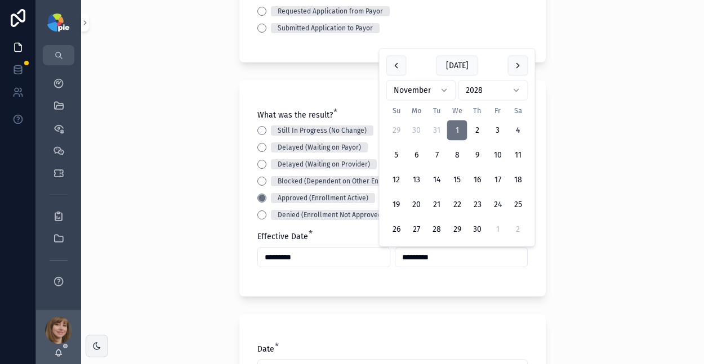
type input "*********"
click at [179, 214] on div "Back to Projects Add Activity Note Project * Syed, Sabrina - Horizon NJ Health …" at bounding box center [392, 182] width 623 height 364
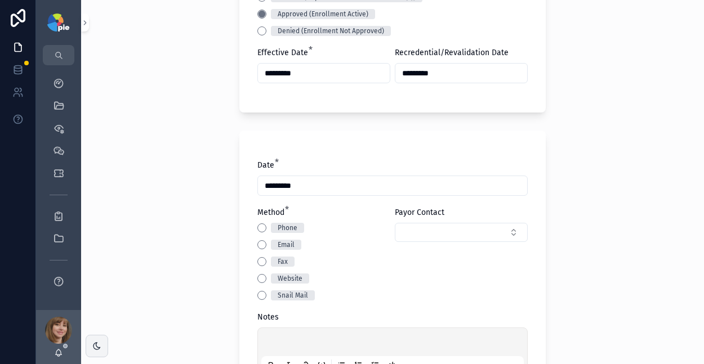
scroll to position [440, 0]
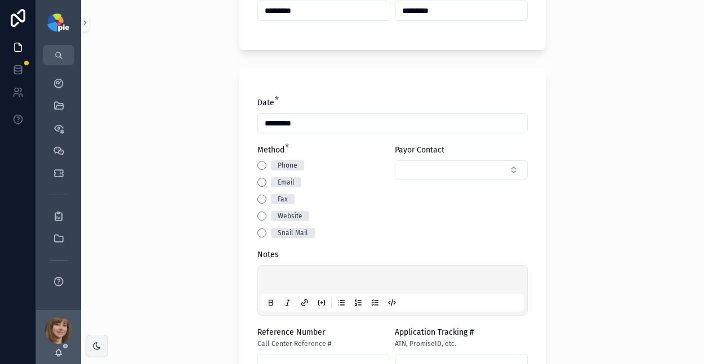
click at [260, 164] on button "Phone" at bounding box center [261, 165] width 9 height 9
click at [288, 279] on p "scrollable content" at bounding box center [394, 281] width 262 height 11
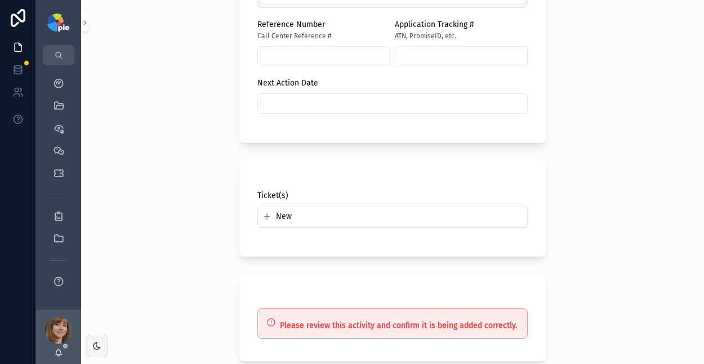
scroll to position [855, 0]
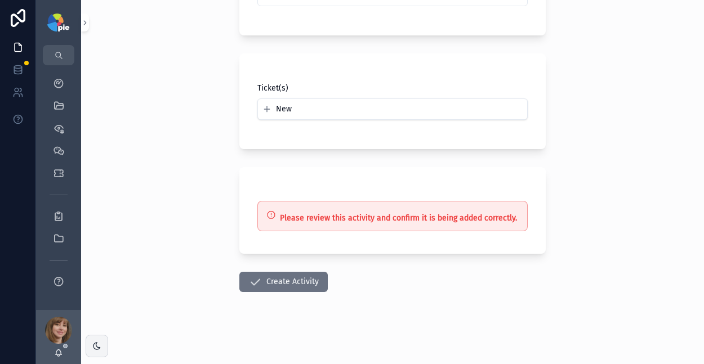
click at [260, 281] on button "Create Activity" at bounding box center [283, 282] width 88 height 20
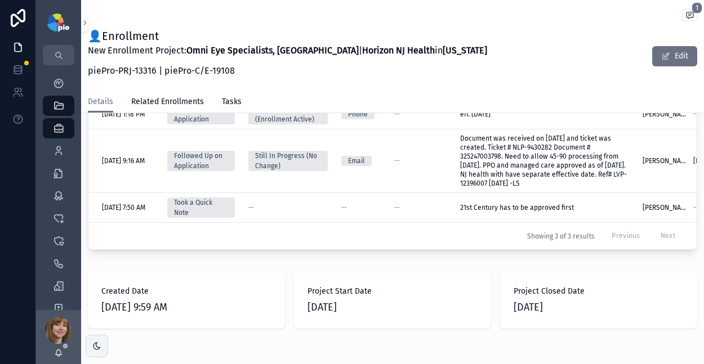
scroll to position [637, 0]
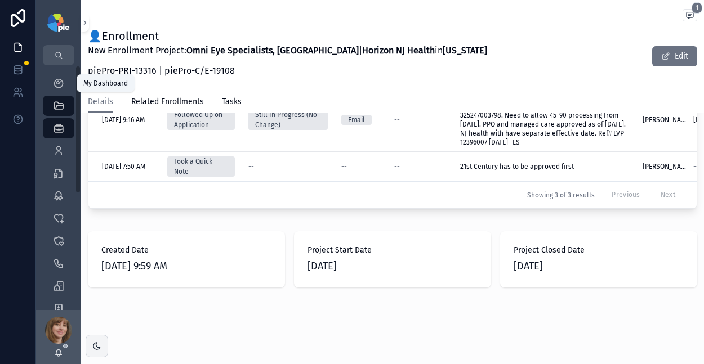
click at [47, 87] on link "My Dashboard" at bounding box center [59, 83] width 32 height 20
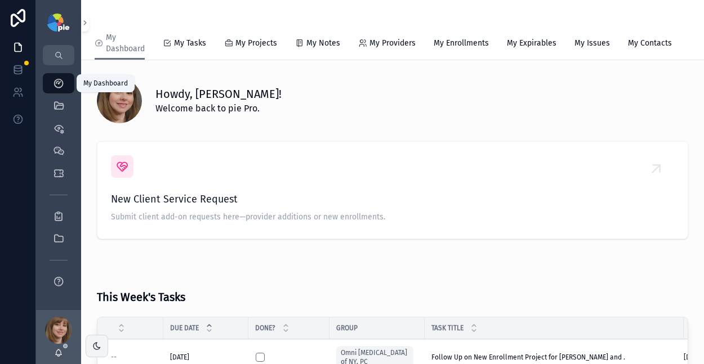
click at [57, 83] on icon "scrollable content" at bounding box center [58, 83] width 11 height 11
click at [55, 83] on icon "scrollable content" at bounding box center [58, 83] width 11 height 11
click at [192, 44] on span "My Tasks" at bounding box center [190, 43] width 32 height 11
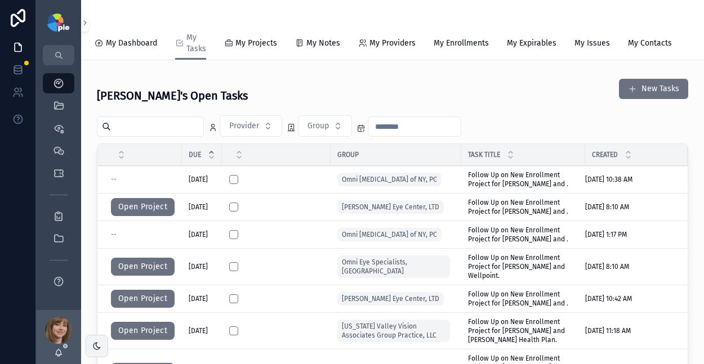
click at [511, 189] on span "Follow Up on New Enrollment Project for [PERSON_NAME] and ." at bounding box center [523, 180] width 110 height 18
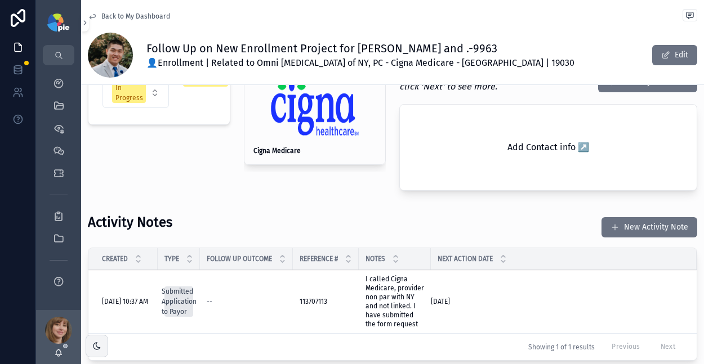
scroll to position [294, 0]
click at [650, 218] on button "New Activity Note" at bounding box center [649, 228] width 96 height 20
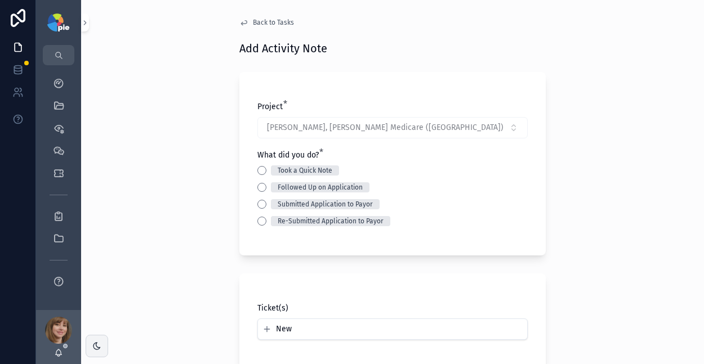
click at [260, 166] on div "Took a Quick Note" at bounding box center [392, 171] width 270 height 10
click at [258, 171] on button "Took a Quick Note" at bounding box center [261, 170] width 9 height 9
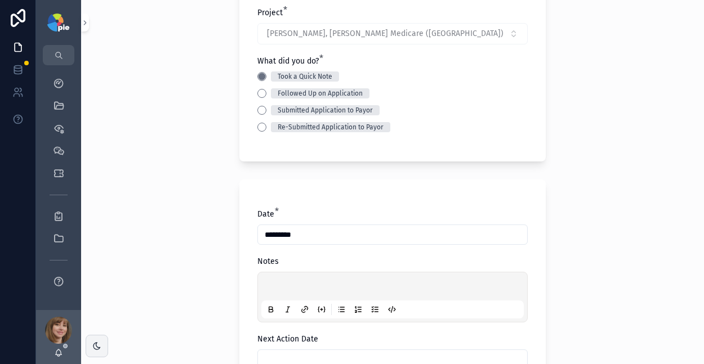
scroll to position [99, 0]
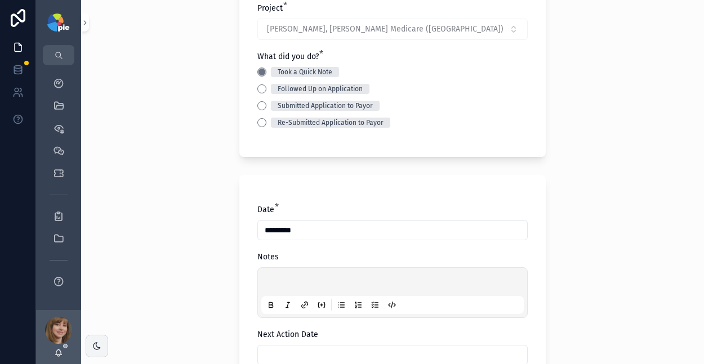
click at [266, 275] on div "scrollable content" at bounding box center [392, 292] width 262 height 43
click at [271, 278] on p "scrollable content" at bounding box center [394, 283] width 262 height 11
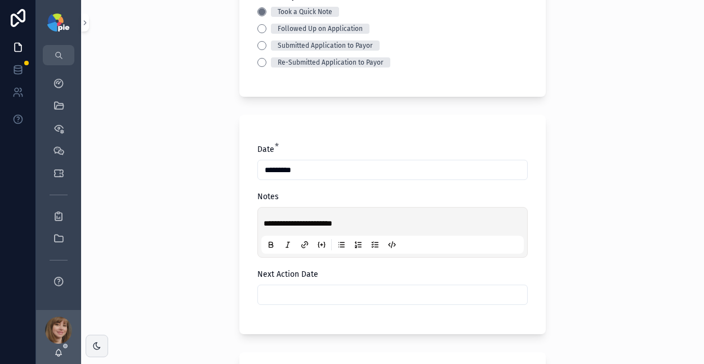
scroll to position [182, 0]
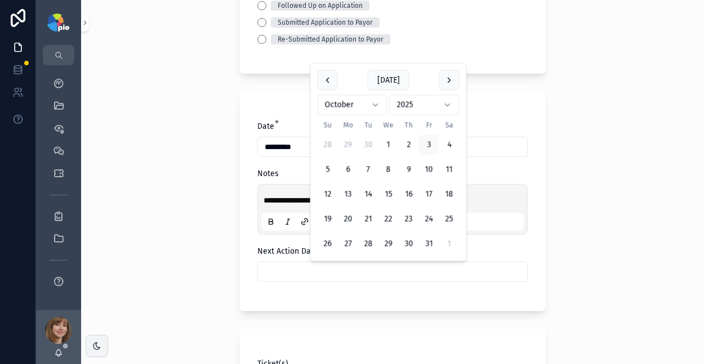
click at [341, 273] on input "scrollable content" at bounding box center [392, 272] width 269 height 16
click at [424, 217] on button "24" at bounding box center [429, 219] width 20 height 20
type input "**********"
click at [214, 223] on div "**********" at bounding box center [392, 182] width 623 height 364
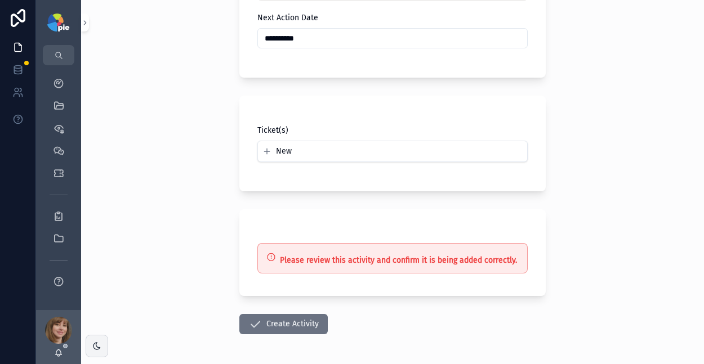
scroll to position [423, 0]
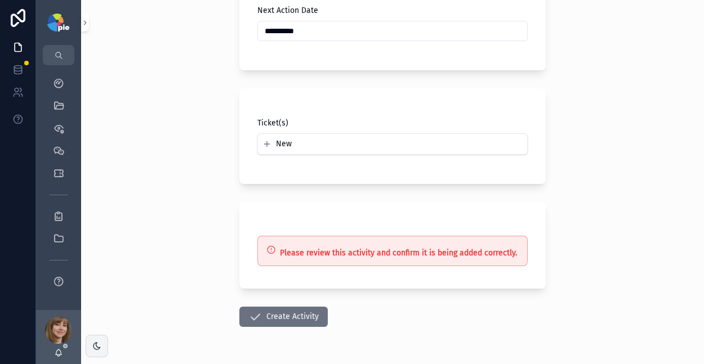
click at [265, 316] on button "Create Activity" at bounding box center [283, 317] width 88 height 20
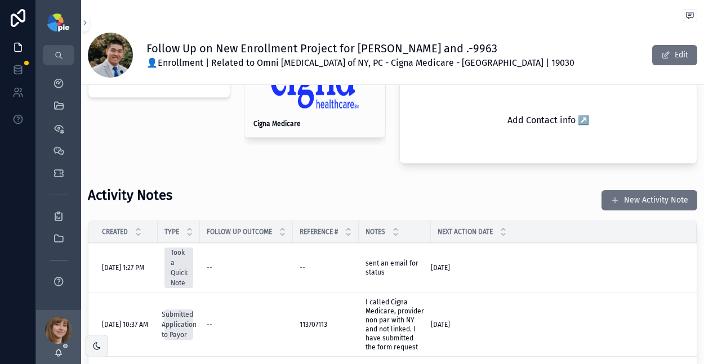
scroll to position [168, 0]
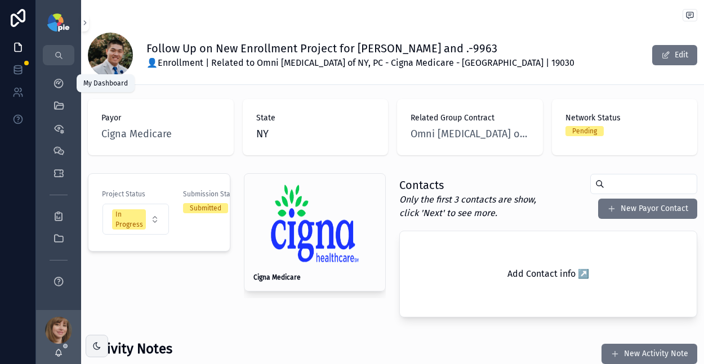
click at [56, 82] on icon "scrollable content" at bounding box center [58, 83] width 11 height 11
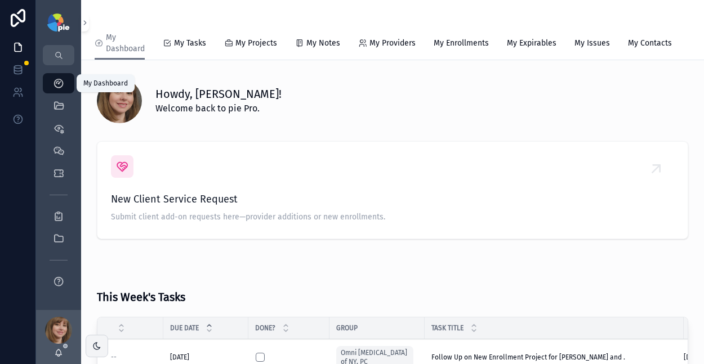
click at [185, 42] on span "My Tasks" at bounding box center [190, 43] width 32 height 11
click at [193, 42] on span "My Tasks" at bounding box center [190, 43] width 32 height 11
click at [190, 44] on span "My Tasks" at bounding box center [190, 43] width 32 height 11
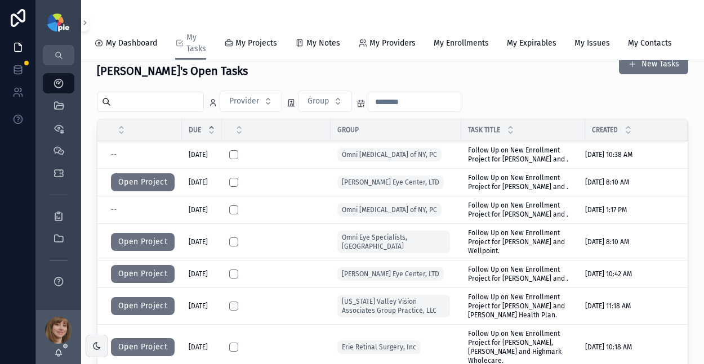
scroll to position [2, 0]
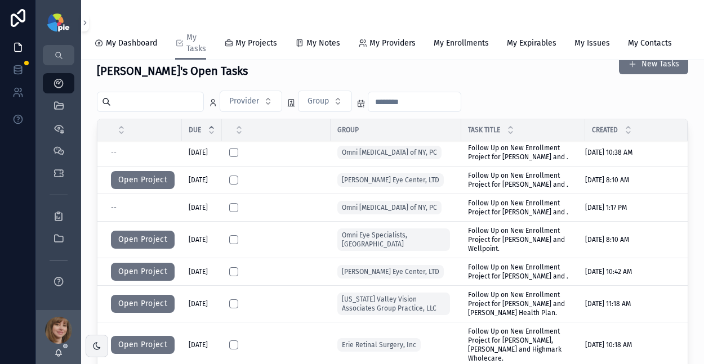
click at [499, 162] on span "Follow Up on New Enrollment Project for [PERSON_NAME] and ." at bounding box center [523, 153] width 110 height 18
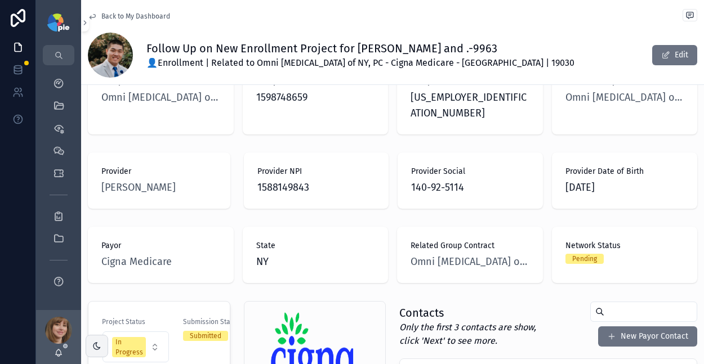
scroll to position [31, 0]
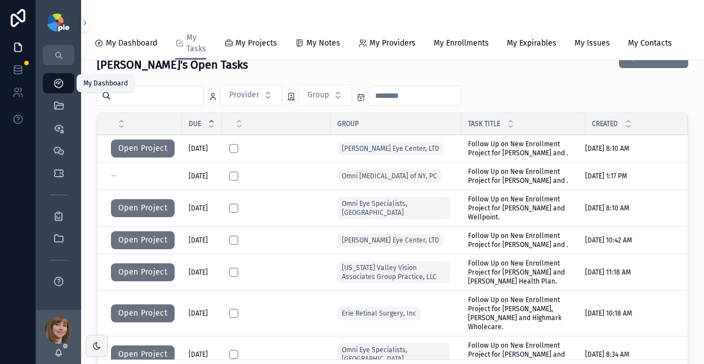
click at [63, 86] on icon "scrollable content" at bounding box center [58, 83] width 11 height 11
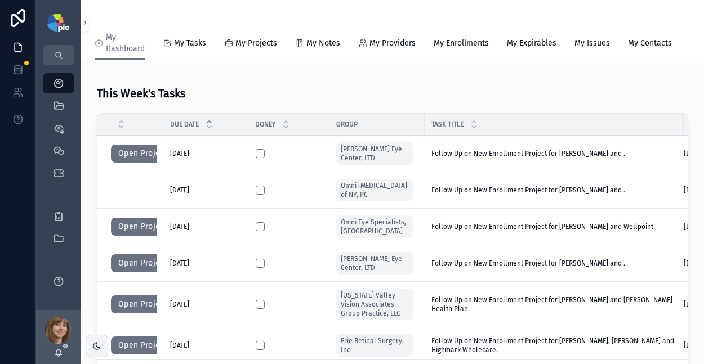
scroll to position [205, 0]
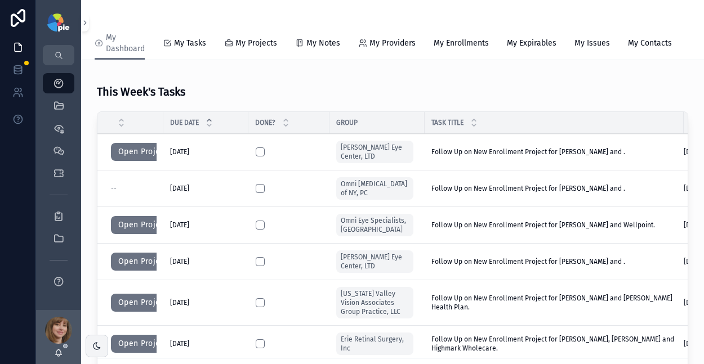
click at [182, 41] on span "My Tasks" at bounding box center [190, 43] width 32 height 11
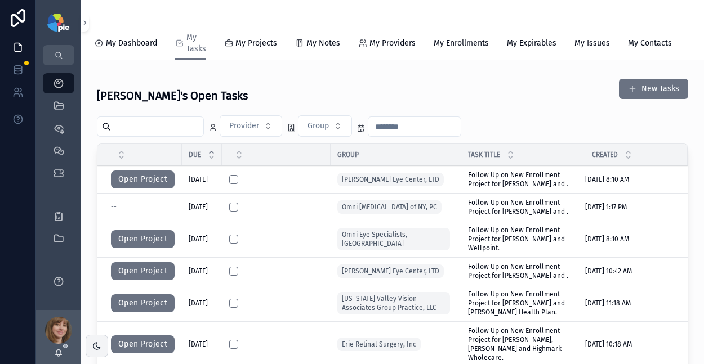
click at [142, 186] on button "Open Project" at bounding box center [143, 180] width 64 height 18
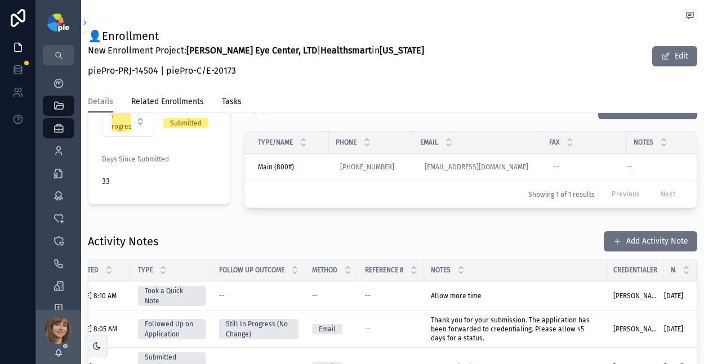
scroll to position [309, 0]
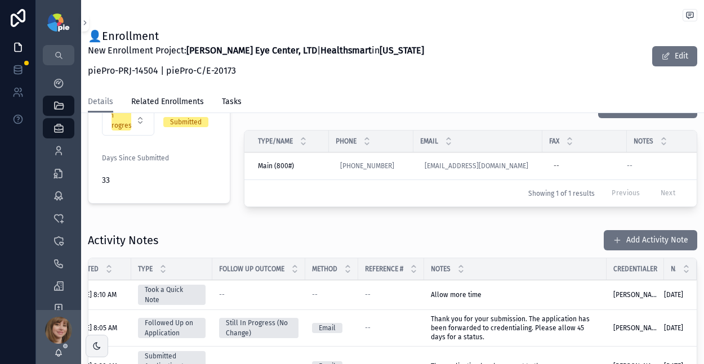
click at [642, 237] on button "Add Activity Note" at bounding box center [649, 240] width 93 height 20
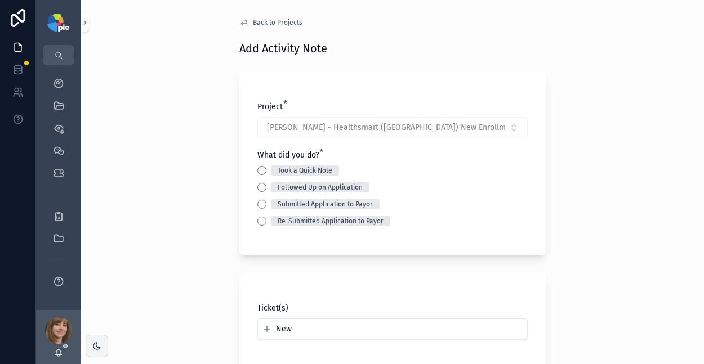
click at [260, 168] on button "Took a Quick Note" at bounding box center [261, 170] width 9 height 9
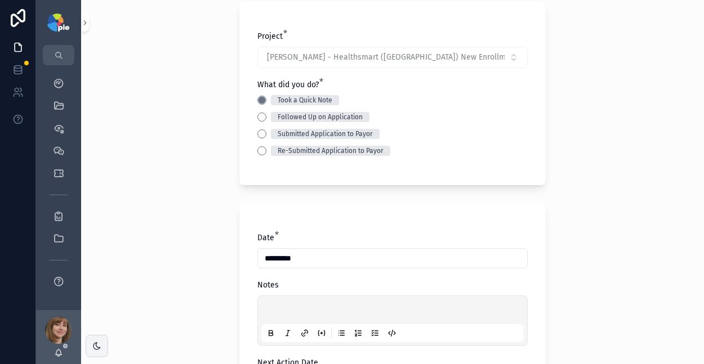
scroll to position [97, 0]
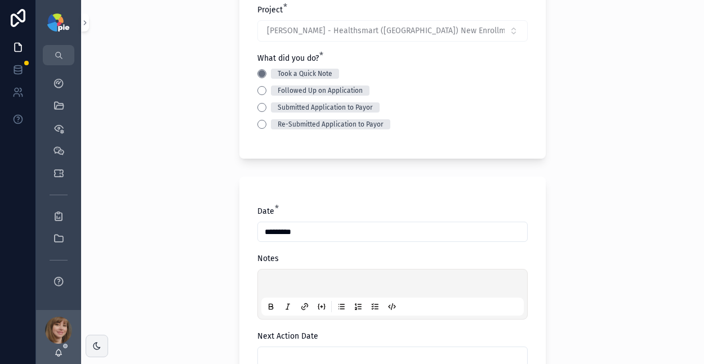
click at [289, 284] on p "scrollable content" at bounding box center [394, 285] width 262 height 11
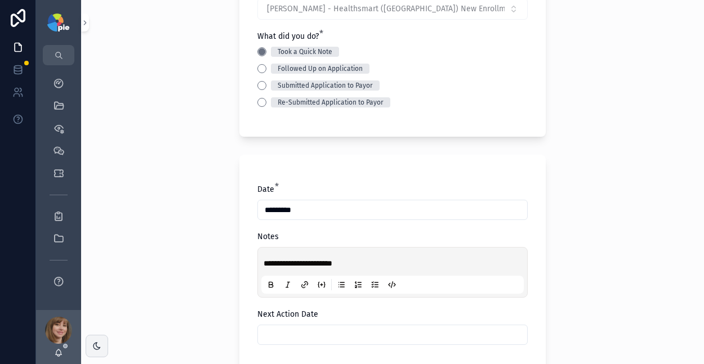
scroll to position [121, 0]
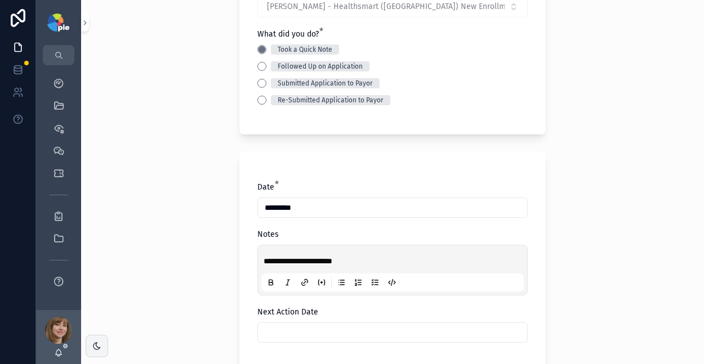
click at [310, 336] on input "scrollable content" at bounding box center [392, 333] width 269 height 16
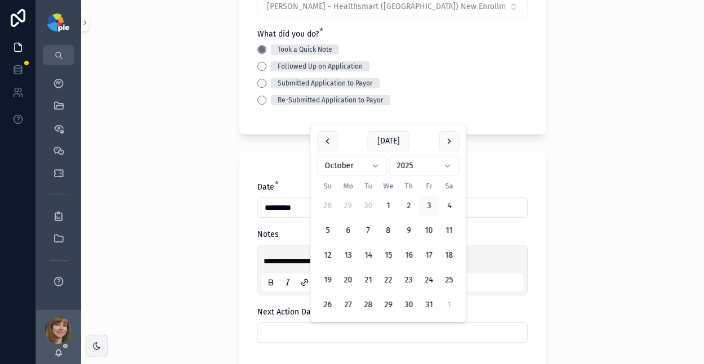
click at [427, 275] on button "24" at bounding box center [429, 280] width 20 height 20
type input "**********"
click at [204, 256] on div "**********" at bounding box center [392, 182] width 623 height 364
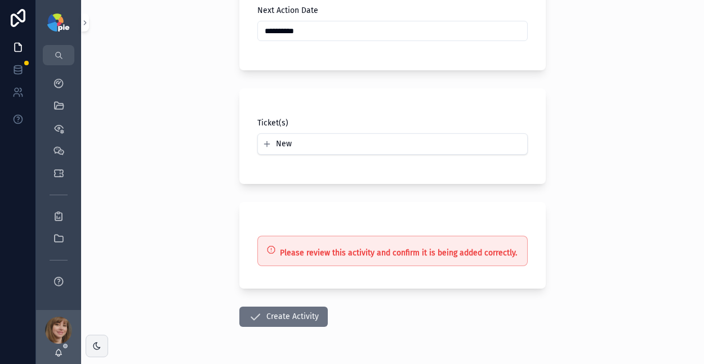
scroll to position [434, 0]
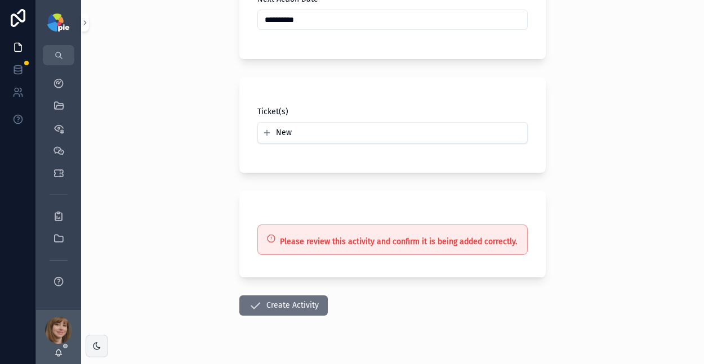
click at [266, 302] on button "Create Activity" at bounding box center [283, 306] width 88 height 20
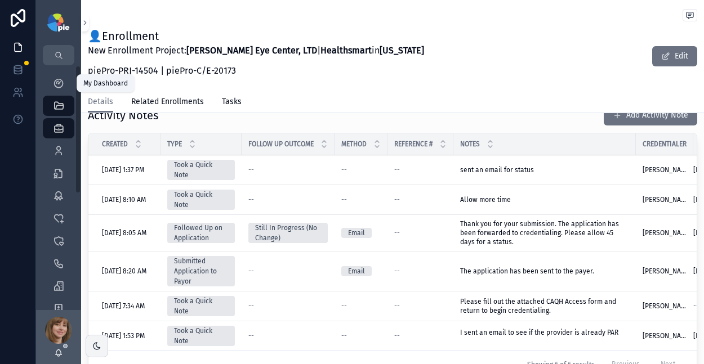
click at [56, 77] on div "My Dashboard" at bounding box center [59, 83] width 18 height 18
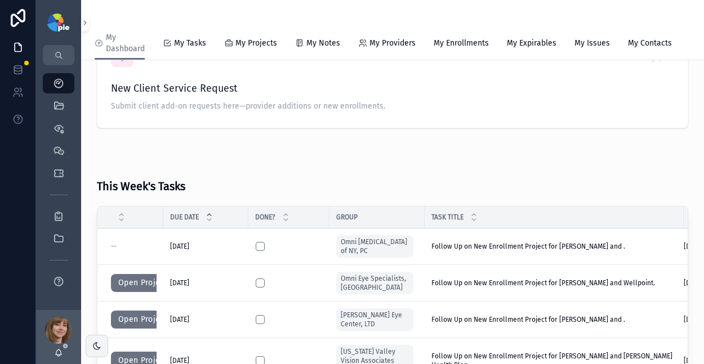
scroll to position [154, 0]
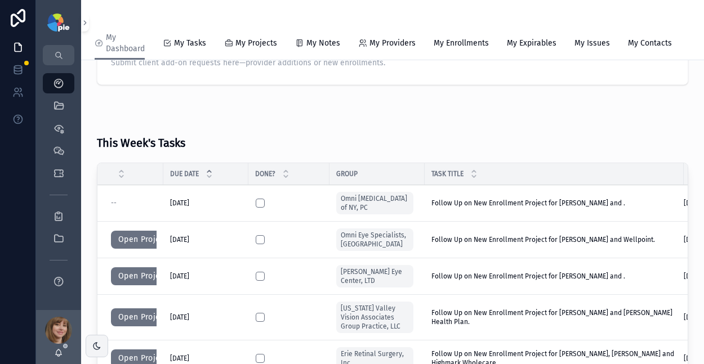
click at [125, 281] on button "Open Project" at bounding box center [143, 276] width 64 height 18
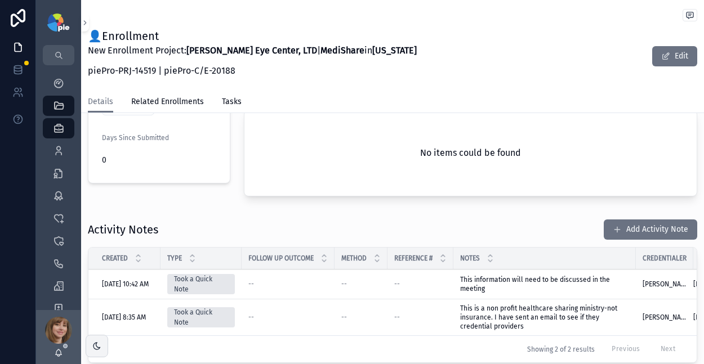
scroll to position [332, 0]
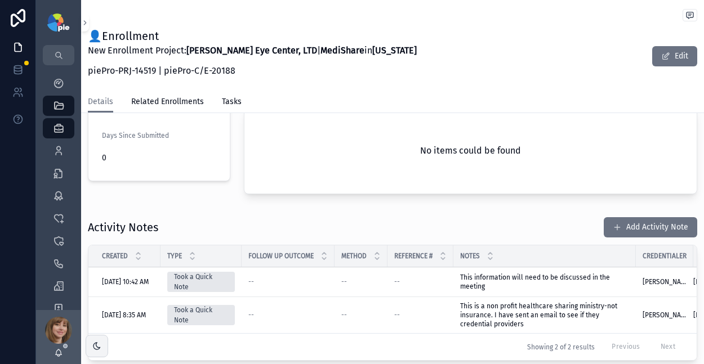
click at [632, 217] on button "Add Activity Note" at bounding box center [649, 227] width 93 height 20
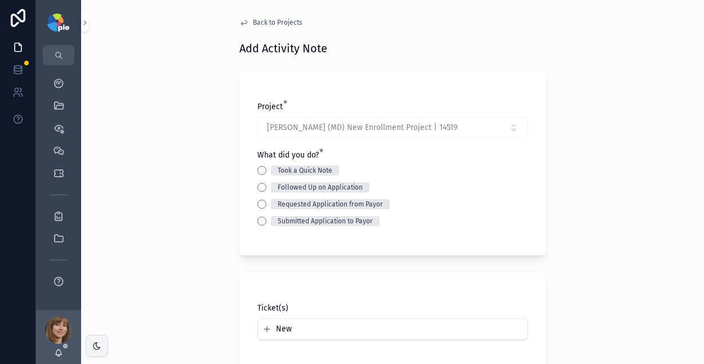
click at [257, 167] on button "Took a Quick Note" at bounding box center [261, 170] width 9 height 9
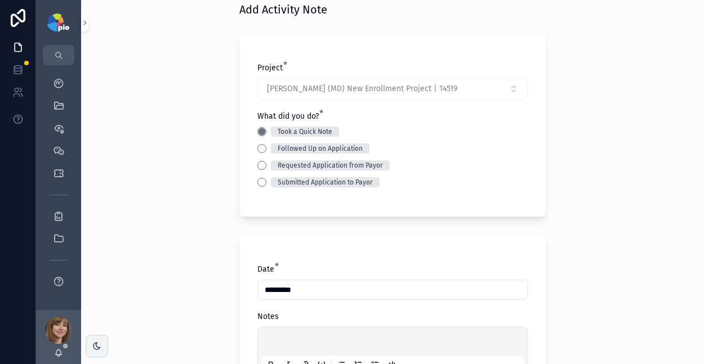
scroll to position [108, 0]
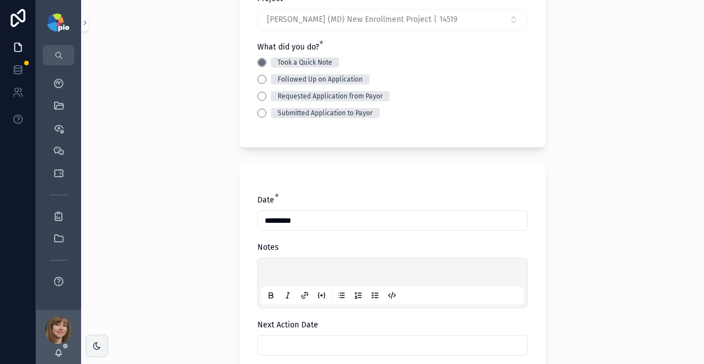
click at [267, 266] on div "scrollable content" at bounding box center [392, 283] width 262 height 43
click at [282, 272] on p "scrollable content" at bounding box center [394, 274] width 262 height 11
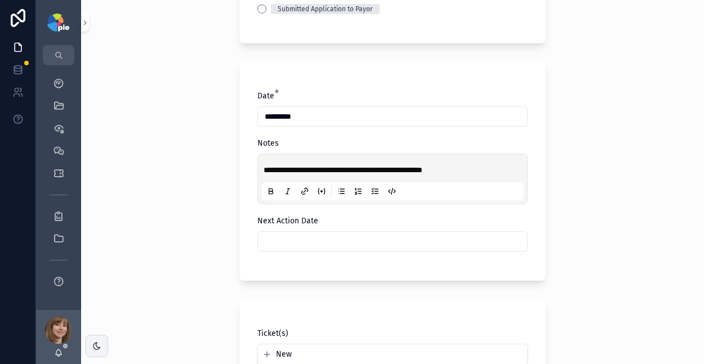
scroll to position [215, 0]
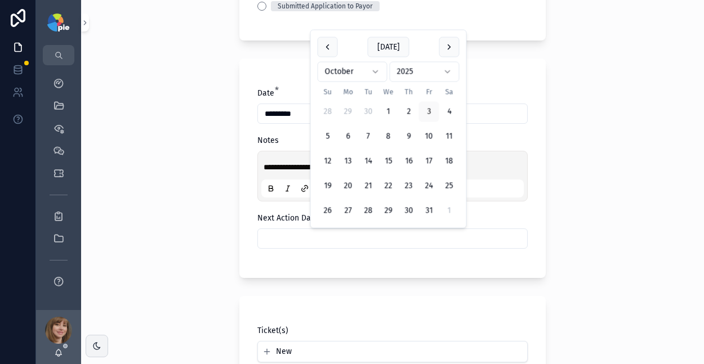
click at [292, 237] on input "scrollable content" at bounding box center [392, 239] width 269 height 16
click at [431, 208] on button "31" at bounding box center [429, 211] width 20 height 20
type input "**********"
click at [176, 216] on div "**********" at bounding box center [392, 182] width 623 height 364
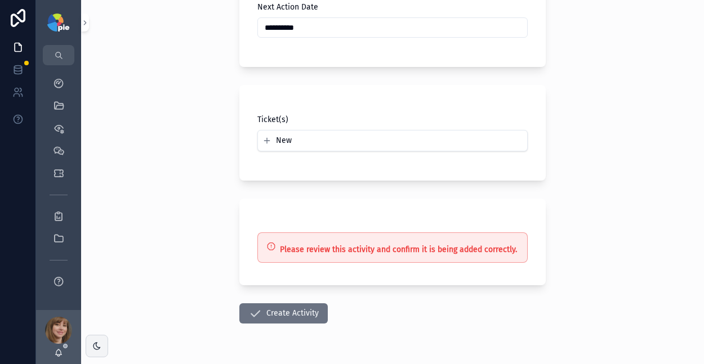
scroll to position [458, 0]
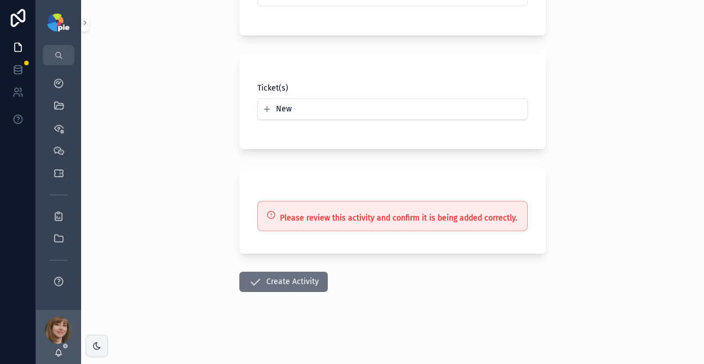
click at [290, 285] on button "Create Activity" at bounding box center [283, 282] width 88 height 20
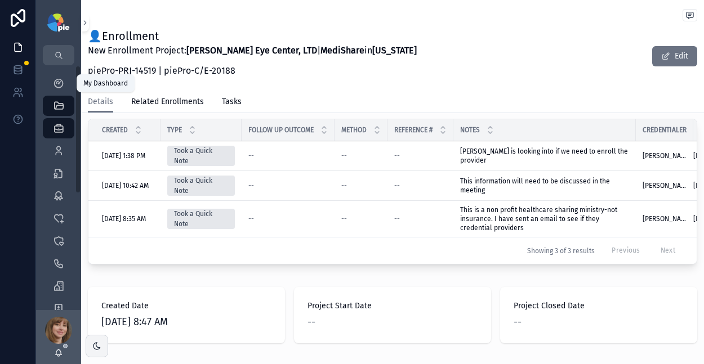
click at [65, 79] on div "My Dashboard" at bounding box center [59, 83] width 18 height 18
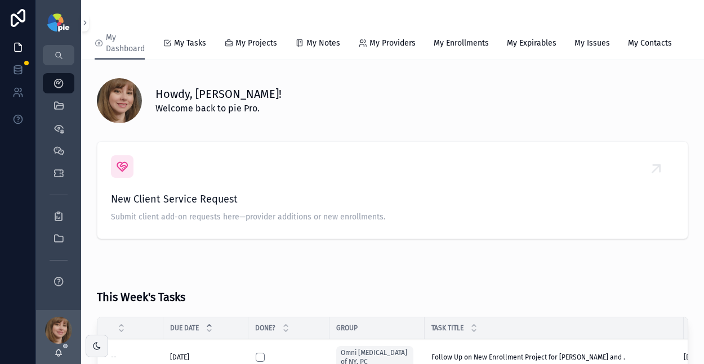
click at [189, 44] on span "My Tasks" at bounding box center [190, 43] width 32 height 11
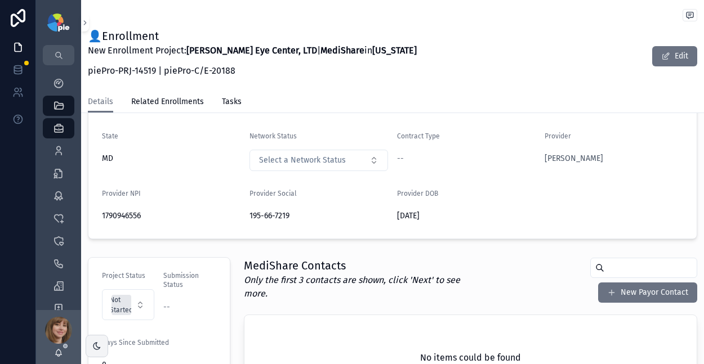
scroll to position [123, 0]
click at [64, 82] on icon "scrollable content" at bounding box center [58, 83] width 11 height 11
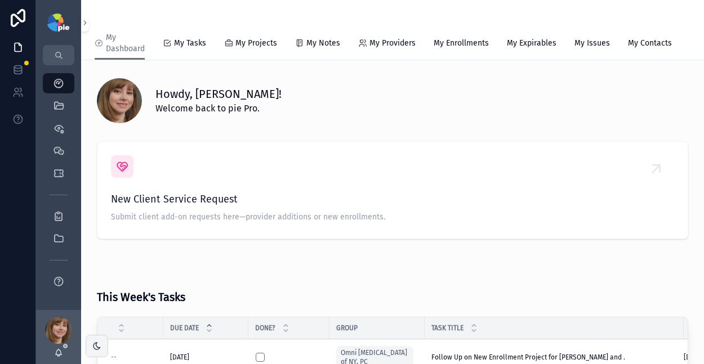
scroll to position [195, 0]
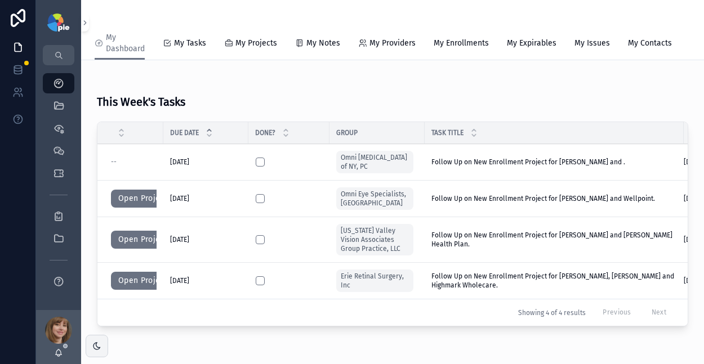
click at [179, 40] on span "My Tasks" at bounding box center [190, 43] width 32 height 11
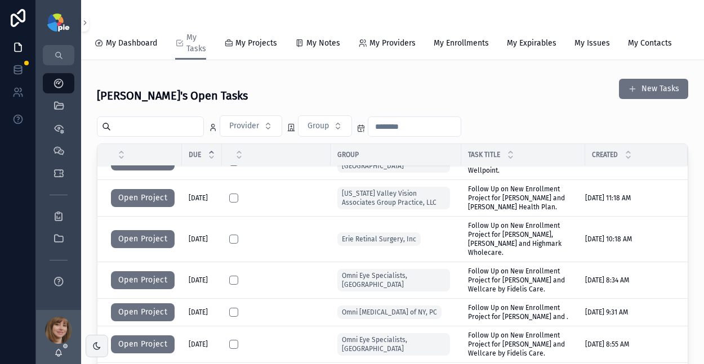
scroll to position [48, 0]
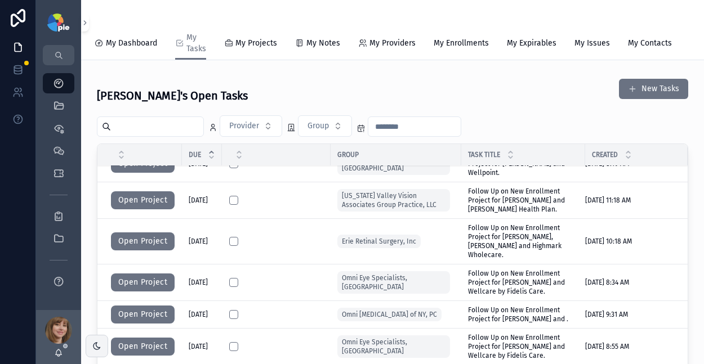
click at [141, 239] on button "Open Project" at bounding box center [143, 241] width 64 height 18
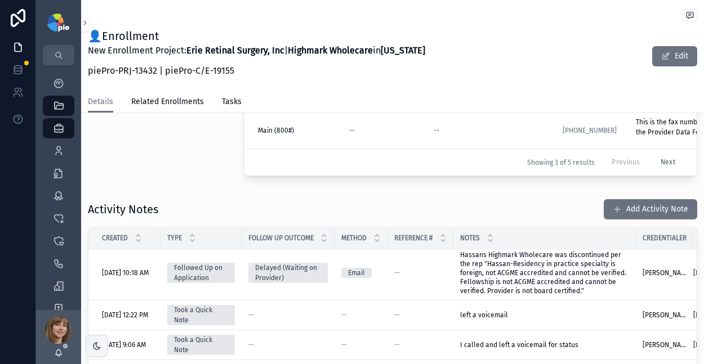
scroll to position [1, 0]
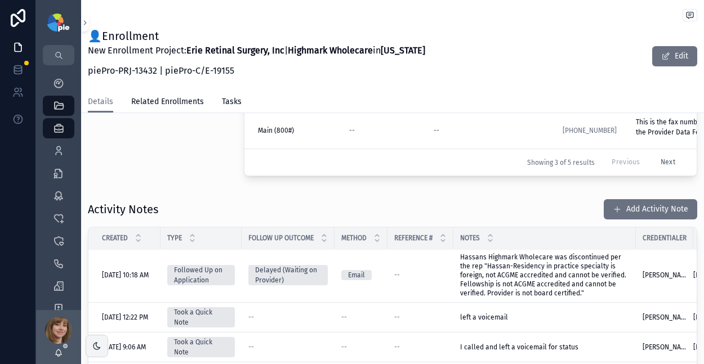
click at [173, 165] on div "Project Status Delayed Submission Status Submitted Days Since Submitted 56" at bounding box center [159, 79] width 156 height 212
click at [633, 207] on button "Add Activity Note" at bounding box center [649, 209] width 93 height 20
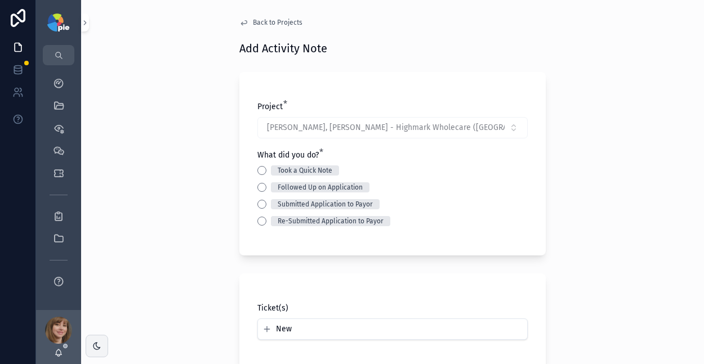
click at [260, 170] on button "Took a Quick Note" at bounding box center [261, 170] width 9 height 9
click at [278, 24] on span "Back to Projects" at bounding box center [278, 22] width 50 height 9
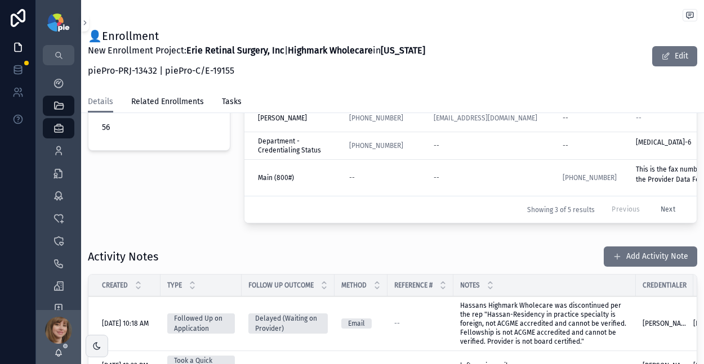
scroll to position [375, 0]
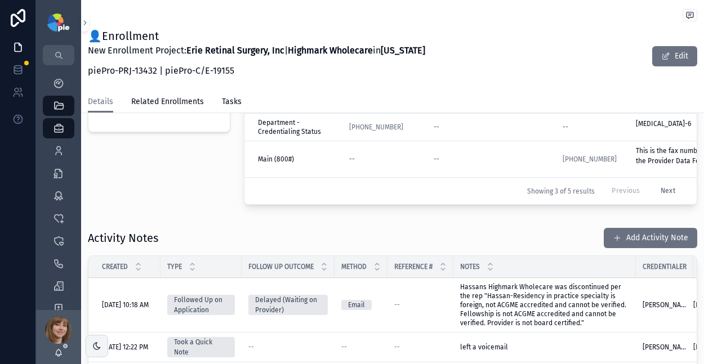
click at [614, 238] on button "Add Activity Note" at bounding box center [649, 238] width 93 height 20
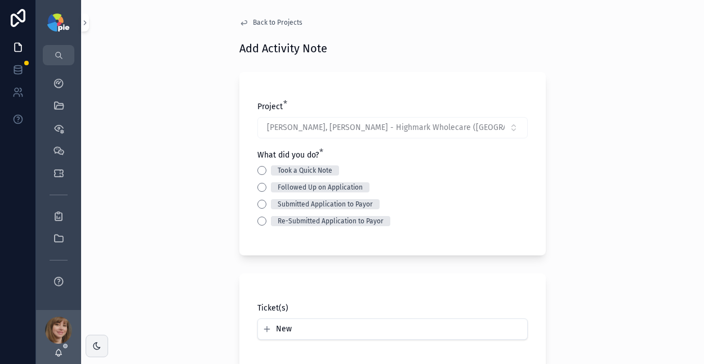
click at [257, 170] on button "Took a Quick Note" at bounding box center [261, 170] width 9 height 9
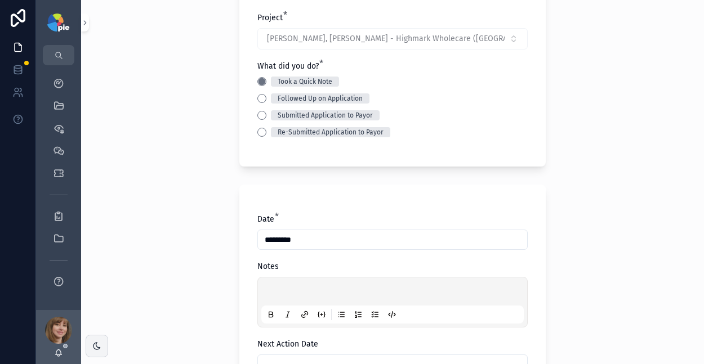
scroll to position [91, 0]
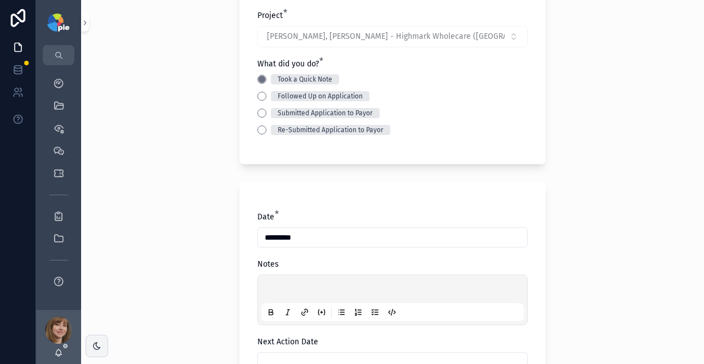
click at [292, 296] on p "scrollable content" at bounding box center [394, 290] width 262 height 11
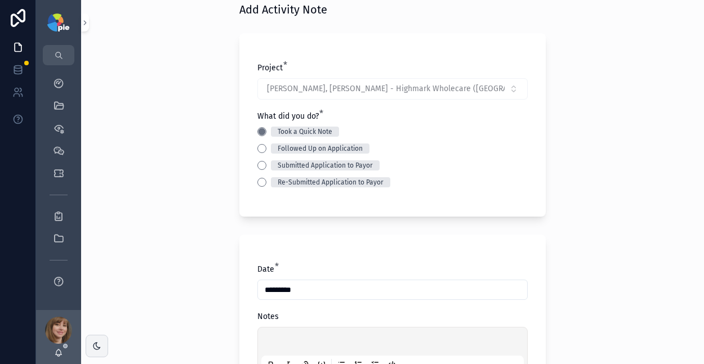
scroll to position [0, 0]
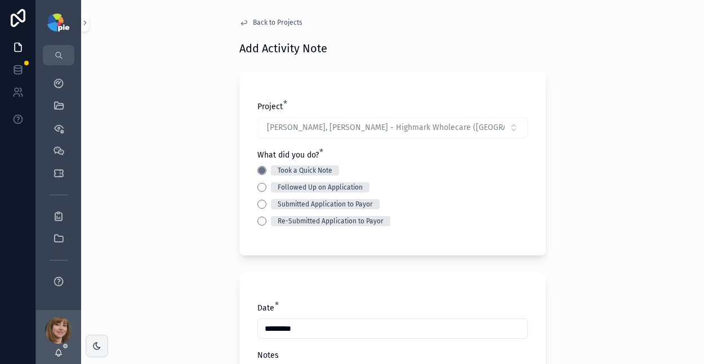
click at [268, 22] on span "Back to Projects" at bounding box center [278, 22] width 50 height 9
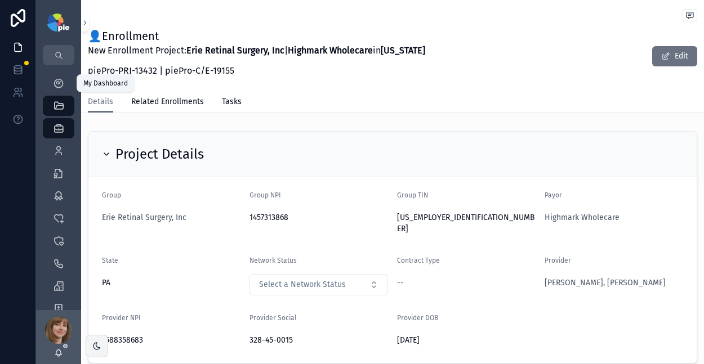
click at [53, 80] on icon "scrollable content" at bounding box center [58, 83] width 11 height 11
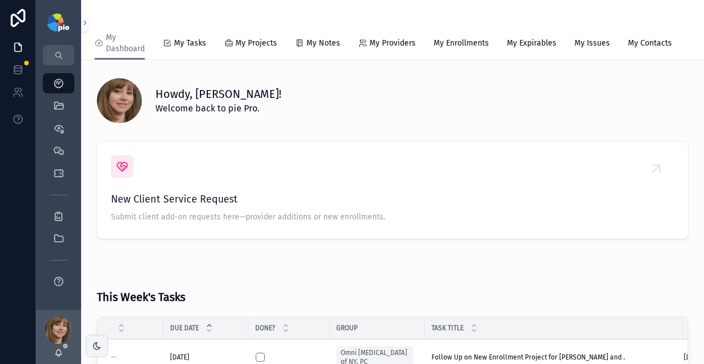
click at [193, 47] on span "My Tasks" at bounding box center [190, 43] width 32 height 11
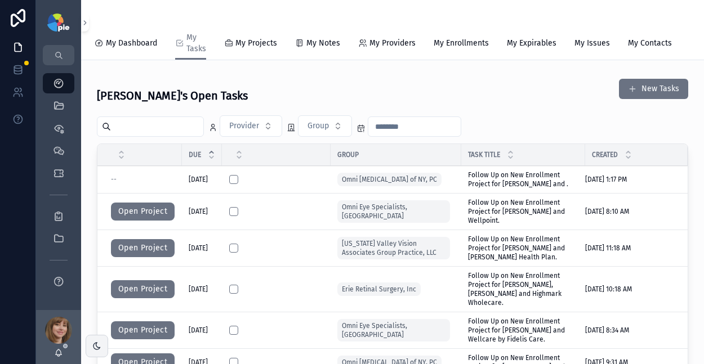
scroll to position [105, 0]
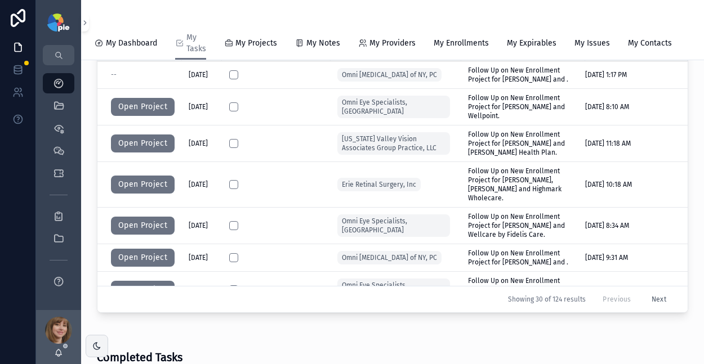
click at [234, 187] on button "scrollable content" at bounding box center [233, 184] width 9 height 9
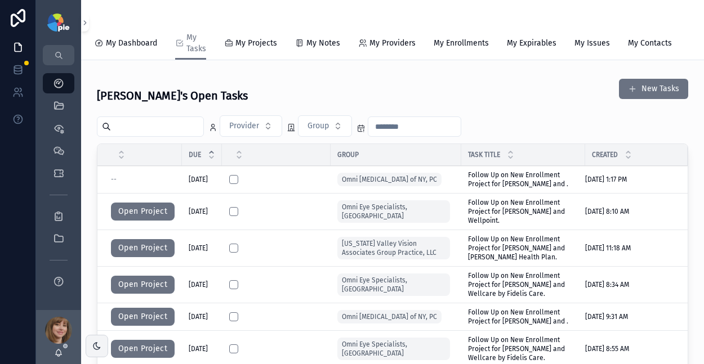
scroll to position [105, 0]
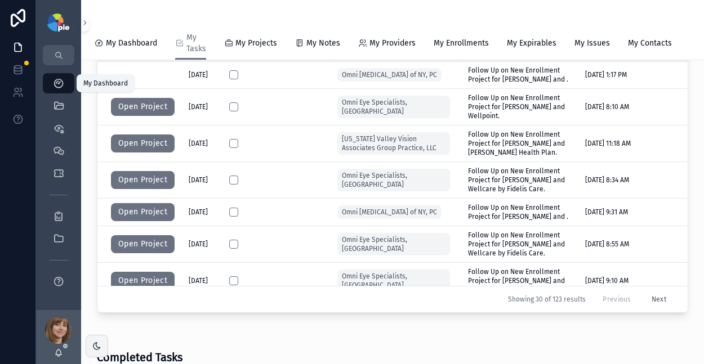
click at [59, 85] on icon "scrollable content" at bounding box center [58, 83] width 11 height 11
click at [61, 105] on icon "scrollable content" at bounding box center [58, 105] width 11 height 11
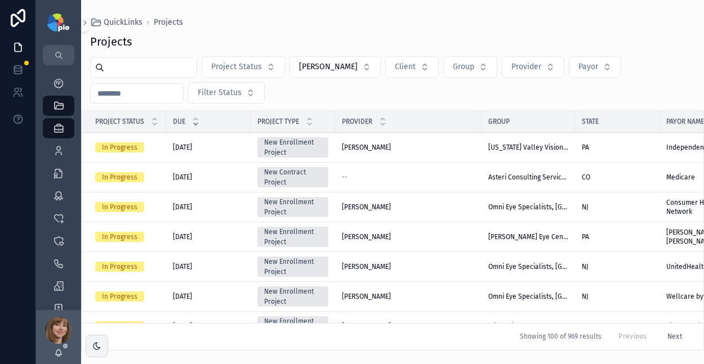
click at [58, 147] on icon "scrollable content" at bounding box center [58, 150] width 11 height 11
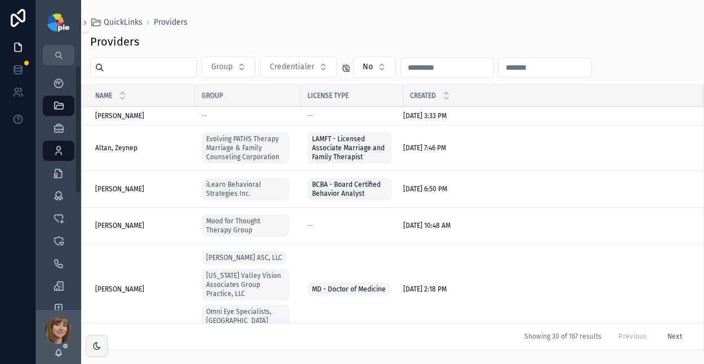
click at [137, 66] on input "scrollable content" at bounding box center [150, 68] width 92 height 16
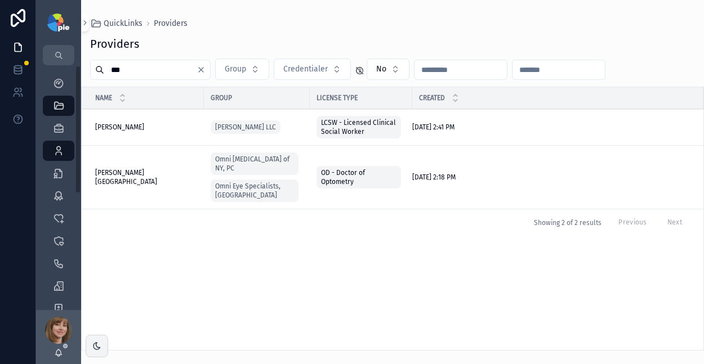
type input "***"
click at [126, 171] on span "[PERSON_NAME][GEOGRAPHIC_DATA]" at bounding box center [146, 177] width 102 height 18
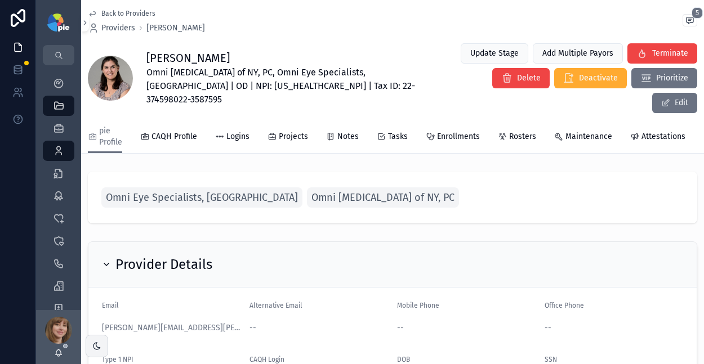
click at [446, 131] on span "Enrollments" at bounding box center [458, 136] width 43 height 11
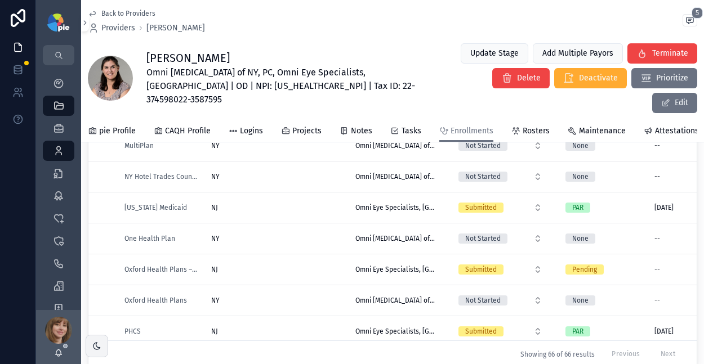
scroll to position [1347, 0]
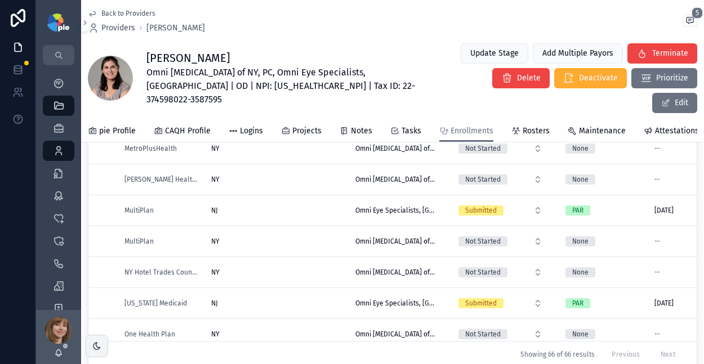
click at [541, 169] on button "Not Started" at bounding box center [500, 179] width 102 height 20
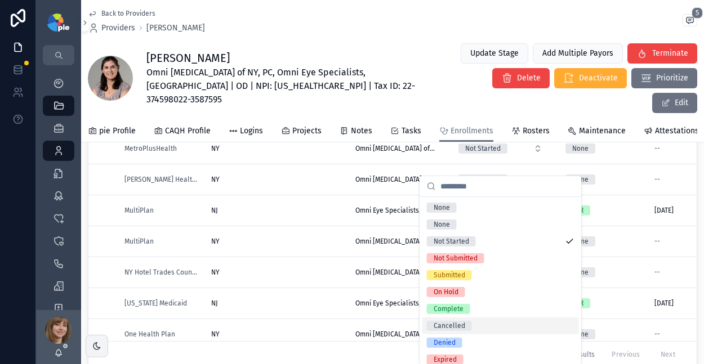
click at [500, 320] on div "Cancelled" at bounding box center [500, 326] width 156 height 17
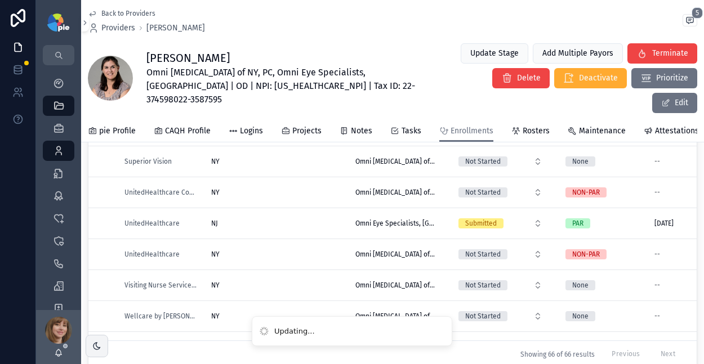
scroll to position [1828, 0]
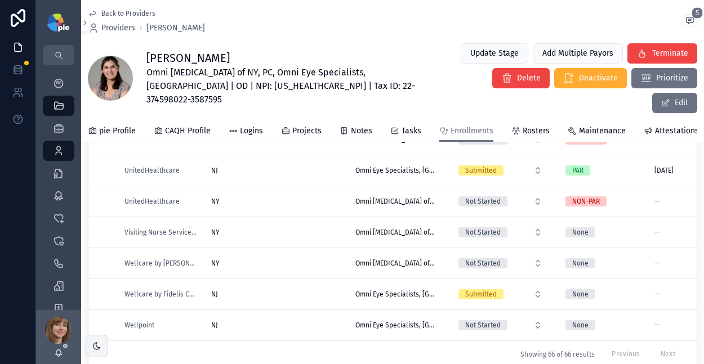
click at [291, 290] on div "NJ [GEOGRAPHIC_DATA]" at bounding box center [276, 294] width 131 height 9
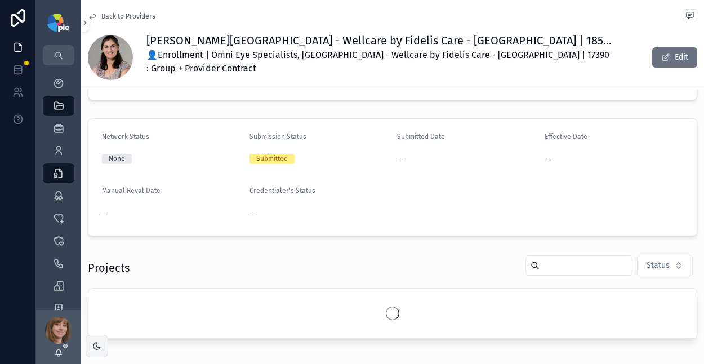
scroll to position [122, 0]
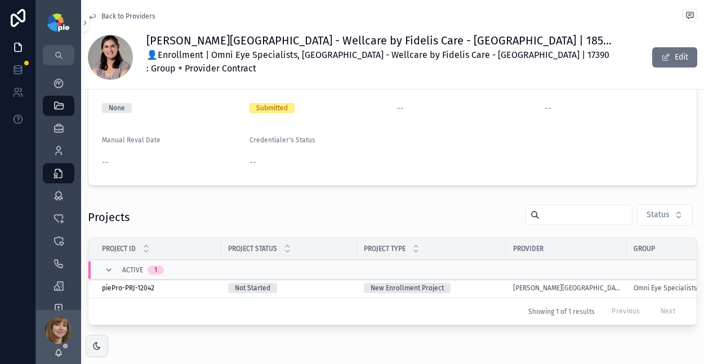
click at [473, 283] on div "New Enrollment Project" at bounding box center [432, 288] width 136 height 10
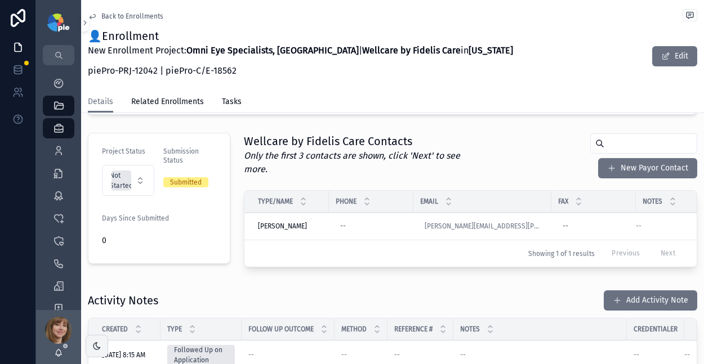
scroll to position [318, 0]
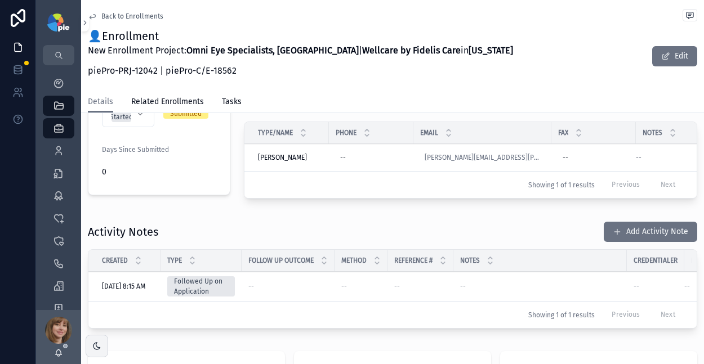
click at [649, 227] on button "Add Activity Note" at bounding box center [649, 232] width 93 height 20
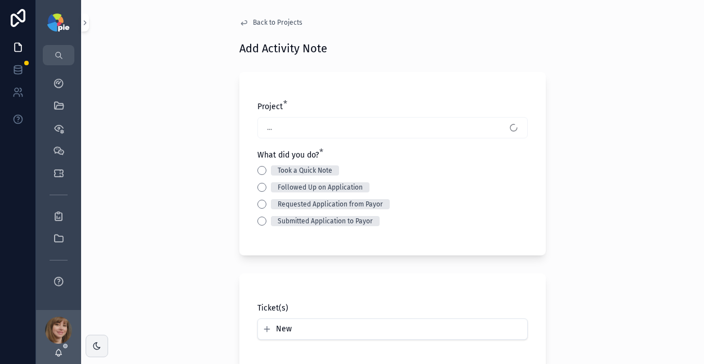
click at [257, 171] on button "Took a Quick Note" at bounding box center [261, 170] width 9 height 9
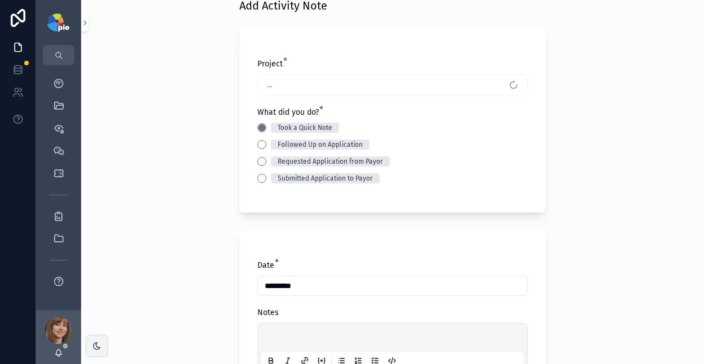
scroll to position [101, 0]
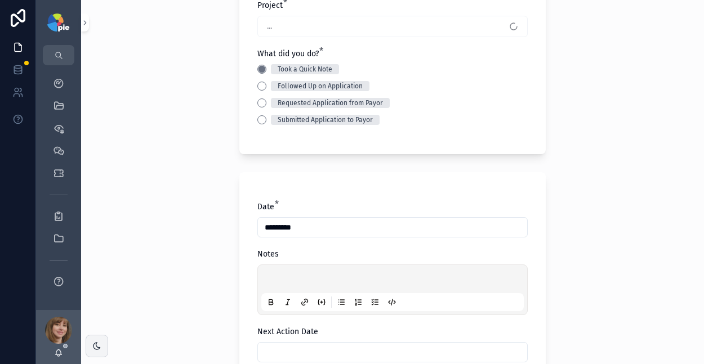
click at [277, 279] on p "scrollable content" at bounding box center [394, 280] width 262 height 11
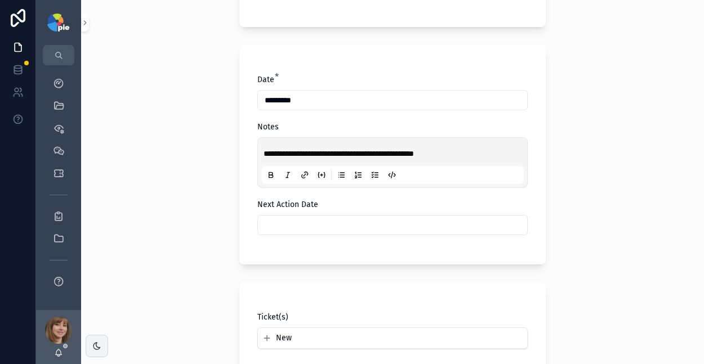
scroll to position [258, 0]
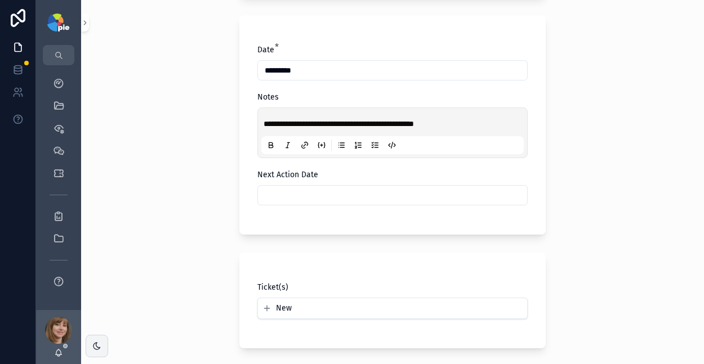
click at [303, 195] on input "scrollable content" at bounding box center [392, 195] width 269 height 16
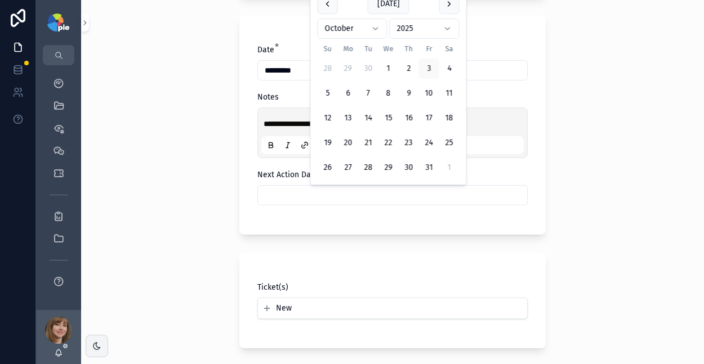
click at [431, 115] on button "17" at bounding box center [429, 118] width 20 height 20
type input "**********"
drag, startPoint x: 143, startPoint y: 192, endPoint x: 157, endPoint y: 203, distance: 18.0
click at [143, 192] on div "**********" at bounding box center [392, 182] width 623 height 364
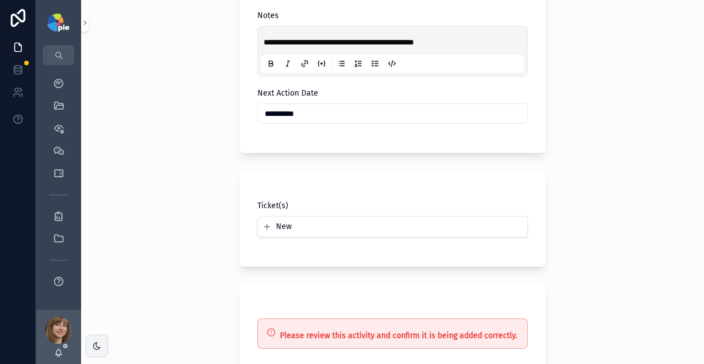
scroll to position [458, 0]
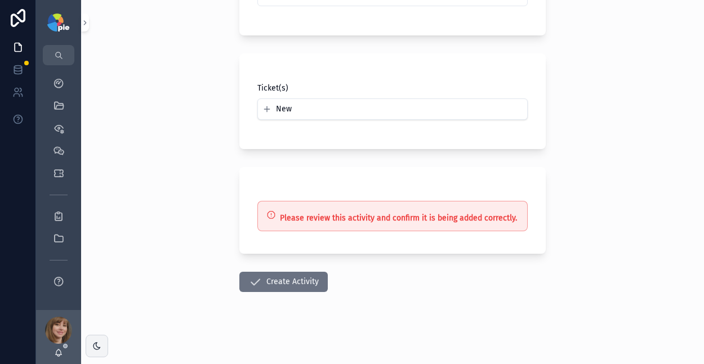
click at [262, 274] on button "Create Activity" at bounding box center [283, 282] width 88 height 20
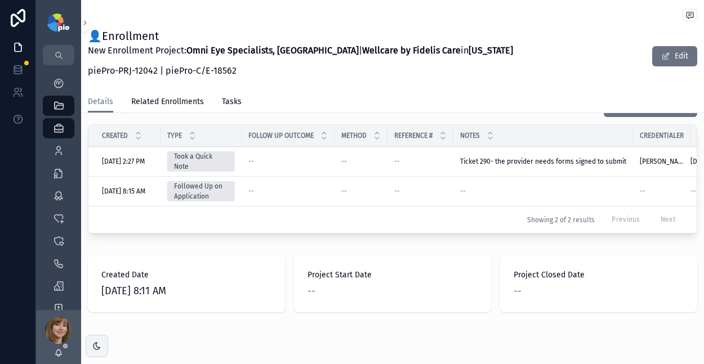
scroll to position [458, 0]
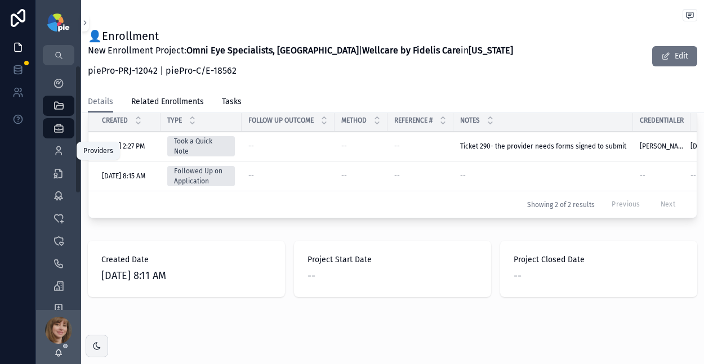
click at [53, 148] on icon "scrollable content" at bounding box center [58, 150] width 11 height 11
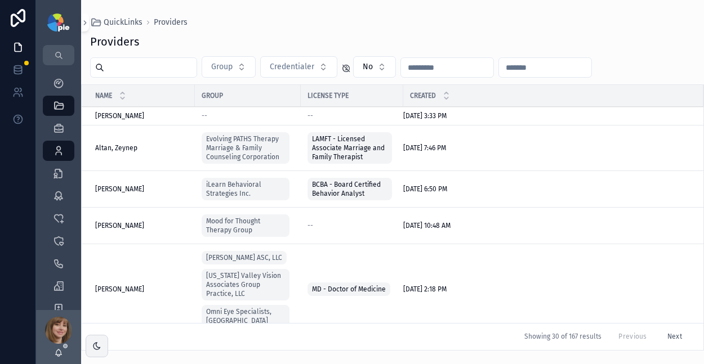
click at [175, 68] on input "scrollable content" at bounding box center [150, 68] width 92 height 16
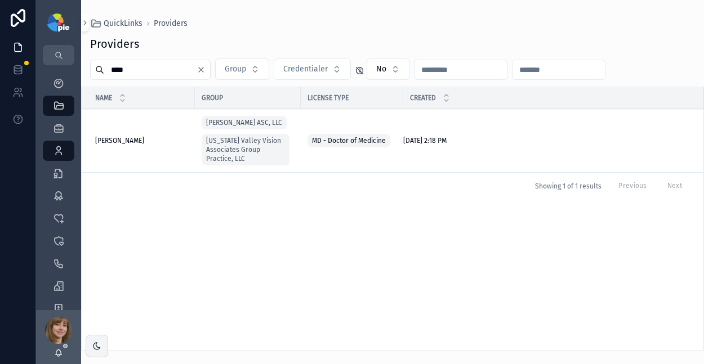
type input "****"
click at [136, 138] on span "[PERSON_NAME]" at bounding box center [119, 140] width 49 height 9
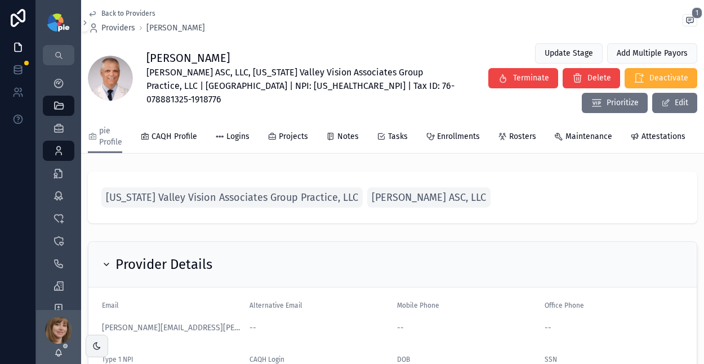
click at [471, 131] on span "Enrollments" at bounding box center [458, 136] width 43 height 11
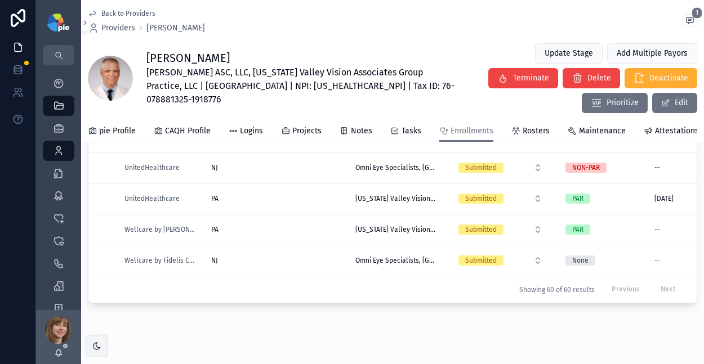
scroll to position [238, 0]
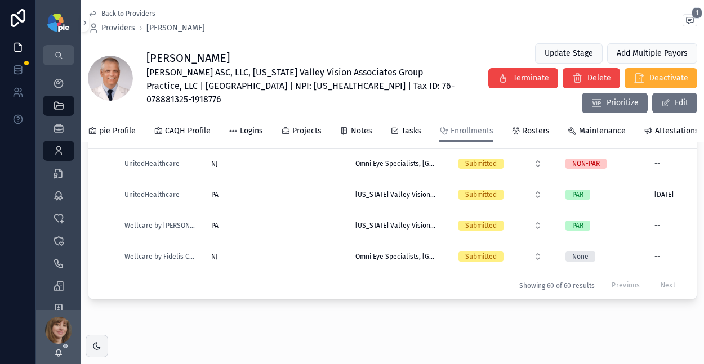
click at [294, 252] on div "NJ [GEOGRAPHIC_DATA]" at bounding box center [276, 256] width 131 height 9
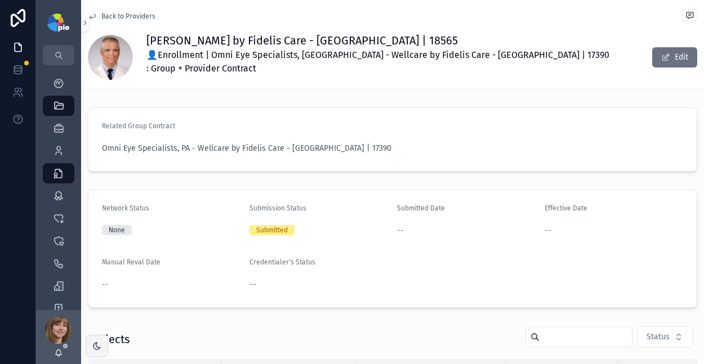
click at [398, 168] on div "Related Group Contract Omni Eye Specialists, PA - Wellcare by Fidelis Care - NJ…" at bounding box center [392, 139] width 623 height 73
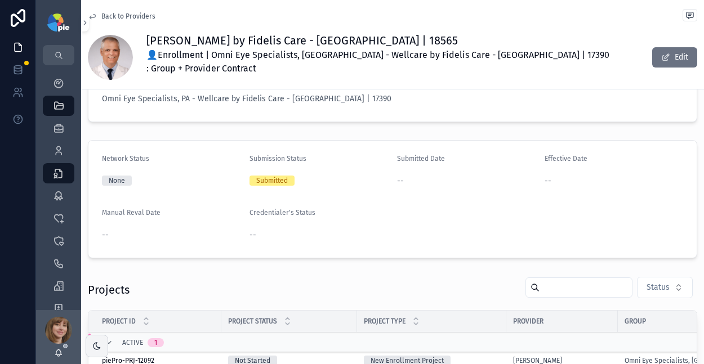
scroll to position [168, 0]
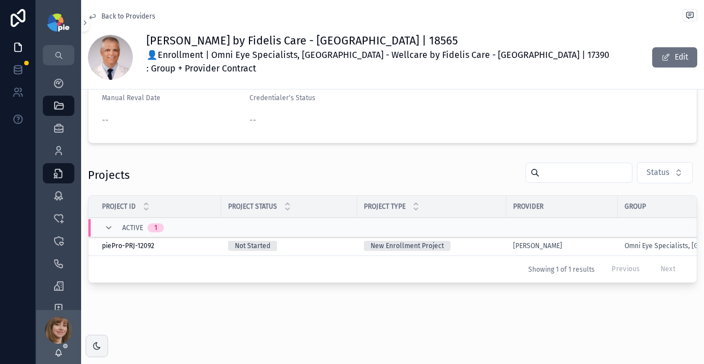
click at [468, 241] on div "New Enrollment Project" at bounding box center [432, 246] width 136 height 10
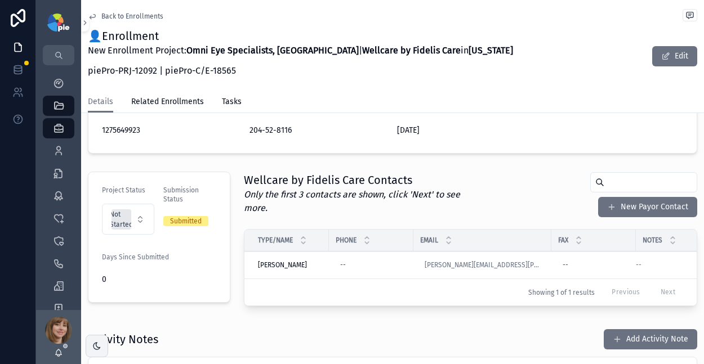
scroll to position [286, 0]
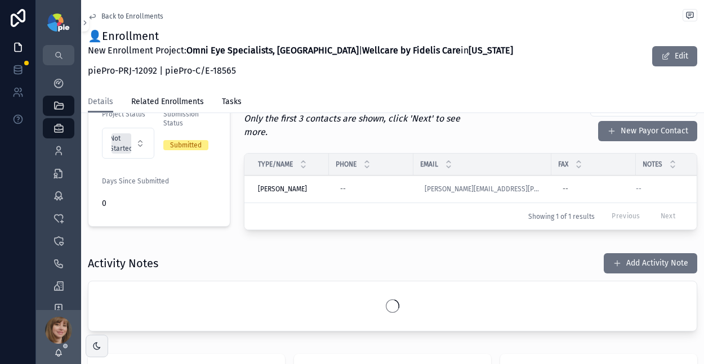
click at [140, 128] on button "Not Started" at bounding box center [128, 143] width 52 height 31
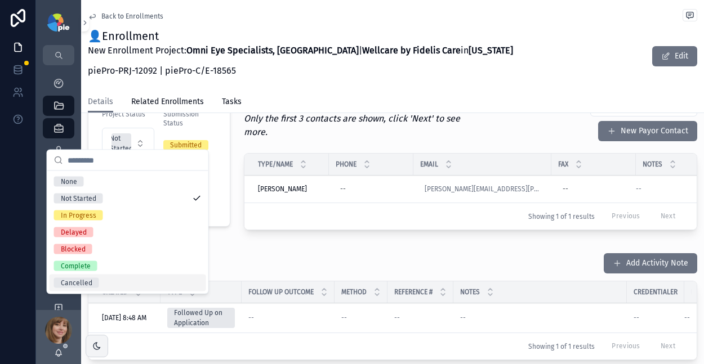
click at [102, 276] on div "Cancelled" at bounding box center [128, 283] width 156 height 17
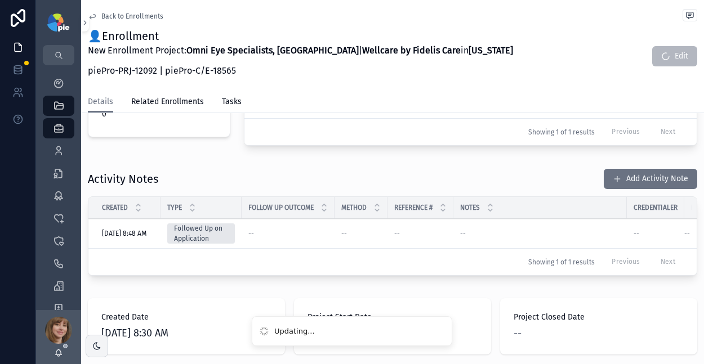
scroll to position [408, 0]
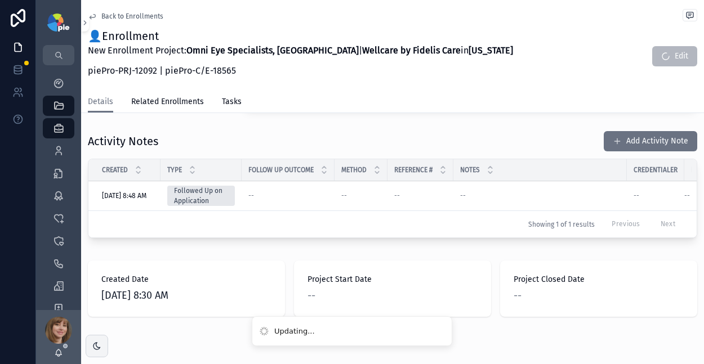
click at [641, 131] on button "Add Activity Note" at bounding box center [649, 141] width 93 height 20
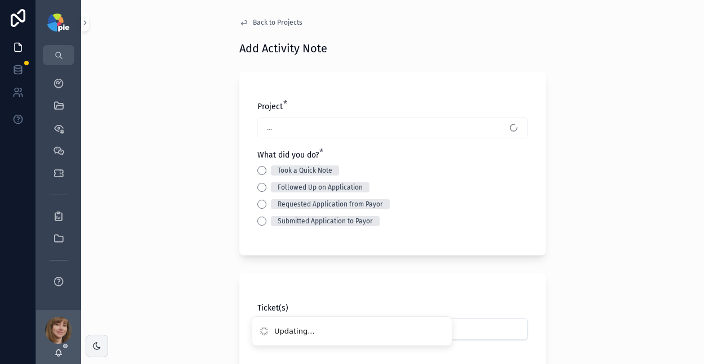
click at [257, 171] on button "Took a Quick Note" at bounding box center [261, 170] width 9 height 9
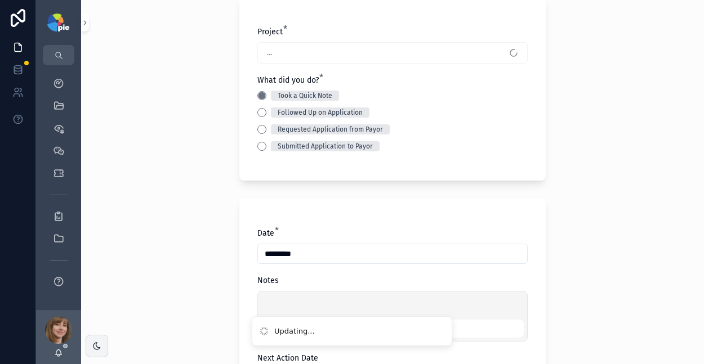
scroll to position [91, 0]
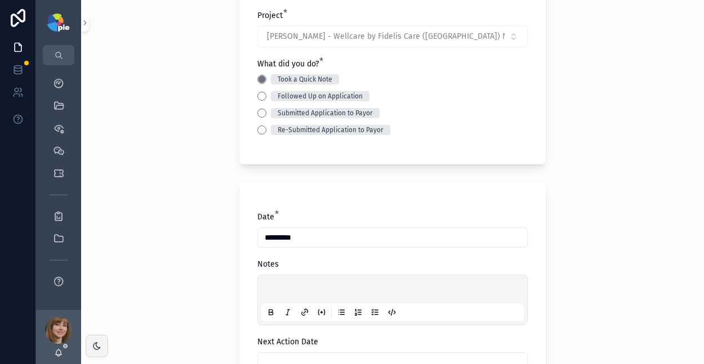
click at [282, 287] on p "scrollable content" at bounding box center [394, 290] width 262 height 11
click at [154, 236] on div "**********" at bounding box center [392, 91] width 623 height 364
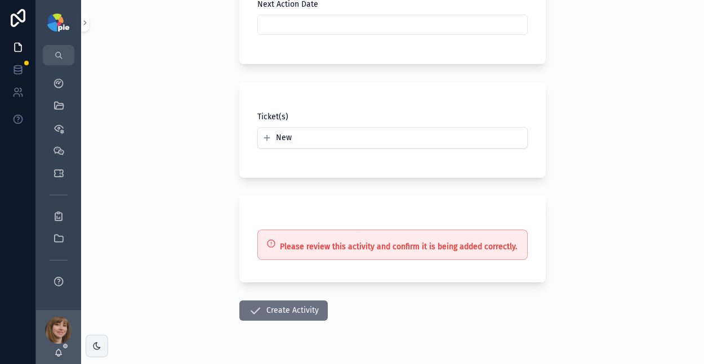
scroll to position [432, 0]
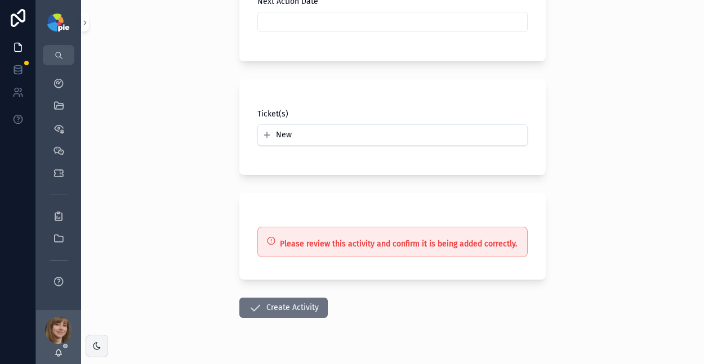
click at [280, 312] on button "Create Activity" at bounding box center [283, 308] width 88 height 20
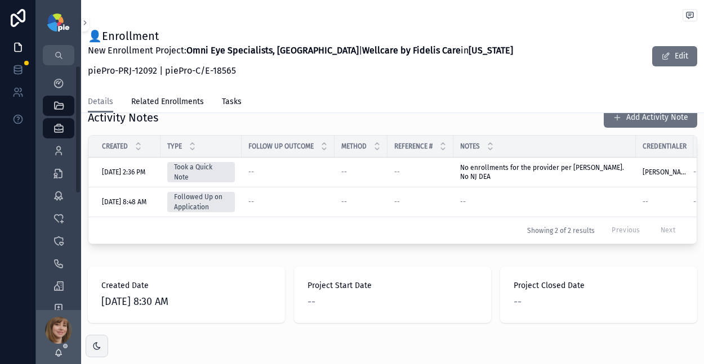
click at [334, 121] on div "Activity Notes Add Activity Note" at bounding box center [392, 117] width 609 height 21
click at [53, 80] on icon "scrollable content" at bounding box center [58, 83] width 11 height 11
